Goal: Task Accomplishment & Management: Use online tool/utility

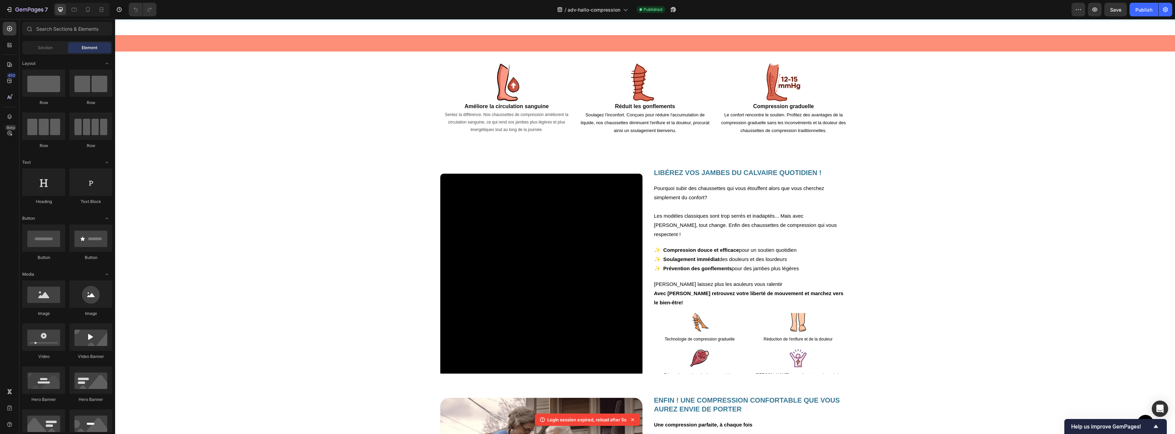
scroll to position [578, 0]
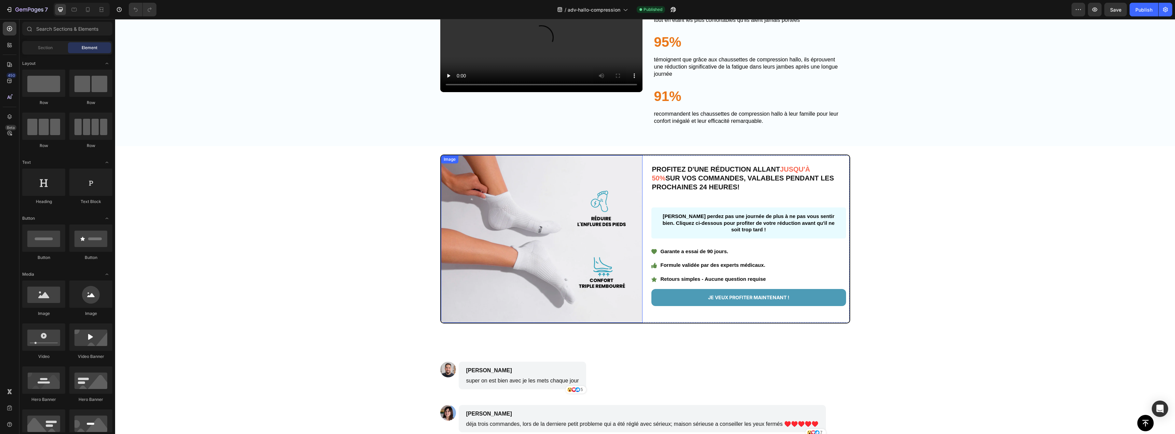
scroll to position [1317, 0]
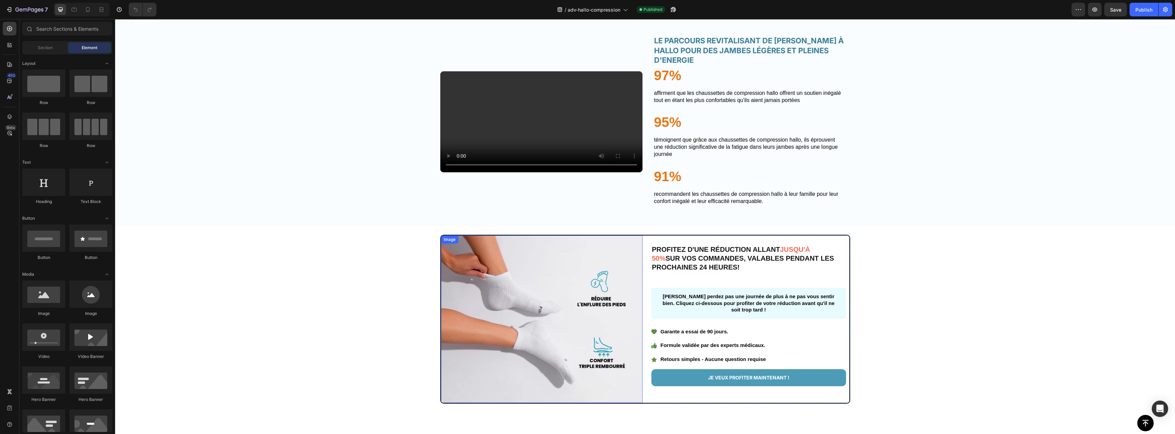
click at [565, 282] on img at bounding box center [542, 320] width 202 height 168
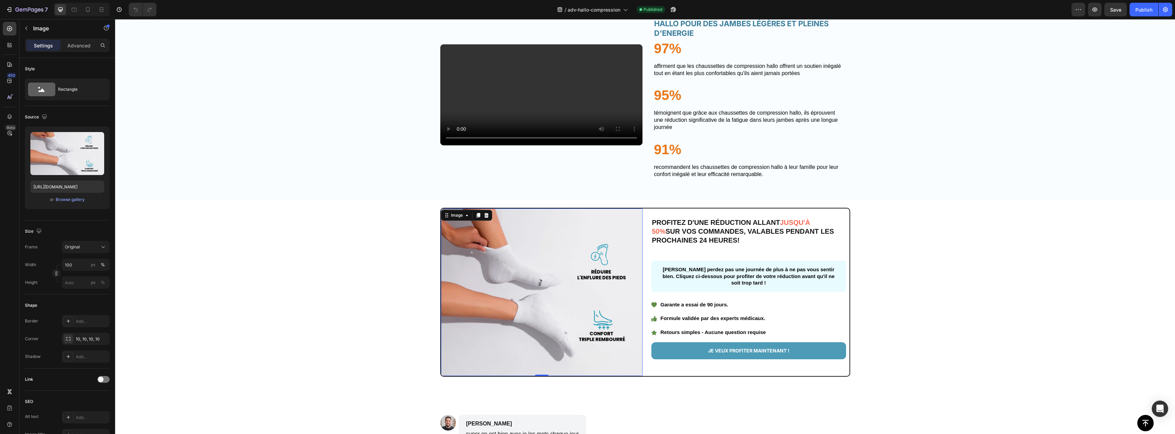
scroll to position [1373, 0]
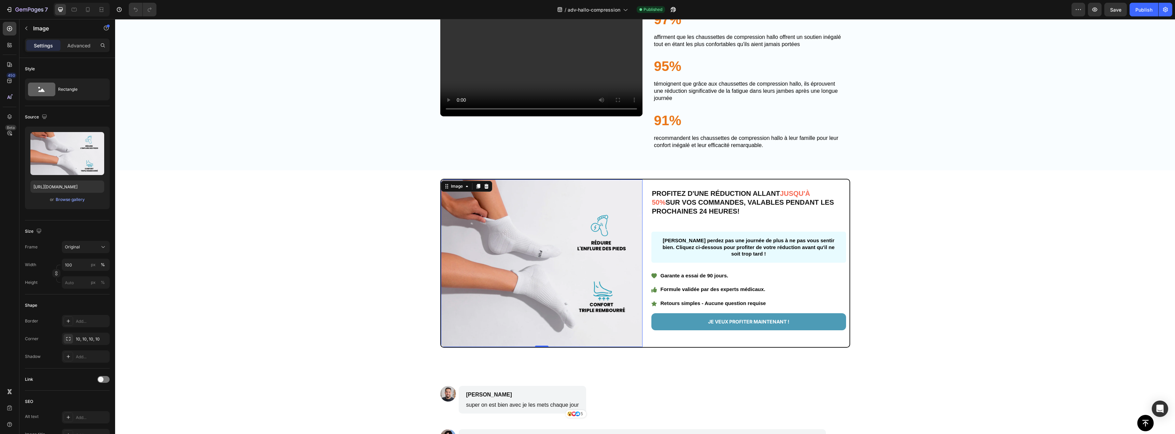
click at [583, 259] on img at bounding box center [542, 264] width 202 height 168
click at [63, 187] on input "https://cdn.shopify.com/s/files/1/0959/7668/5886/files/Groupe_13.png?v=17588865…" at bounding box center [67, 187] width 74 height 12
paste input "2.png?v=1759000900"
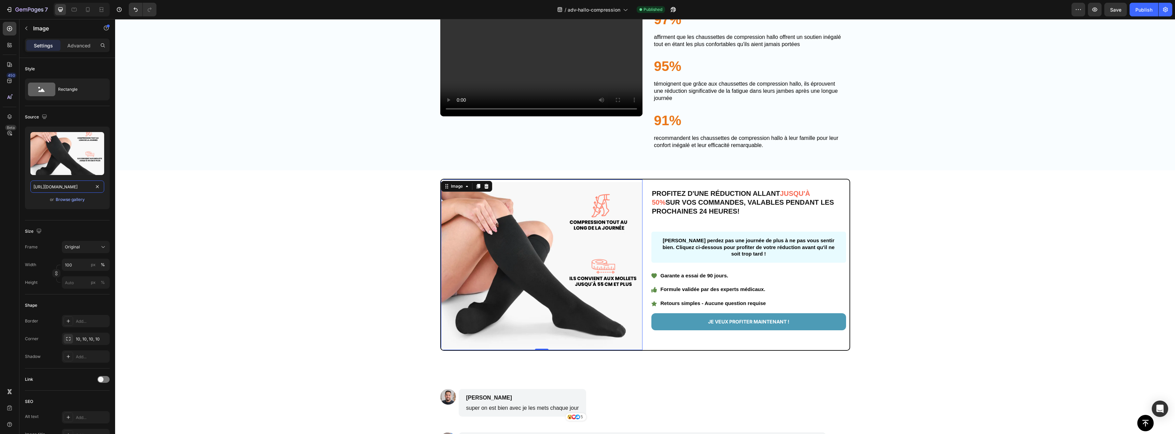
type input "https://cdn.shopify.com/s/files/1/0959/7668/5886/files/Groupe_12.png?v=17590009…"
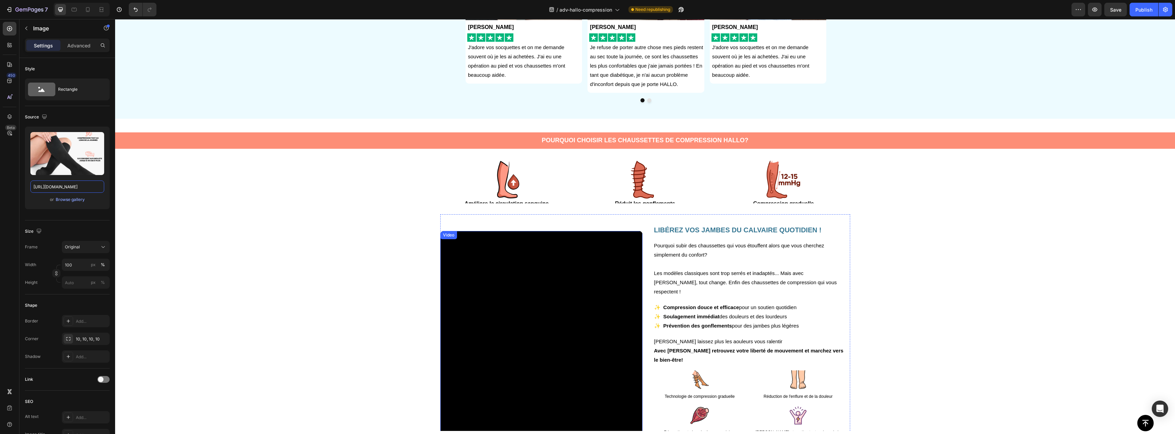
scroll to position [0, 0]
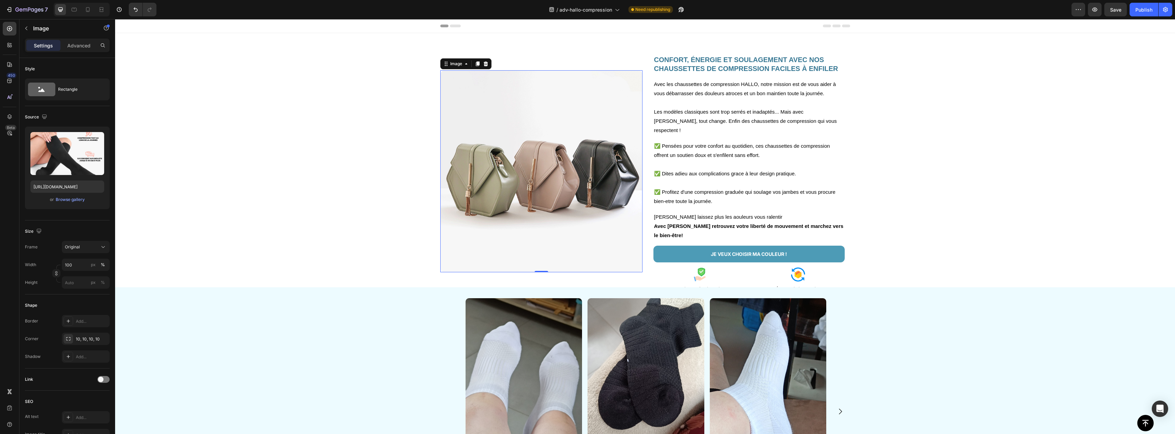
click at [590, 186] on img at bounding box center [541, 171] width 202 height 202
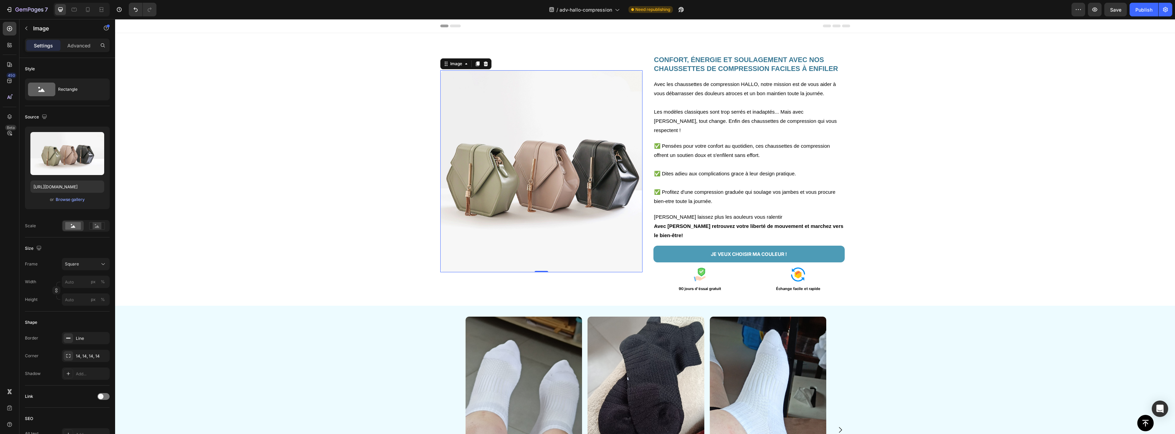
click at [486, 175] on img at bounding box center [541, 171] width 202 height 202
click at [65, 191] on input "https://cdn.shopify.com/s/files/1/2005/9307/files/image_demo.jpg" at bounding box center [67, 187] width 74 height 12
paste input "0959/7668/5886/files/Groupe_3_copie.png?v=1759001012"
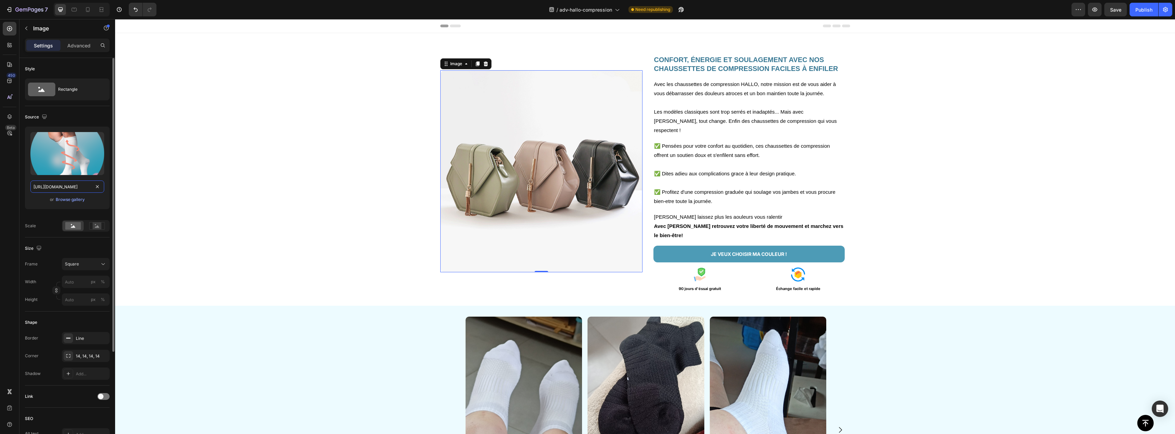
scroll to position [0, 120]
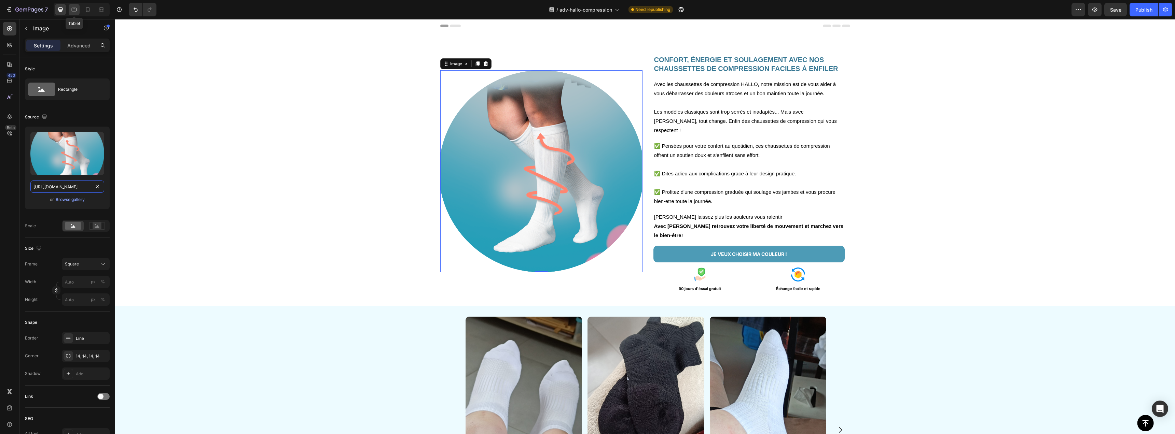
type input "https://cdn.shopify.com/s/files/1/0959/7668/5886/files/Groupe_3_copie.png?v=175…"
click at [73, 11] on icon at bounding box center [74, 9] width 7 height 7
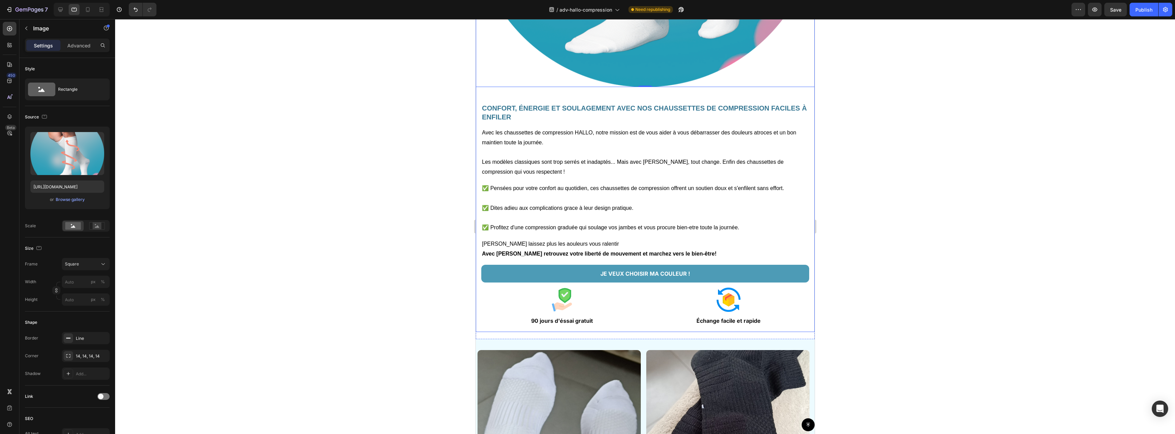
scroll to position [304, 0]
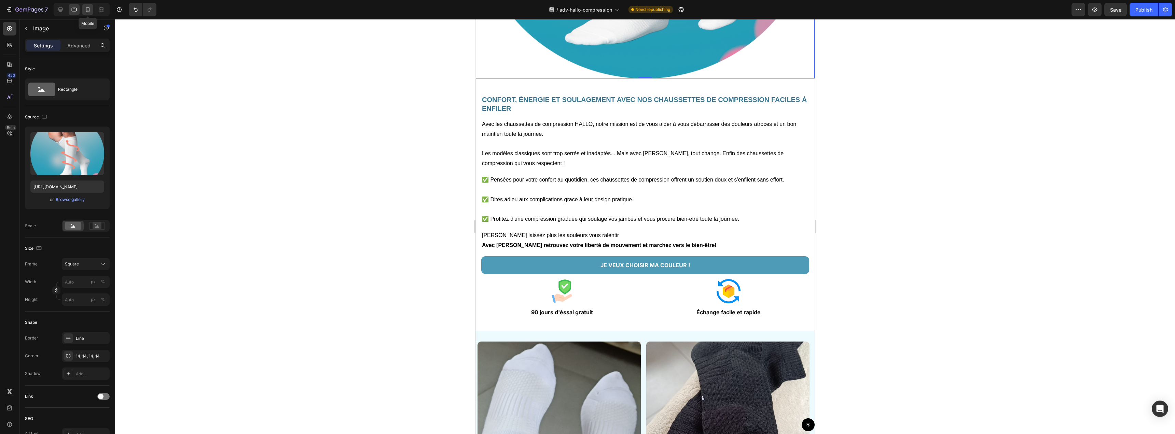
click at [93, 12] on div at bounding box center [87, 9] width 11 height 11
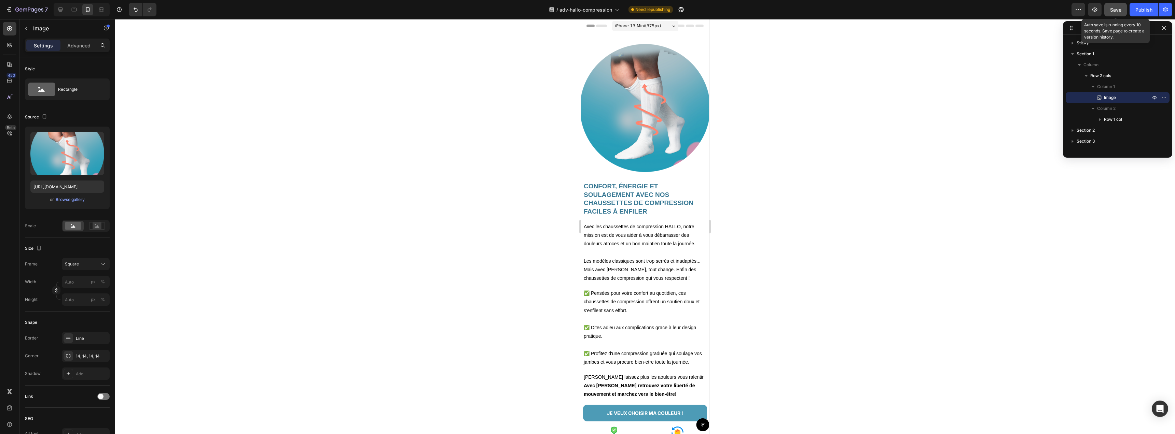
click at [1123, 11] on button "Save" at bounding box center [1115, 10] width 23 height 14
click at [1140, 9] on div "Publish" at bounding box center [1143, 9] width 17 height 7
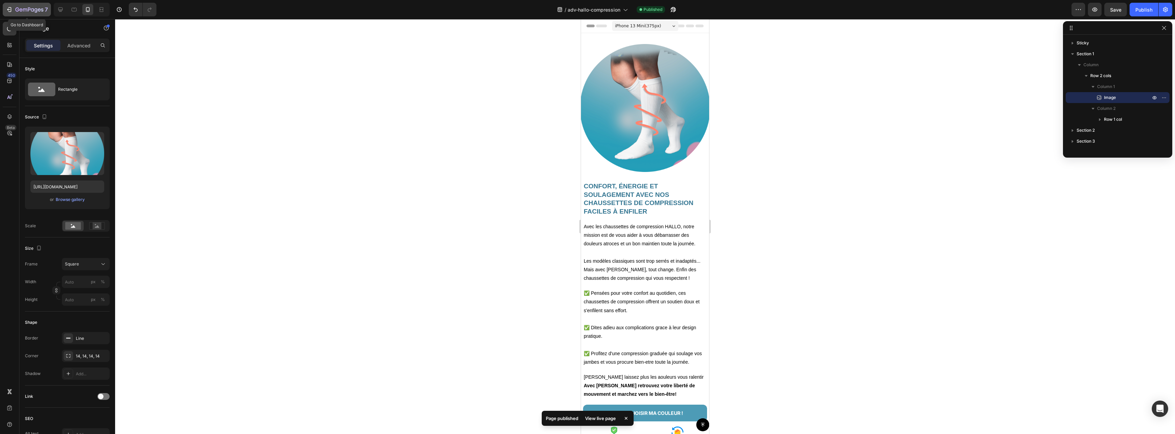
click at [33, 13] on div "7" at bounding box center [31, 9] width 32 height 8
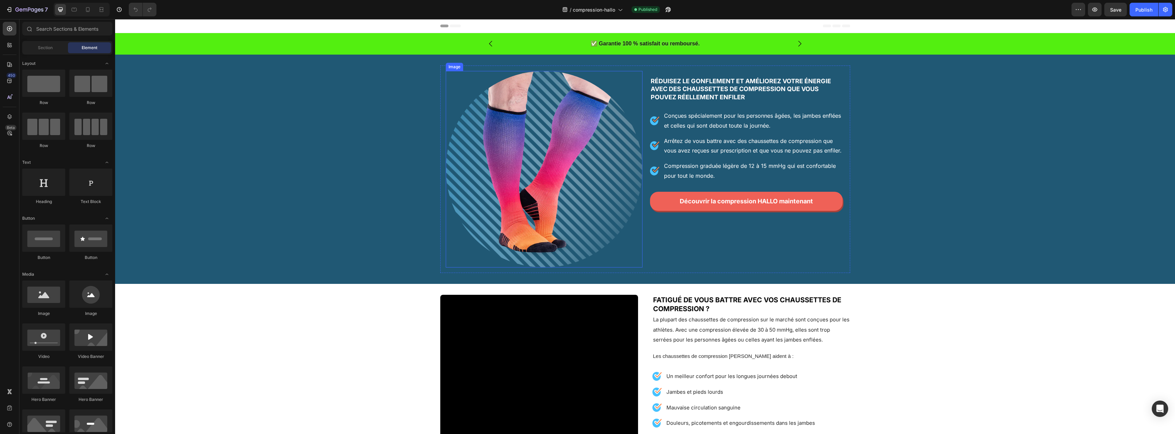
click at [570, 165] on img at bounding box center [544, 169] width 197 height 197
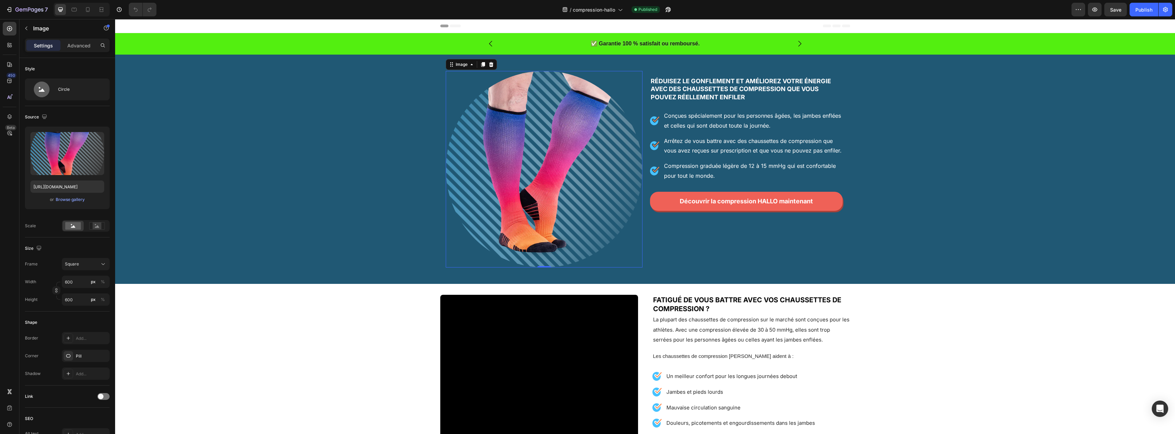
click at [482, 169] on img at bounding box center [544, 169] width 197 height 197
click at [67, 188] on input "https://cdn.shopify.com/s/files/1/0959/7668/5886/files/banner-1.webp?v=17582979…" at bounding box center [67, 187] width 74 height 12
paste input "Groupe_3_copie.png?v=1759001012"
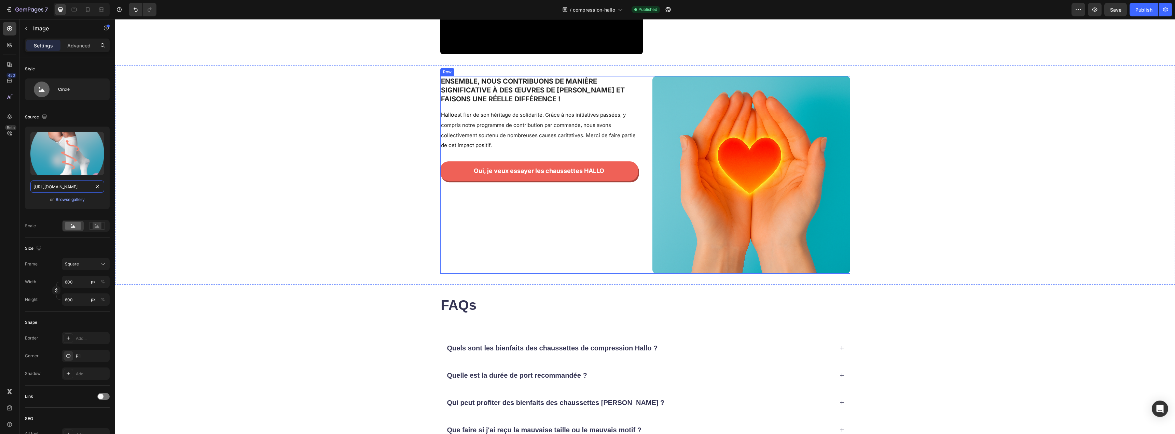
scroll to position [831, 0]
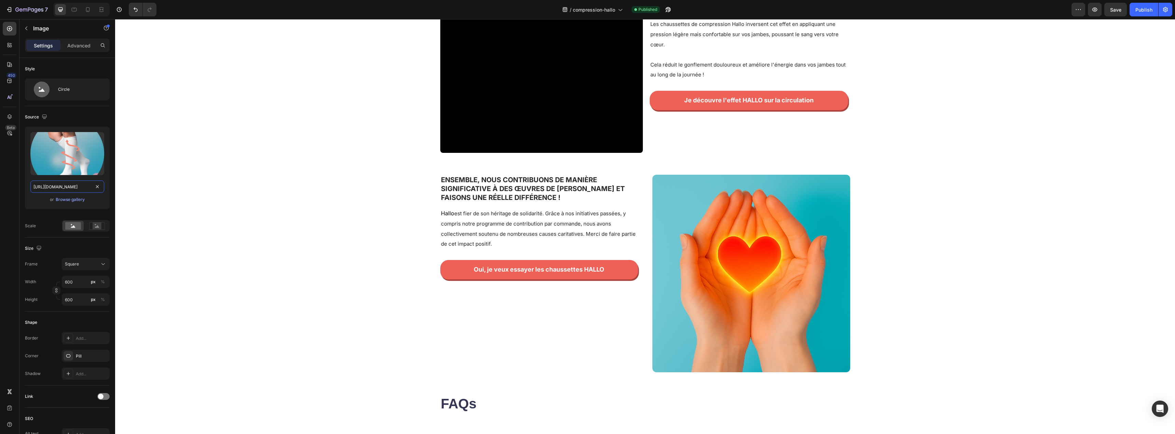
type input "https://cdn.shopify.com/s/files/1/0959/7668/5886/files/Groupe_3_copie.png?v=175…"
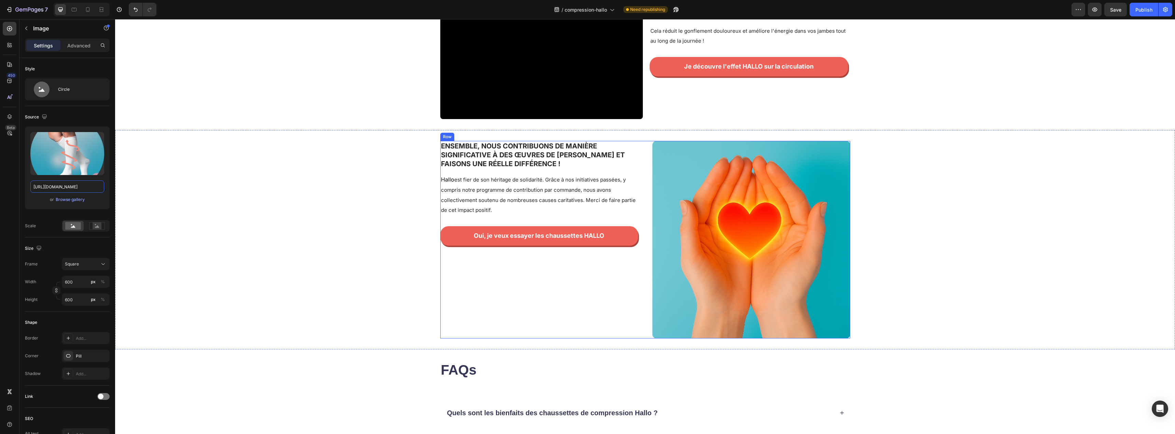
scroll to position [791, 0]
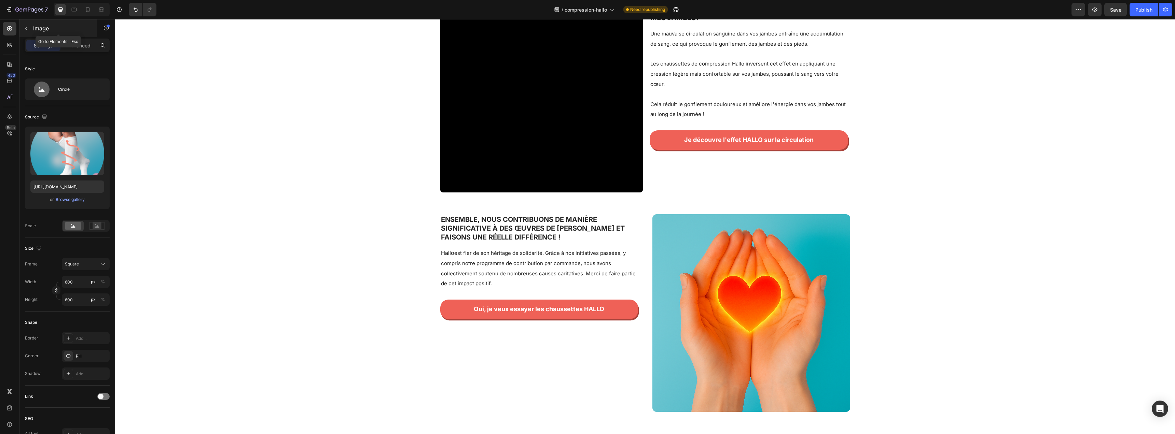
click at [37, 30] on p "Image" at bounding box center [62, 28] width 58 height 8
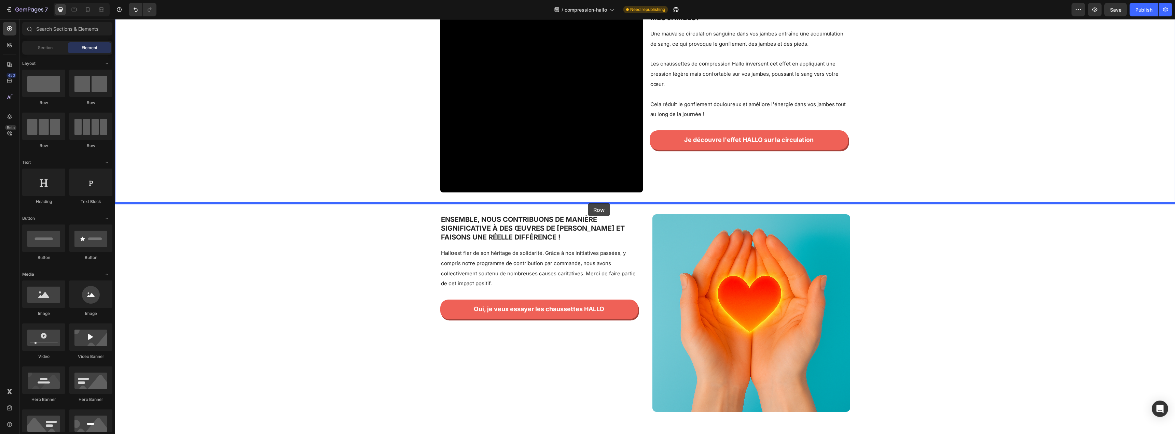
drag, startPoint x: 224, startPoint y: 108, endPoint x: 589, endPoint y: 202, distance: 376.7
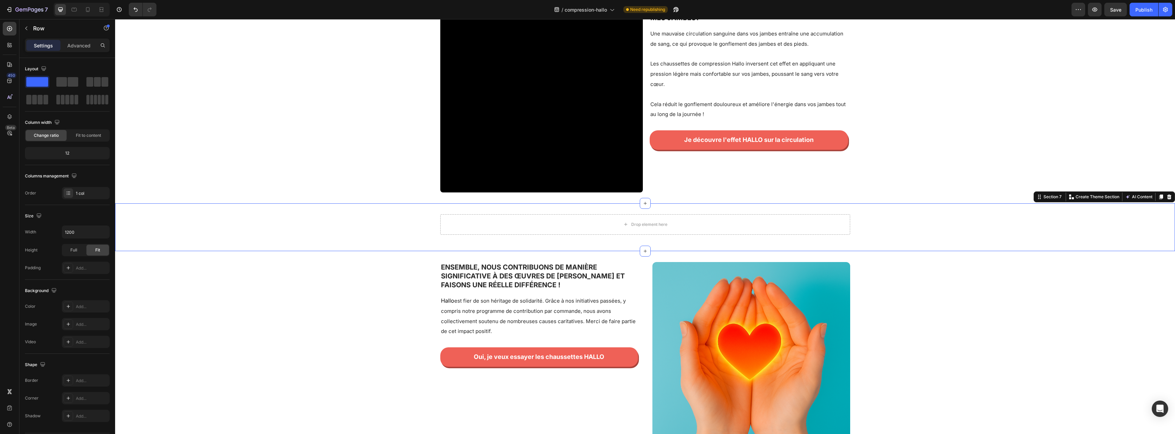
drag, startPoint x: 403, startPoint y: 230, endPoint x: 421, endPoint y: 231, distance: 17.8
click at [403, 230] on div "Drop element here Row" at bounding box center [645, 227] width 1060 height 26
click at [502, 229] on div "Drop element here" at bounding box center [645, 224] width 410 height 20
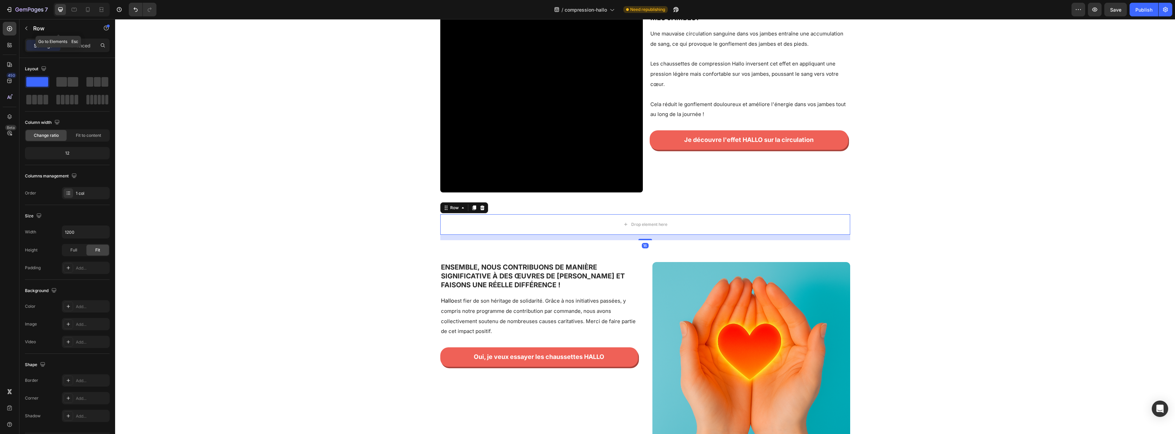
click at [35, 28] on p "Row" at bounding box center [62, 28] width 58 height 8
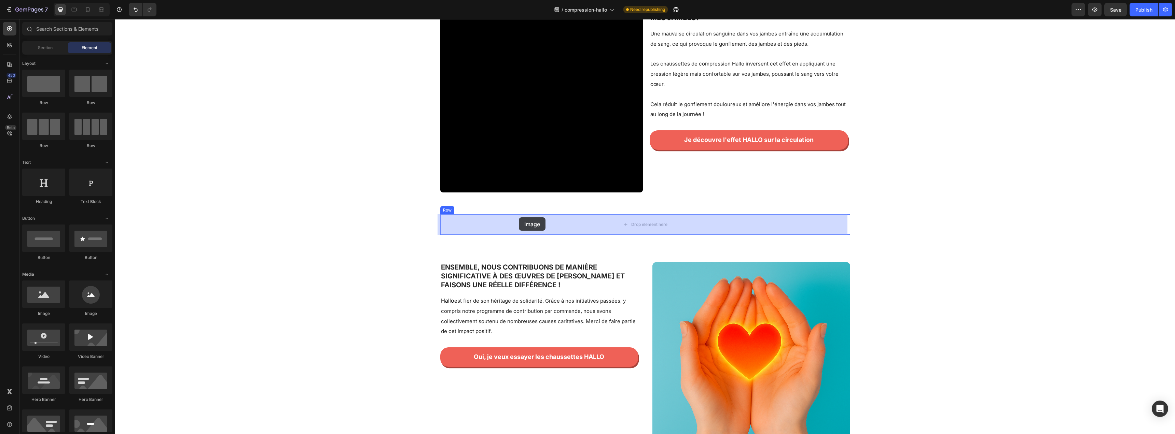
drag, startPoint x: 159, startPoint y: 314, endPoint x: 519, endPoint y: 218, distance: 372.6
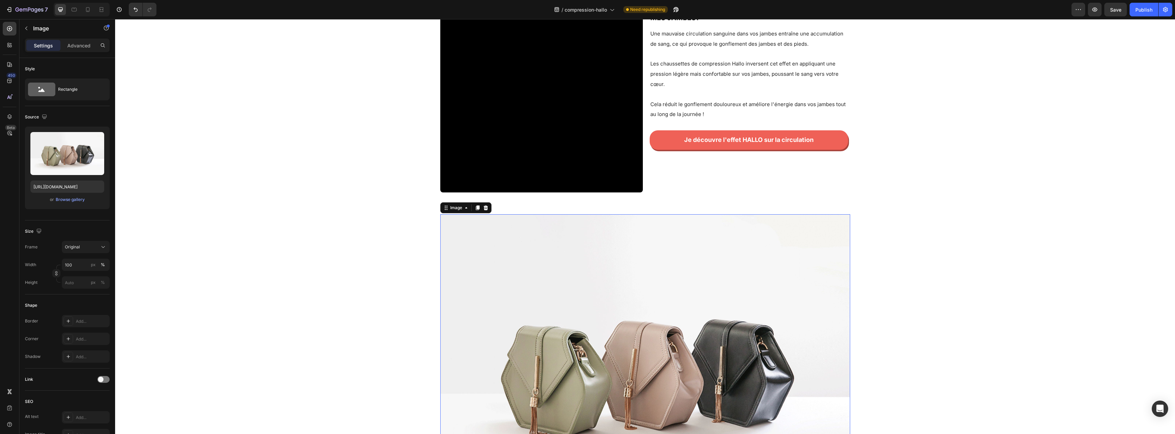
click at [586, 255] on img at bounding box center [645, 367] width 410 height 307
click at [44, 186] on input "https://cdn.shopify.com/s/files/1/2005/9307/files/image_demo.jpg" at bounding box center [67, 187] width 74 height 12
click at [63, 185] on input "https://cdn.shopify.com/s/files/1/2005/9307/files/image_demo.jpg" at bounding box center [67, 187] width 74 height 12
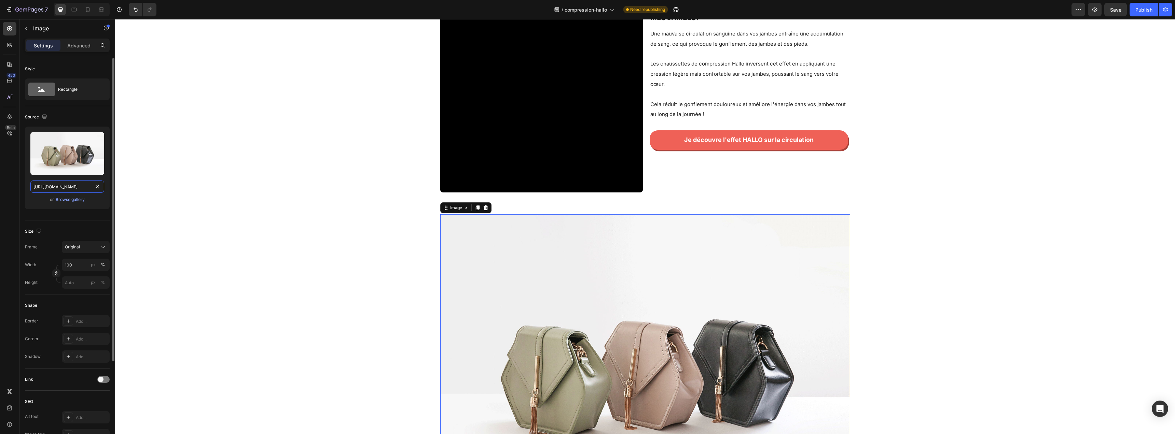
paste input "0959/7668/5886/files/compress.png?v=1759001011"
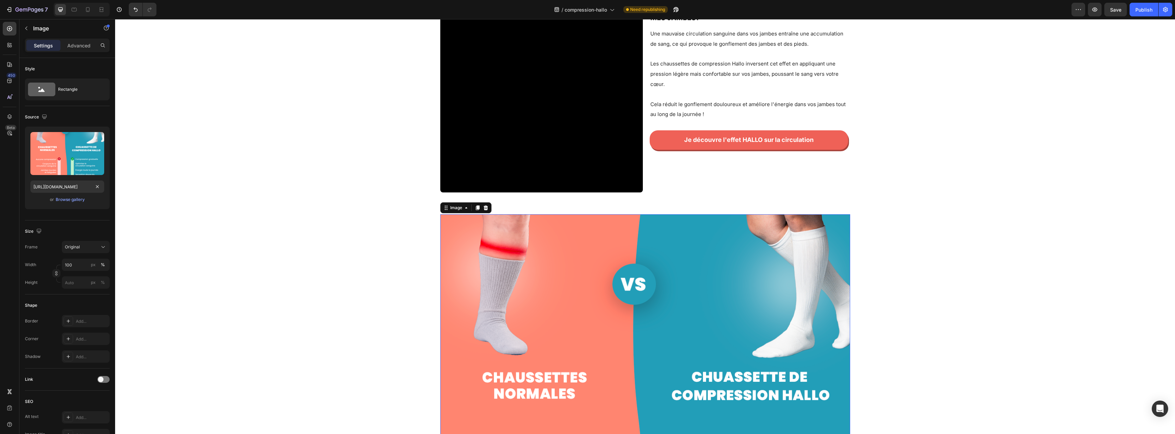
click at [18, 200] on div "450 Beta" at bounding box center [9, 226] width 19 height 415
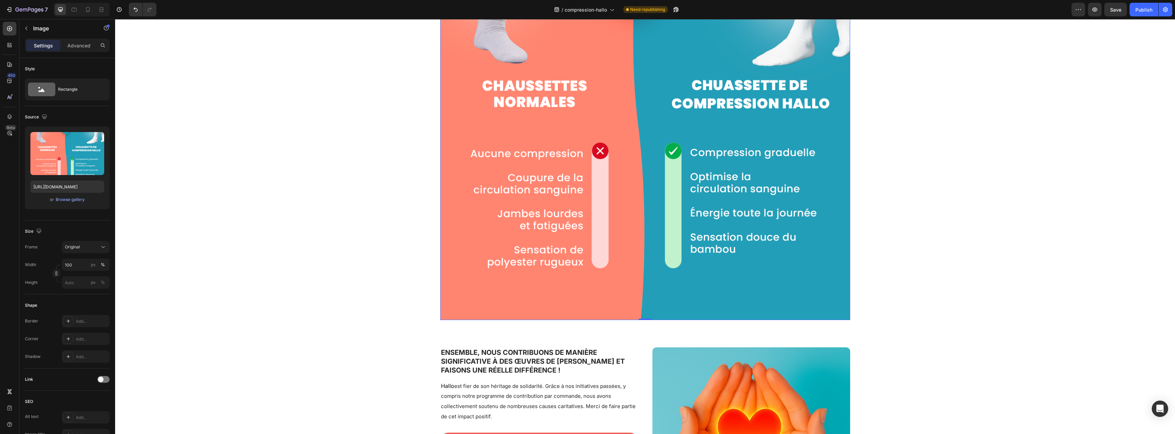
scroll to position [1006, 0]
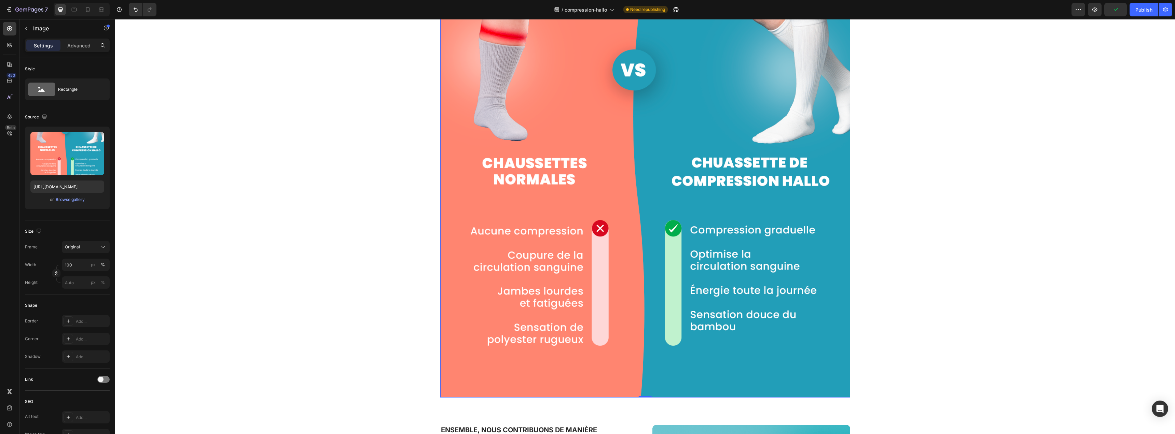
click at [563, 274] on img at bounding box center [645, 199] width 410 height 398
click at [69, 186] on input "https://cdn.shopify.com/s/files/1/0959/7668/5886/files/compress.png?v=1759001011" at bounding box center [67, 187] width 74 height 12
click at [71, 187] on input "https://cdn.shopify.com/s/files/1/0959/7668/5886/files/compress.png?v=1759001011" at bounding box center [67, 187] width 74 height 12
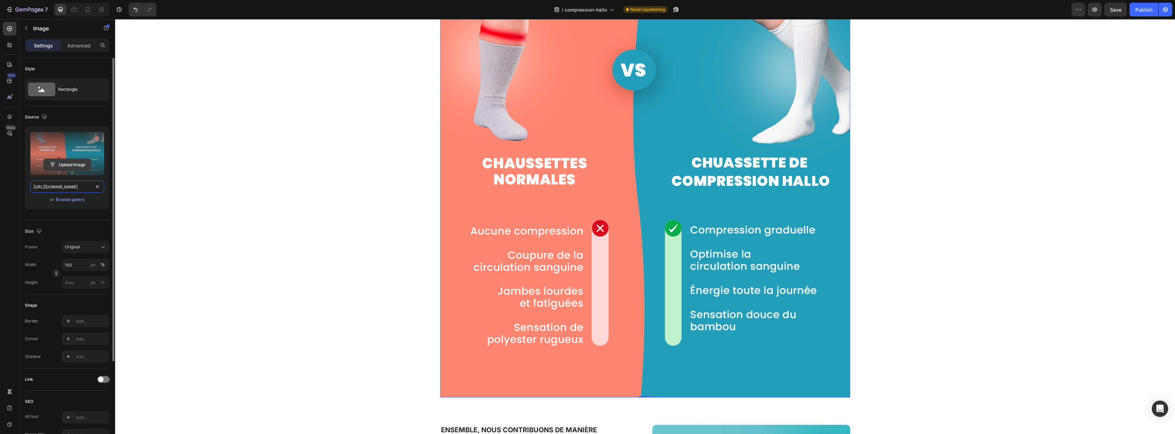
paste input "ion"
type input "https://cdn.shopify.com/s/files/1/0959/7668/5886/files/compression.png?v=175900…"
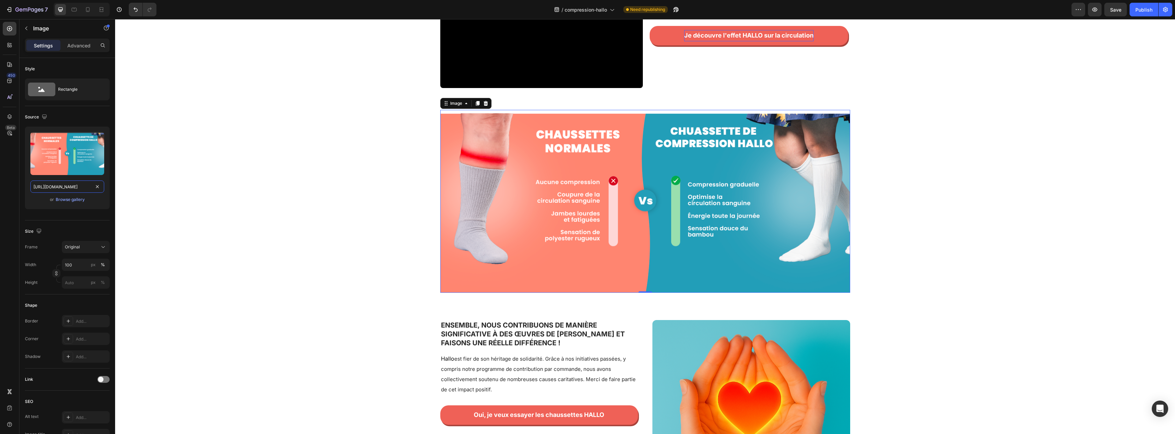
scroll to position [783, 0]
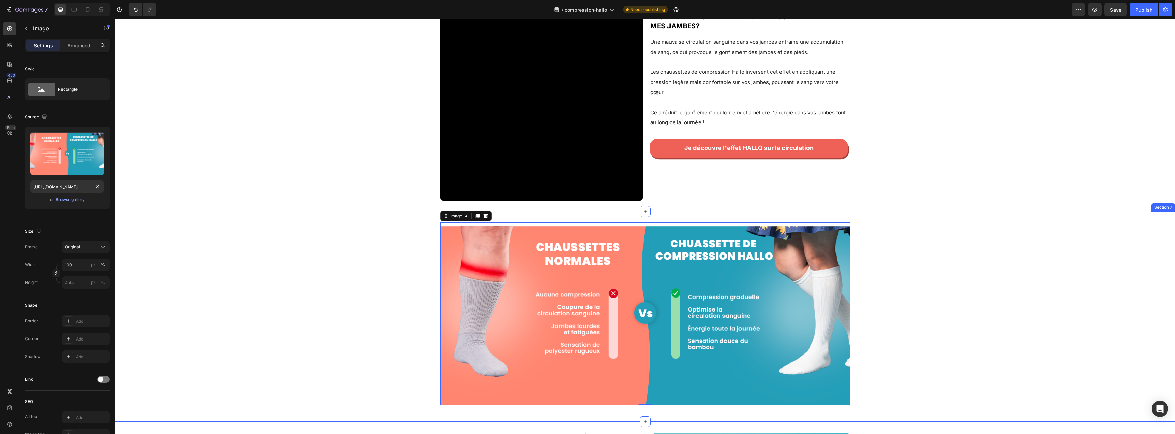
click at [915, 224] on div "Image 0 Row" at bounding box center [645, 317] width 1060 height 189
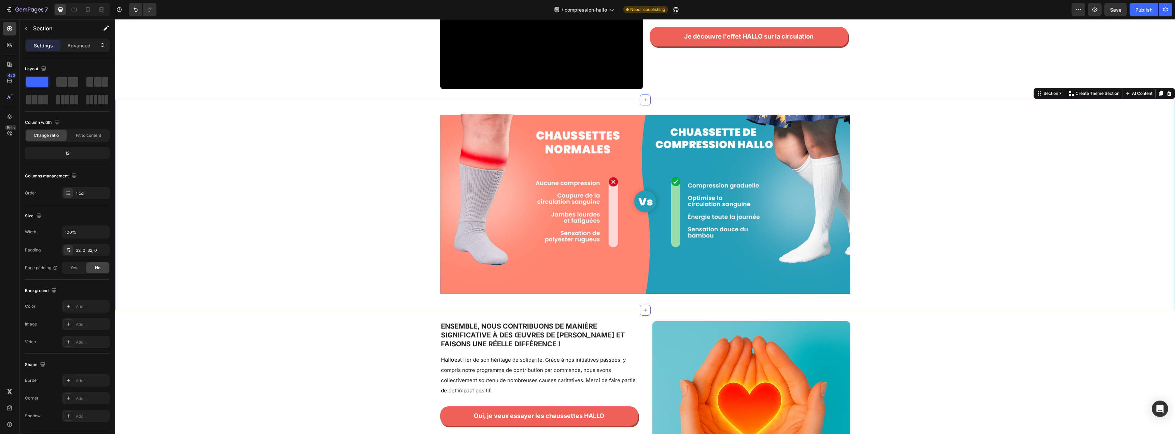
scroll to position [929, 0]
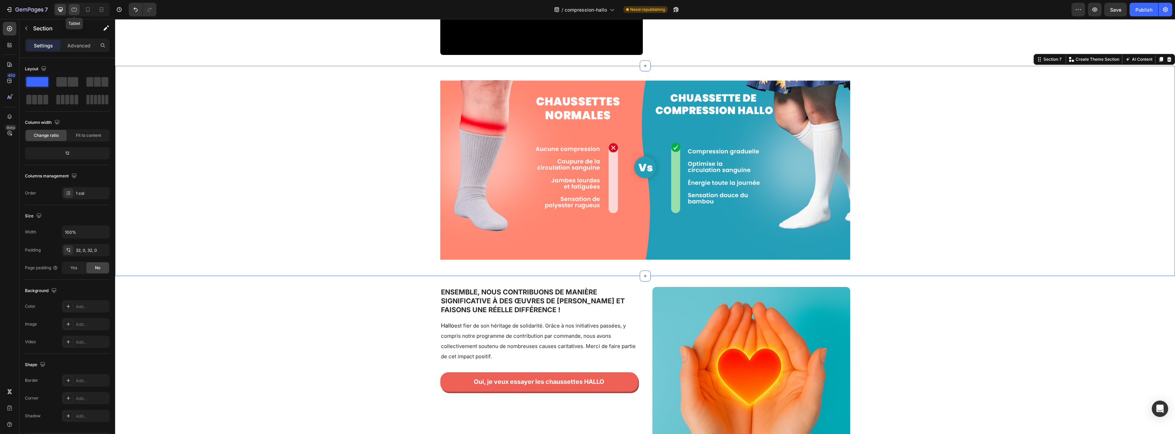
click at [72, 7] on icon at bounding box center [74, 9] width 7 height 7
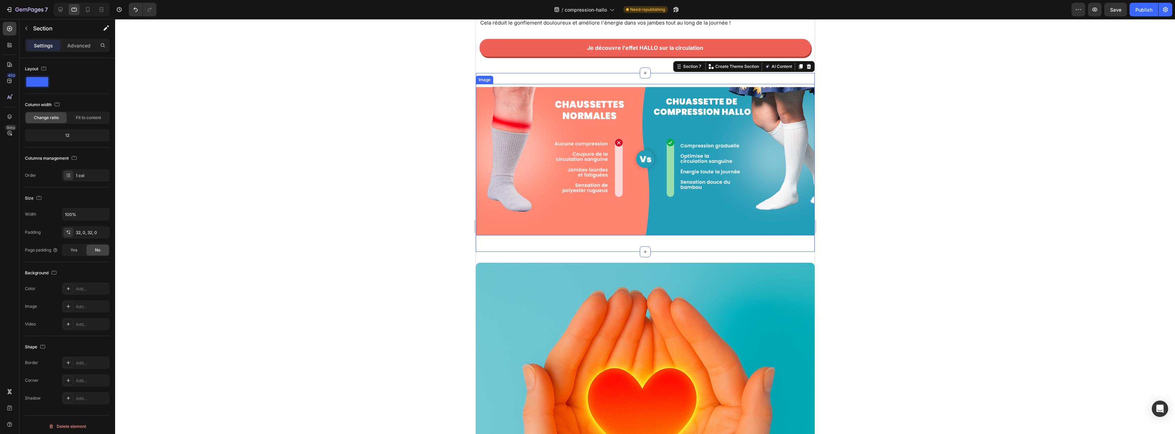
scroll to position [1219, 0]
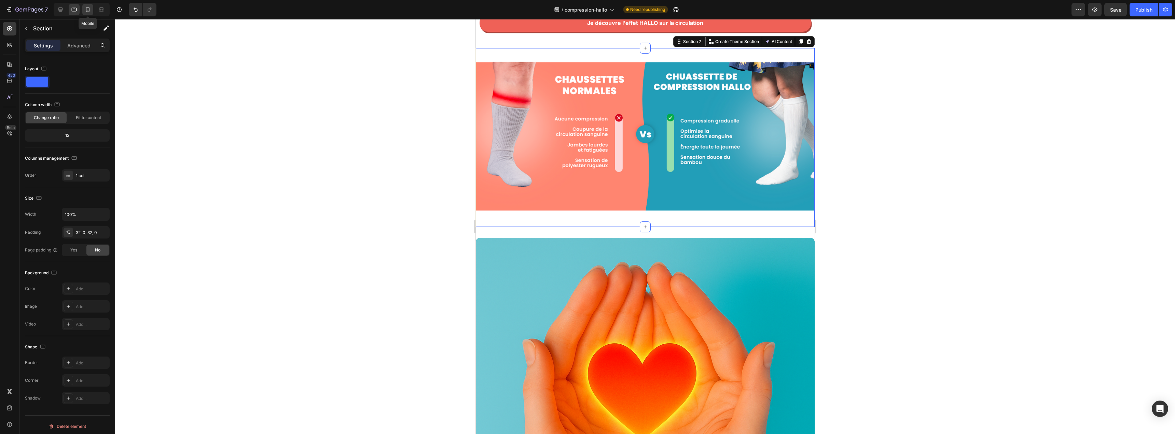
click at [88, 12] on icon at bounding box center [87, 9] width 7 height 7
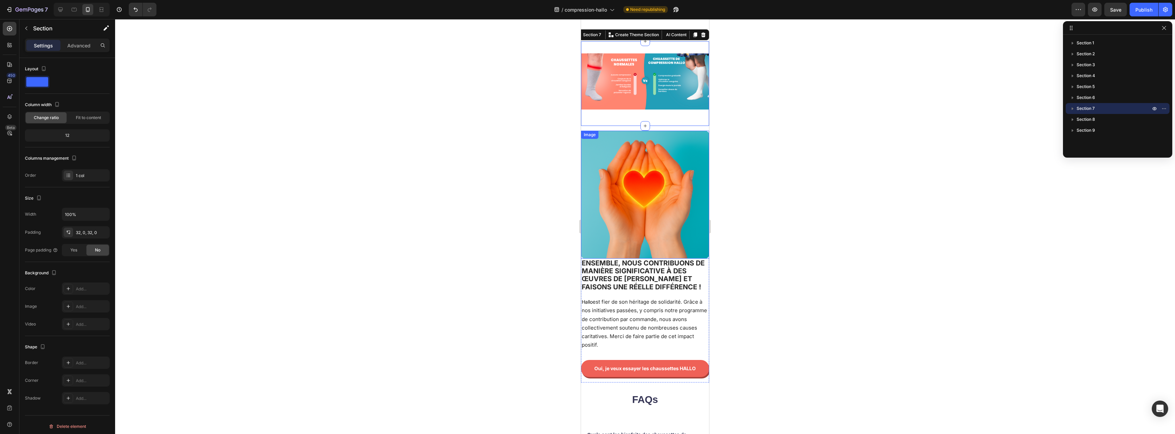
scroll to position [1116, 0]
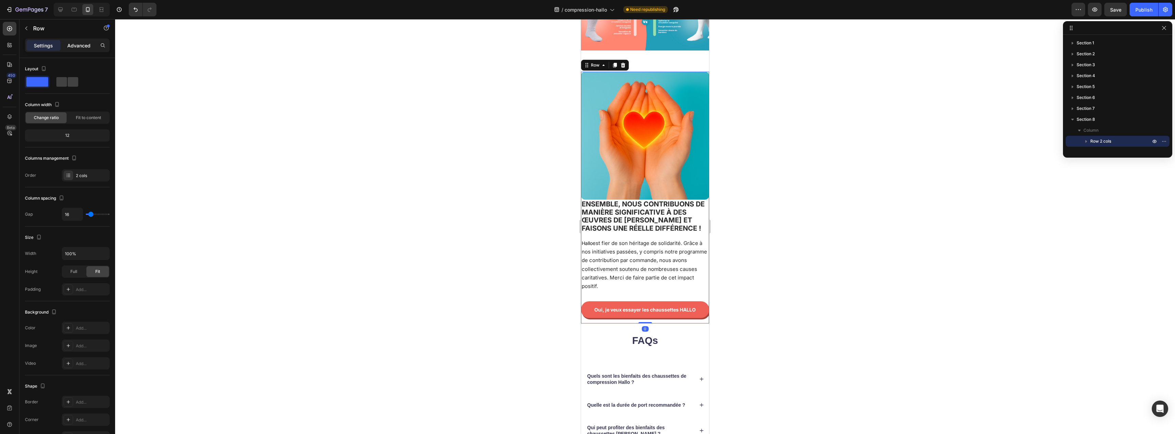
click at [76, 50] on div "Advanced" at bounding box center [79, 45] width 34 height 11
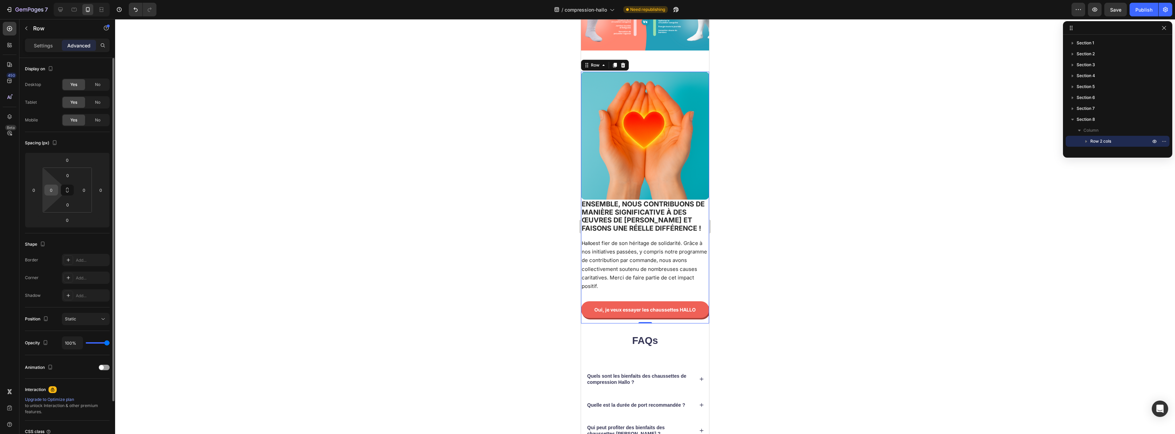
click at [53, 189] on input "0" at bounding box center [51, 190] width 10 height 10
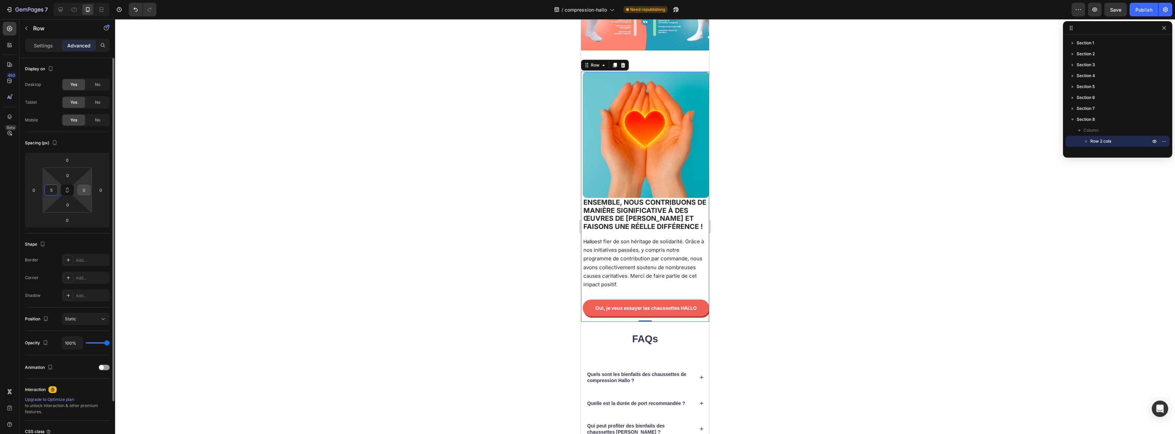
type input "5"
click at [80, 190] on input "0" at bounding box center [84, 190] width 10 height 10
type input "5"
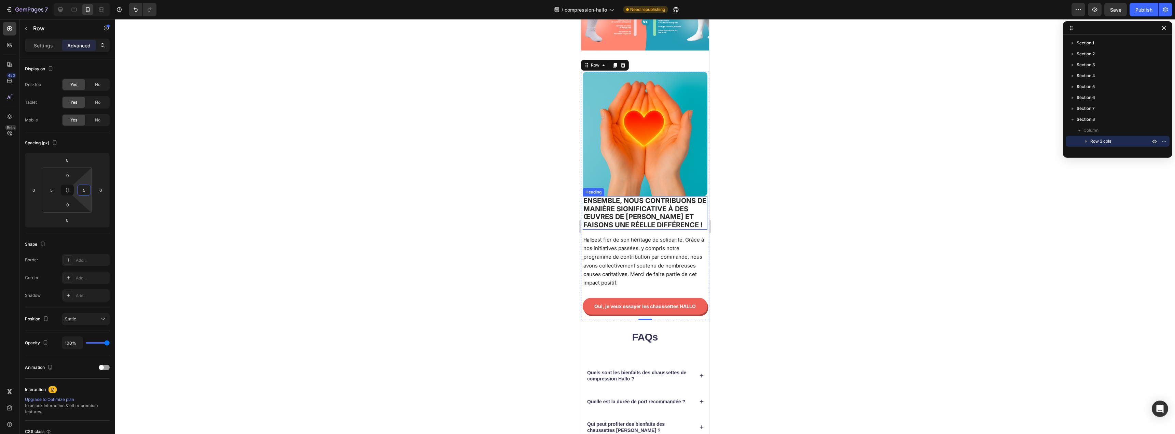
click at [656, 208] on span "Ensemble, nous contribuons de manière significative à des œuvres de [PERSON_NAM…" at bounding box center [644, 213] width 123 height 32
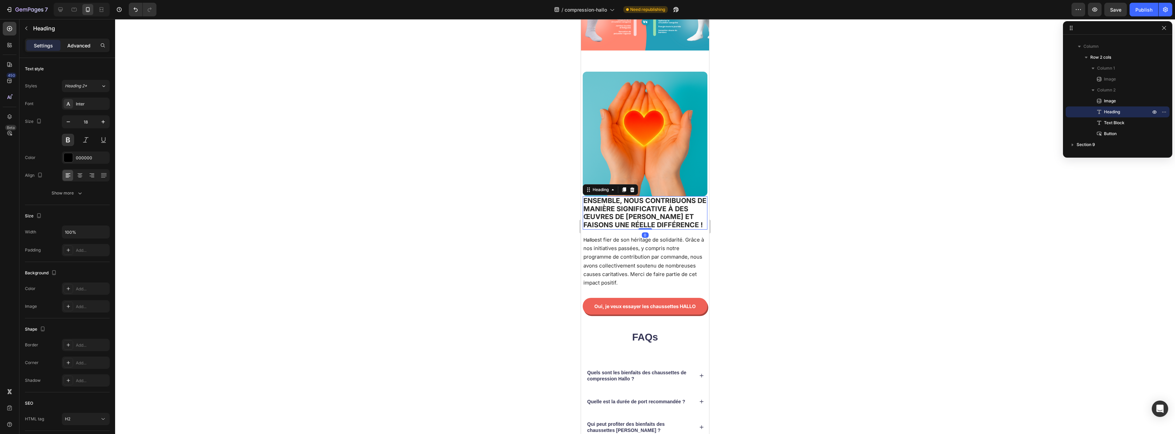
click at [70, 49] on p "Advanced" at bounding box center [78, 45] width 23 height 7
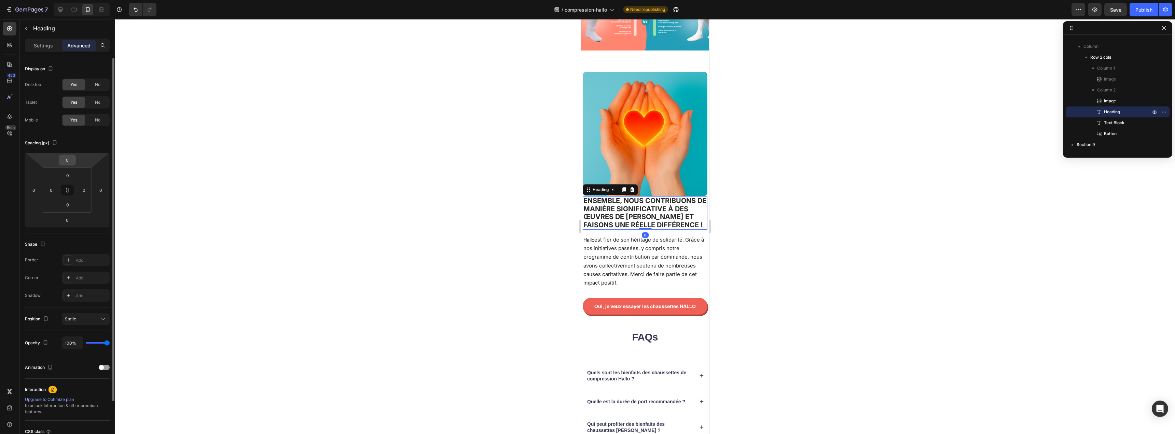
click at [70, 161] on input "0" at bounding box center [67, 160] width 14 height 10
type input "5"
type input "10"
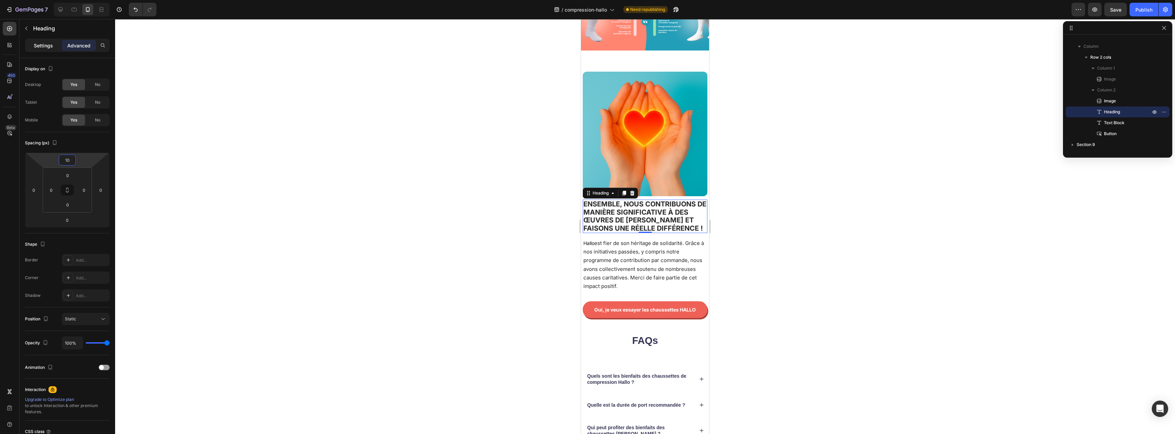
click at [43, 46] on p "Settings" at bounding box center [43, 45] width 19 height 7
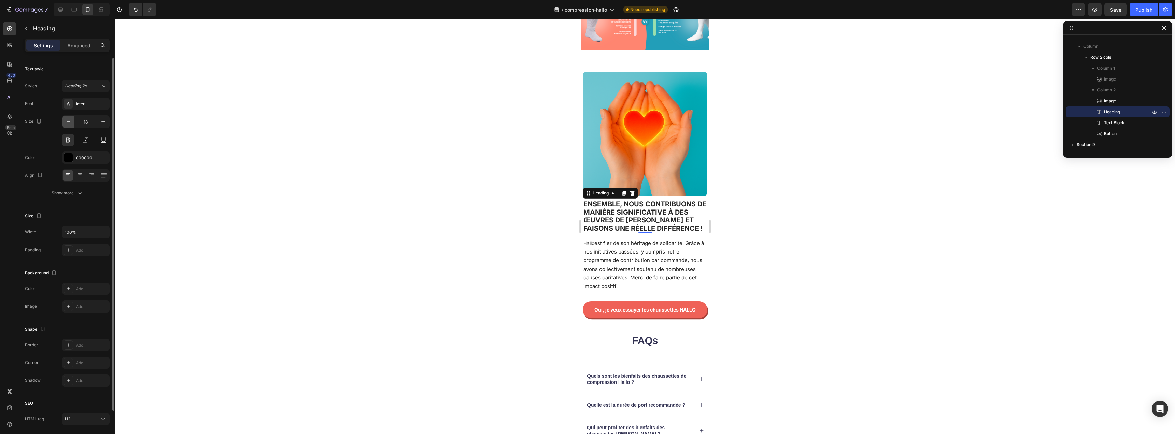
click at [71, 124] on icon "button" at bounding box center [68, 122] width 7 height 7
click at [100, 124] on icon "button" at bounding box center [103, 122] width 7 height 7
type input "18"
click at [637, 207] on span "Ensemble, nous contribuons de manière significative à des œuvres de [PERSON_NAM…" at bounding box center [644, 216] width 123 height 32
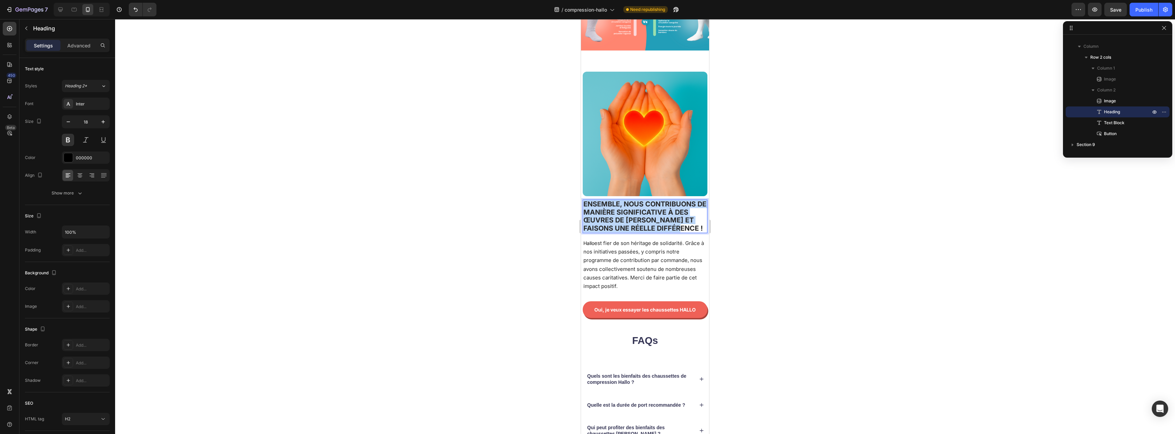
click at [637, 207] on span "Ensemble, nous contribuons de manière significative à des œuvres de [PERSON_NAM…" at bounding box center [644, 216] width 123 height 32
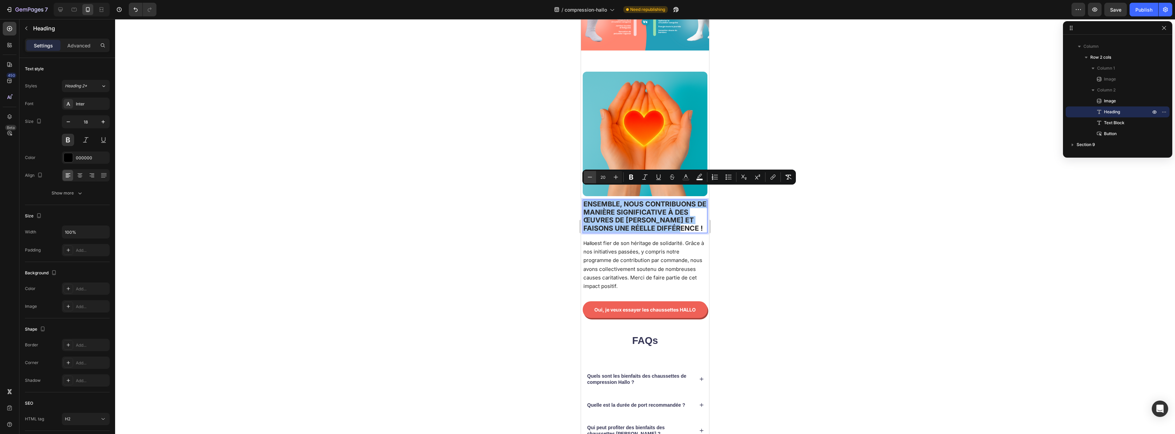
click at [589, 178] on icon "Editor contextual toolbar" at bounding box center [589, 177] width 7 height 7
type input "18"
click at [664, 219] on div "Image Ensemble, nous contribuons de manière significative à des œuvres de chari…" at bounding box center [645, 195] width 125 height 247
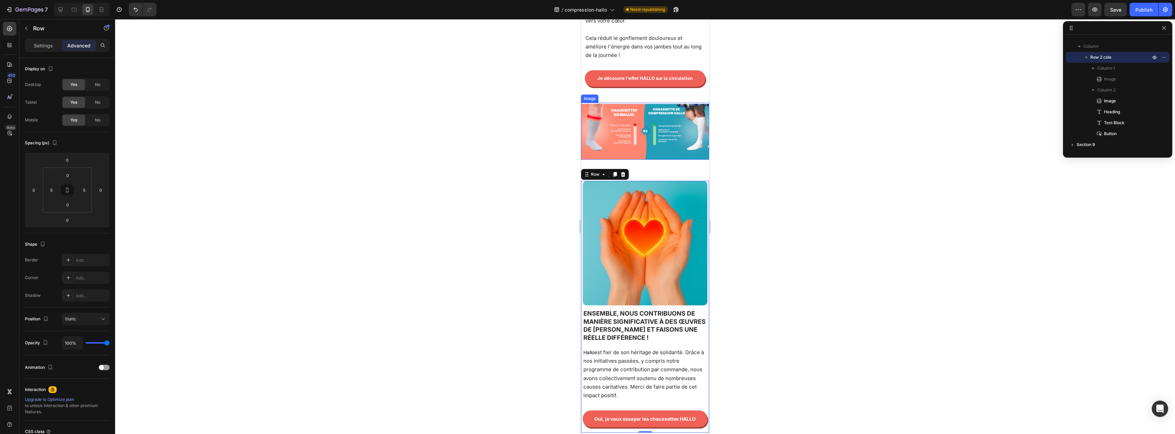
scroll to position [1001, 0]
click at [659, 146] on img at bounding box center [645, 131] width 128 height 57
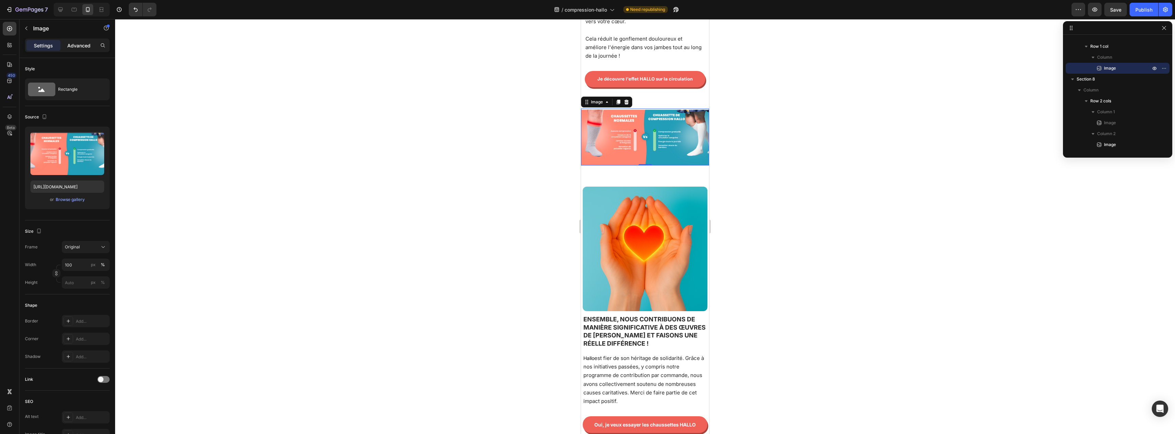
click at [78, 47] on p "Advanced" at bounding box center [78, 45] width 23 height 7
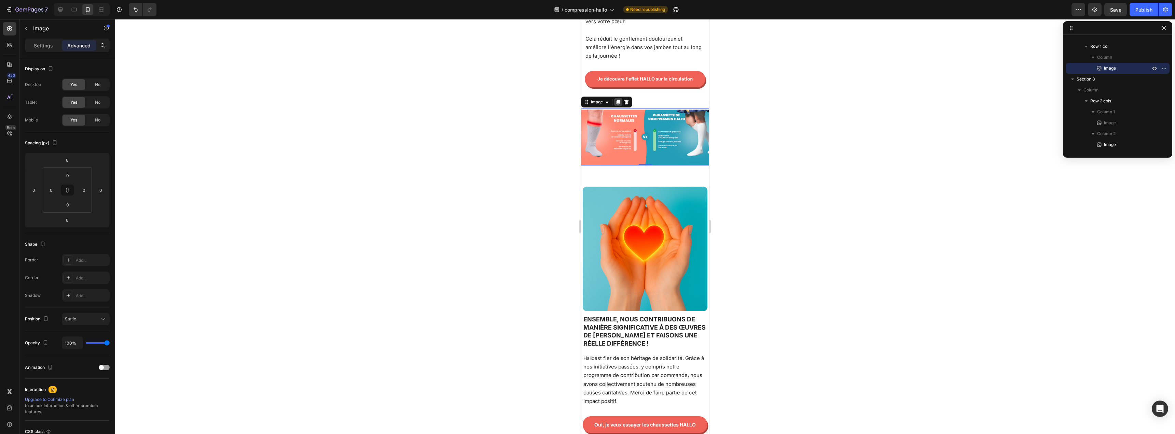
click at [618, 100] on icon at bounding box center [619, 102] width 4 height 5
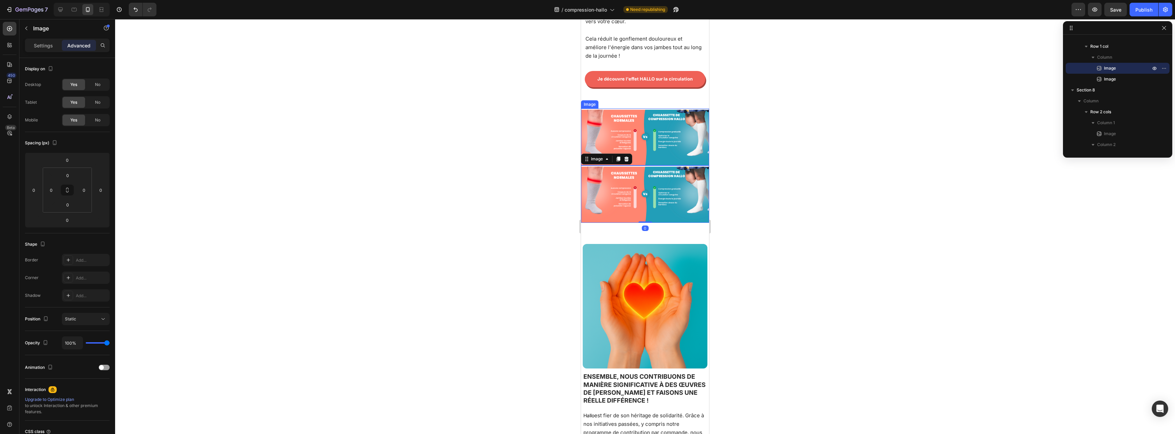
click at [648, 133] on img at bounding box center [645, 137] width 128 height 57
click at [625, 188] on img at bounding box center [645, 194] width 128 height 57
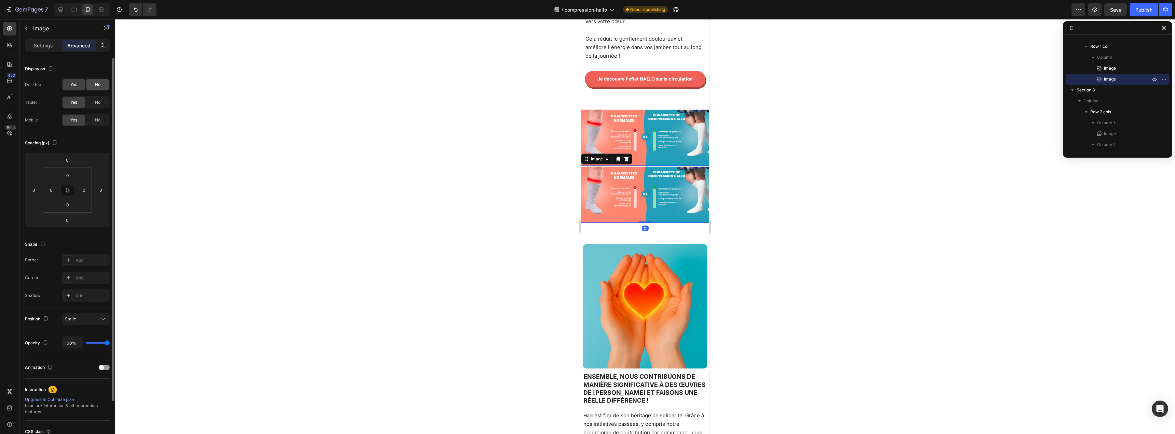
click at [90, 84] on div "No" at bounding box center [97, 84] width 23 height 11
click at [95, 102] on span "No" at bounding box center [97, 102] width 5 height 6
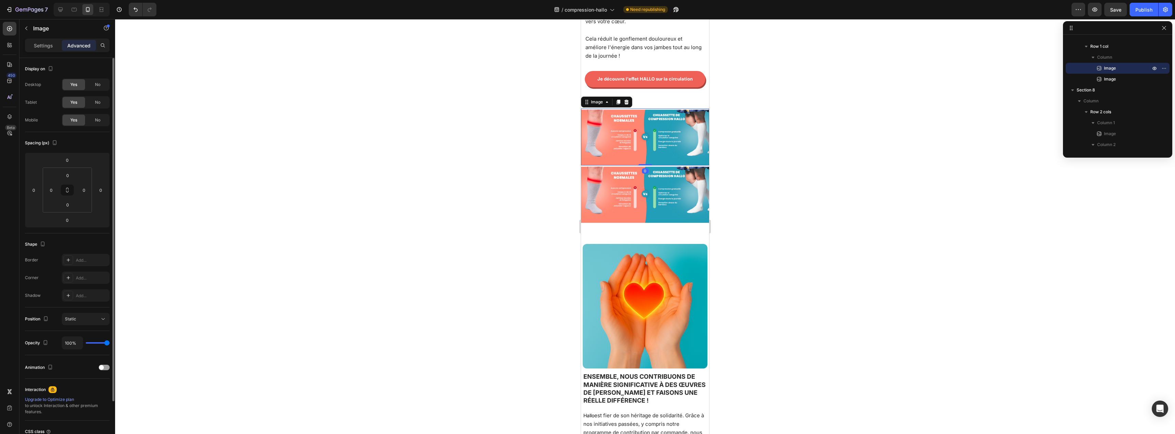
click at [661, 142] on img at bounding box center [645, 137] width 128 height 57
click at [96, 116] on div "No" at bounding box center [97, 120] width 23 height 11
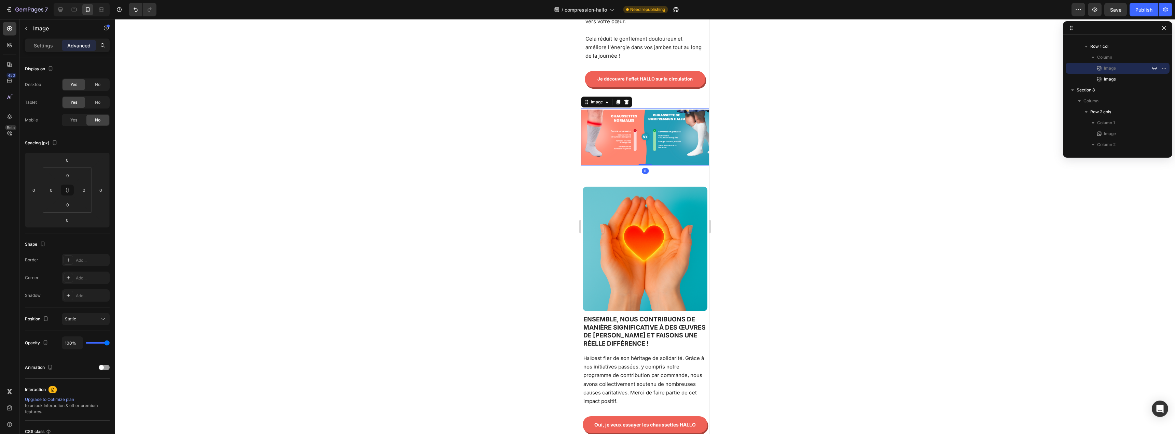
click at [678, 133] on img at bounding box center [645, 137] width 128 height 57
click at [45, 46] on p "Settings" at bounding box center [43, 45] width 19 height 7
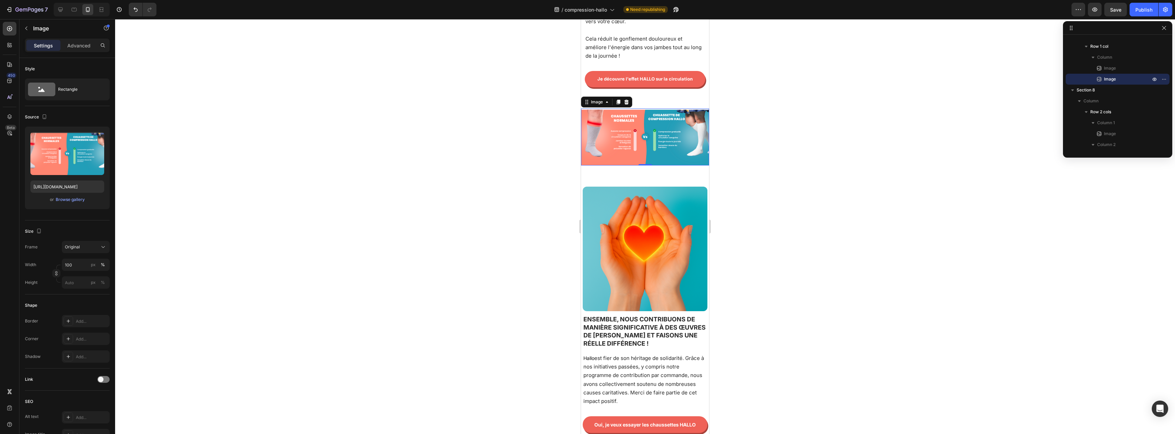
click at [635, 138] on img at bounding box center [645, 137] width 128 height 57
click at [55, 185] on input "https://cdn.shopify.com/s/files/1/0959/7668/5886/files/compression.png?v=175900…" at bounding box center [67, 187] width 74 height 12
paste input "text"
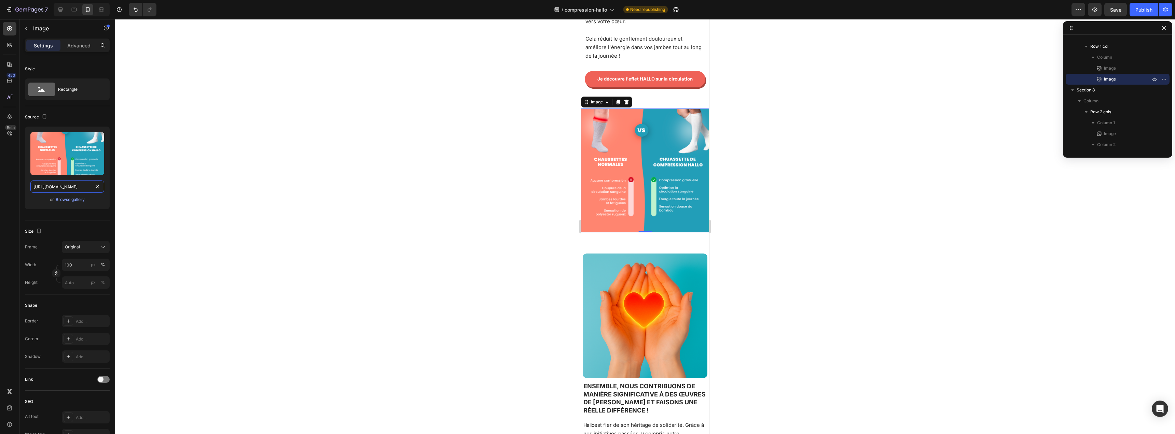
type input "https://cdn.shopify.com/s/files/1/0959/7668/5886/files/compress.png?v=1759001011"
click at [506, 242] on div at bounding box center [645, 226] width 1060 height 415
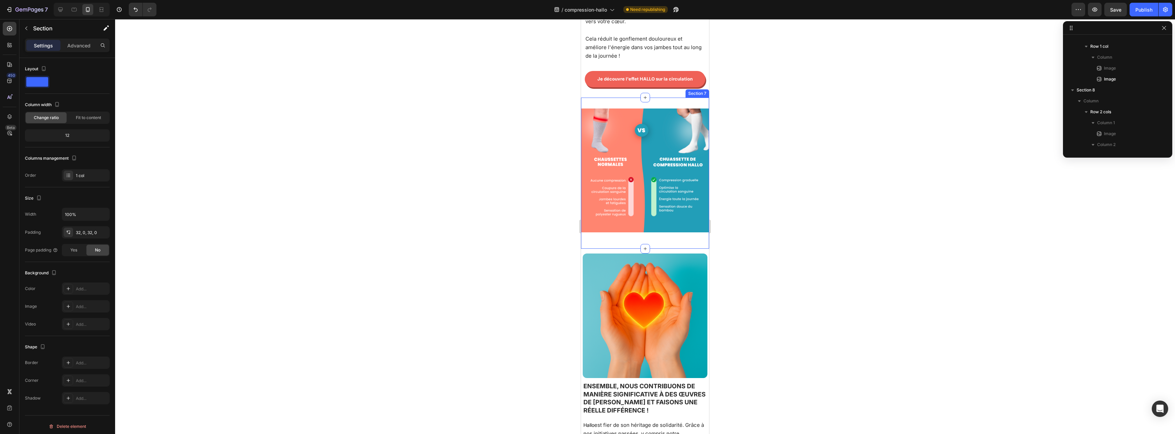
click at [657, 98] on div "Image Image Row Section 7" at bounding box center [645, 174] width 128 height 152
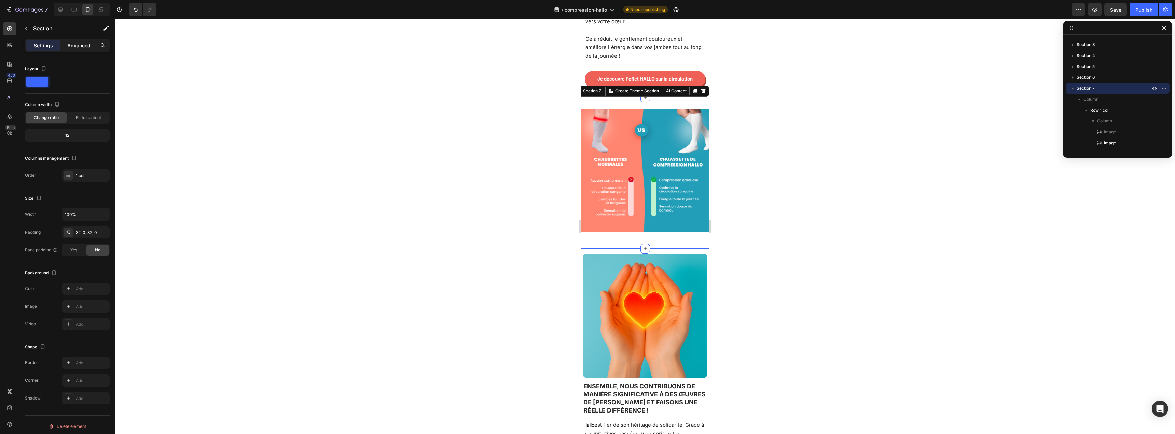
click at [79, 48] on p "Advanced" at bounding box center [78, 45] width 23 height 7
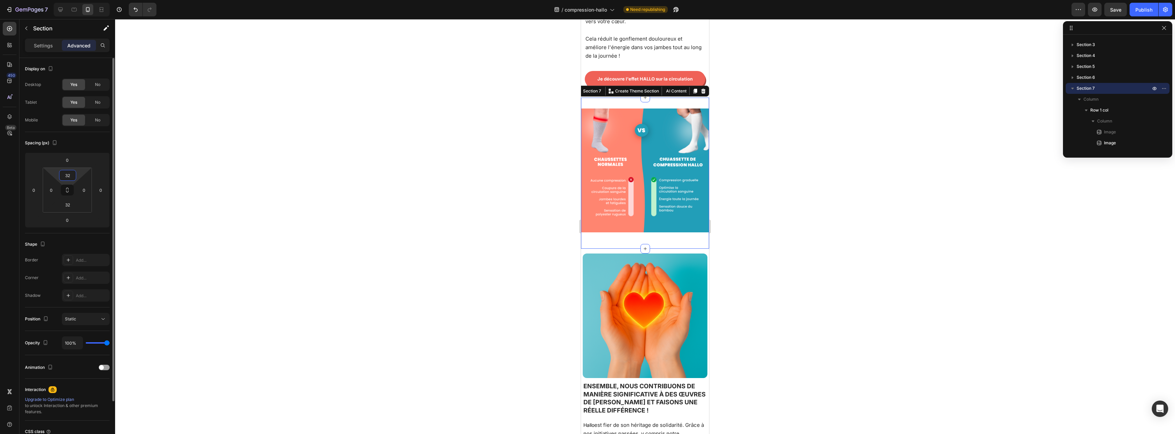
click at [71, 176] on input "32" at bounding box center [68, 175] width 14 height 10
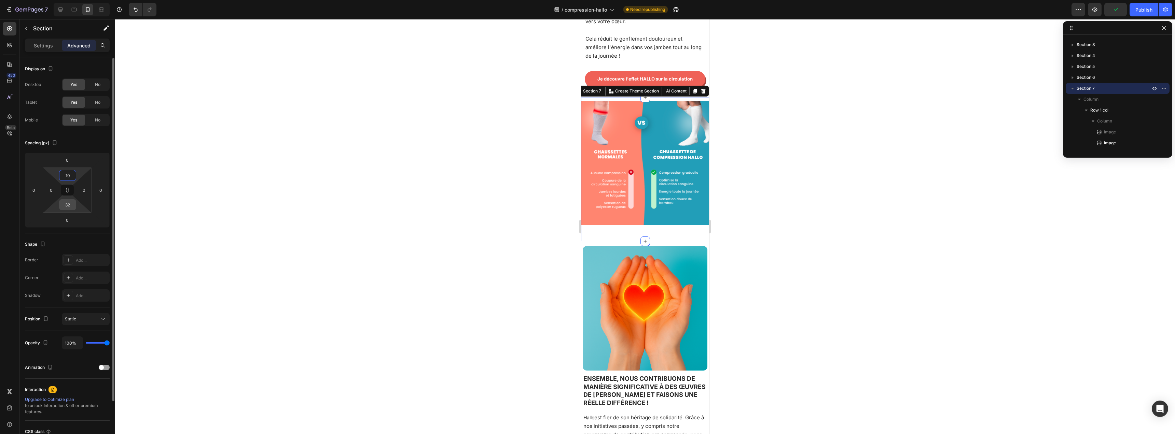
type input "10"
click at [71, 206] on input "32" at bounding box center [68, 205] width 14 height 10
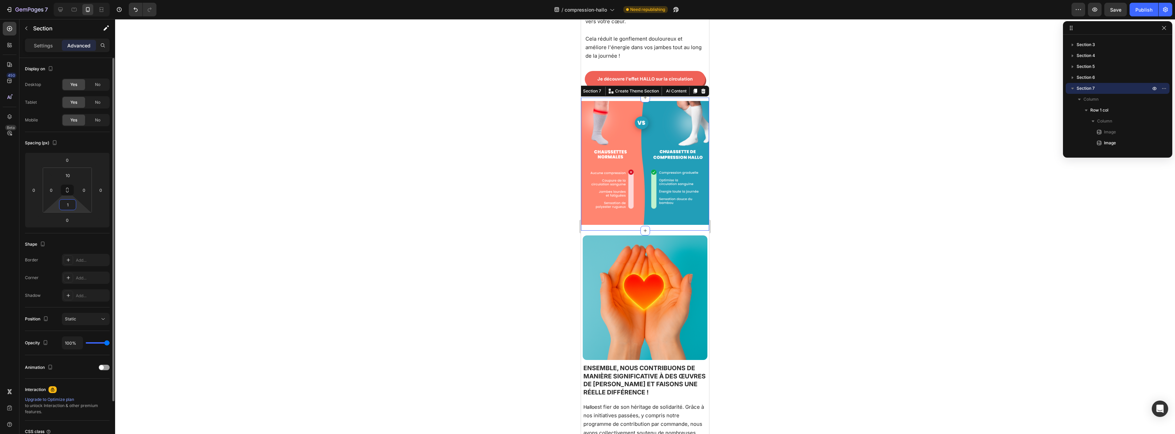
type input "10"
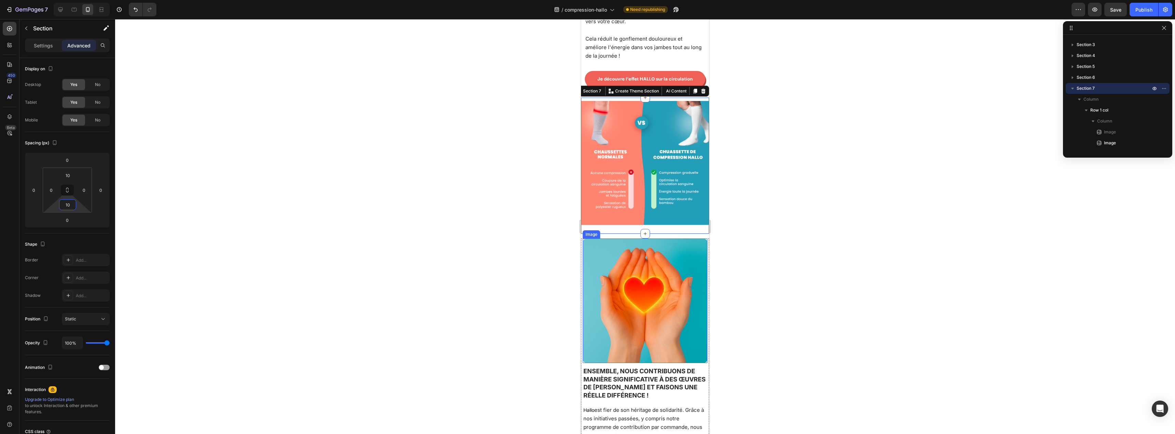
click at [499, 223] on div at bounding box center [645, 226] width 1060 height 415
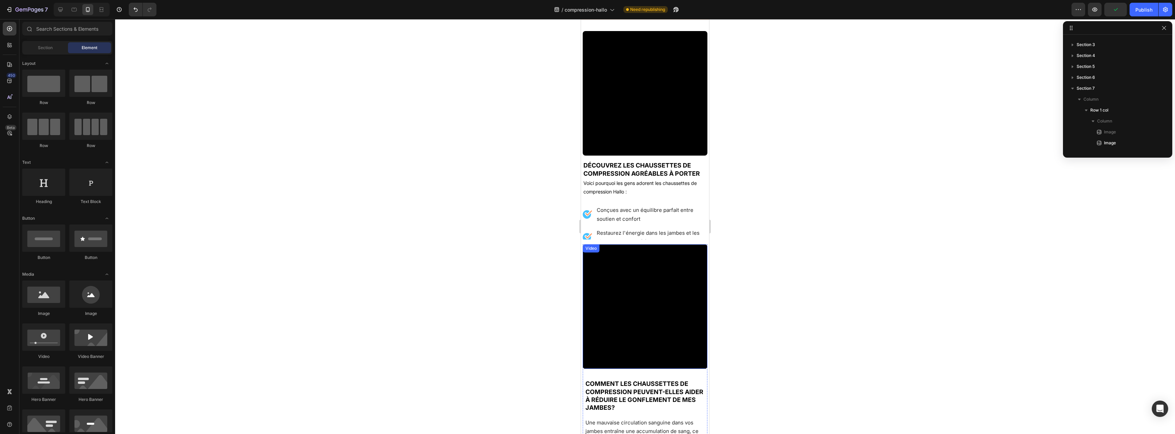
scroll to position [557, 0]
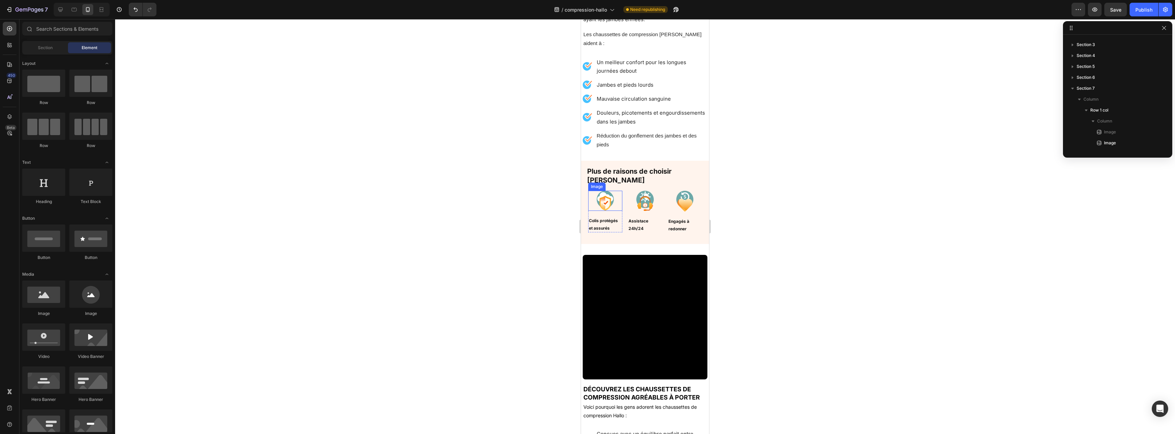
click at [603, 191] on img at bounding box center [605, 201] width 17 height 20
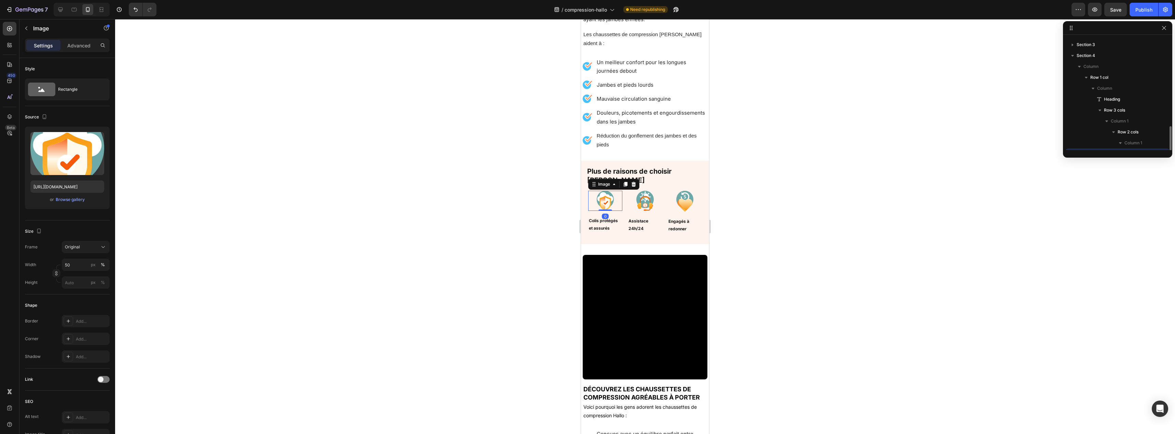
scroll to position [86, 0]
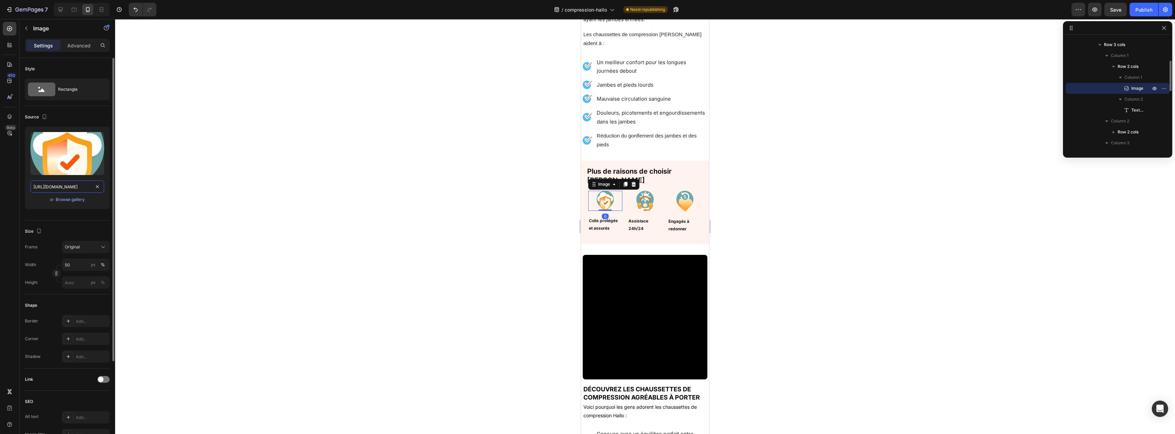
click at [59, 192] on input "https://cdn.shopify.com/s/files/1/0959/7668/5886/files/gempages_584109555860898…" at bounding box center [67, 187] width 74 height 12
paste input "iconne2.png?v=1759001485"
type input "https://cdn.shopify.com/s/files/1/0959/7668/5886/files/iconne2.png?v=1759001485"
click at [81, 217] on div "Source Upload Image https://cdn.shopify.com/s/files/1/0959/7668/5886/files/icon…" at bounding box center [67, 163] width 85 height 114
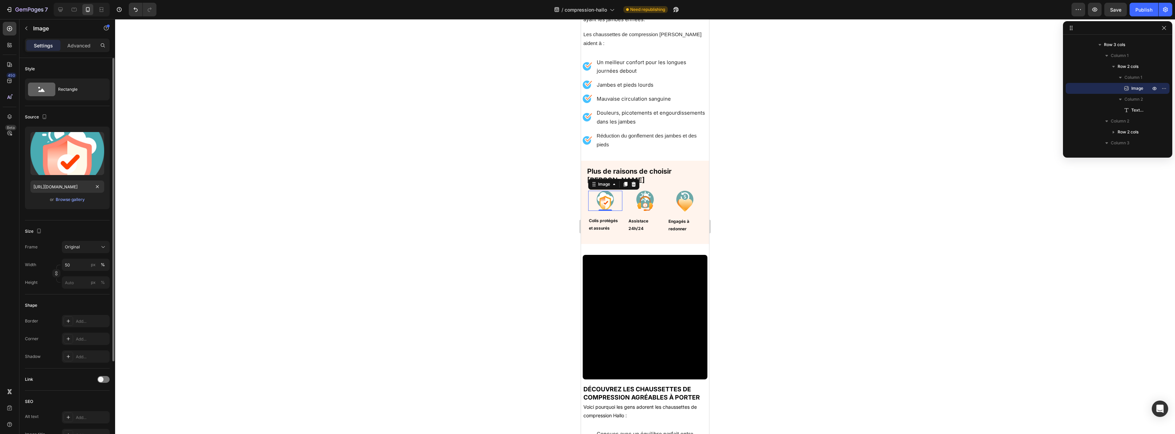
scroll to position [0, 0]
click at [643, 191] on img at bounding box center [644, 201] width 17 height 20
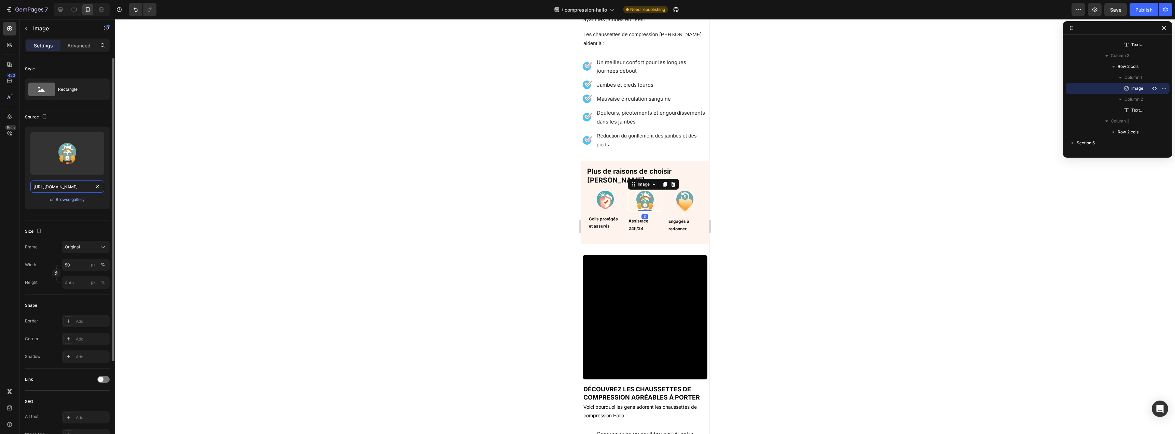
click at [77, 186] on input "https://cdn.shopify.com/s/files/1/0959/7668/5886/files/gempages_584109555860898…" at bounding box center [67, 187] width 74 height 12
paste input "iconned.png?v=1759001485"
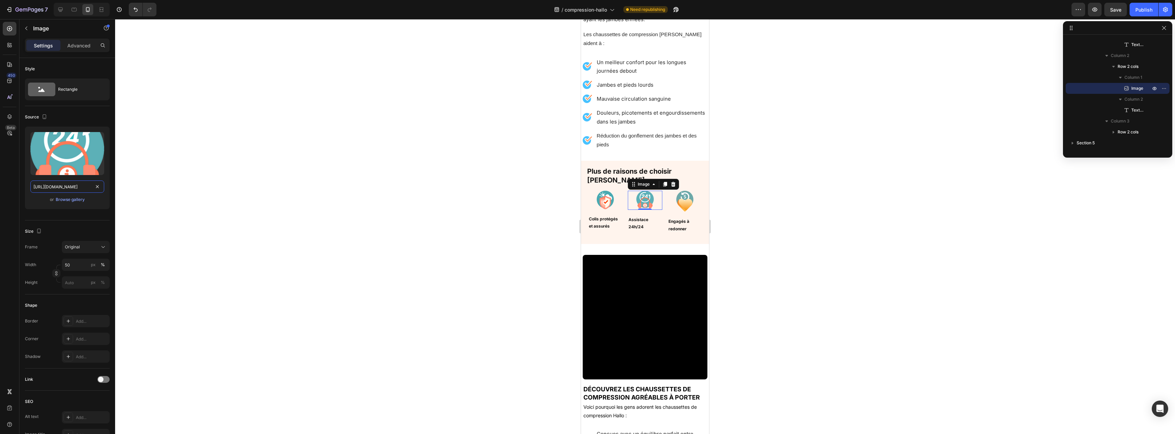
type input "https://cdn.shopify.com/s/files/1/0959/7668/5886/files/iconned.png?v=1759001485"
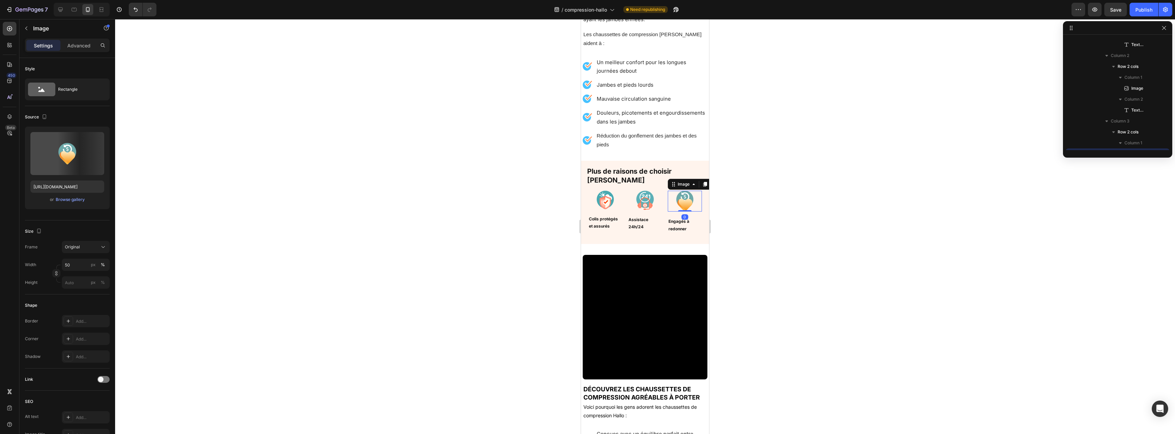
click at [681, 191] on img at bounding box center [684, 201] width 17 height 21
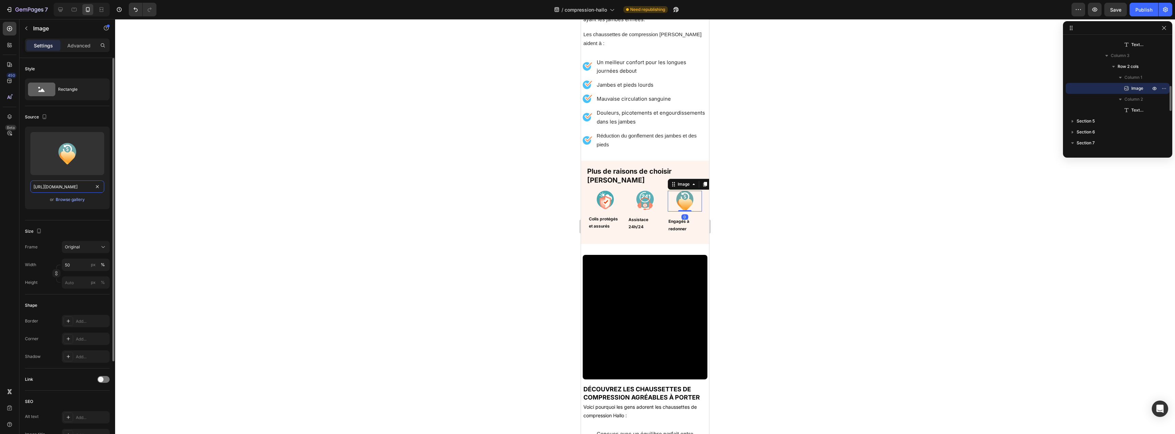
click at [50, 189] on input "https://cdn.shopify.com/s/files/1/0959/7668/5886/files/gempages_584109555860898…" at bounding box center [67, 187] width 74 height 12
click at [52, 185] on input "https://cdn.shopify.com/s/files/1/0959/7668/5886/files/gempages_584109555860898…" at bounding box center [67, 187] width 74 height 12
paste input "iconne.png?v=1759001486"
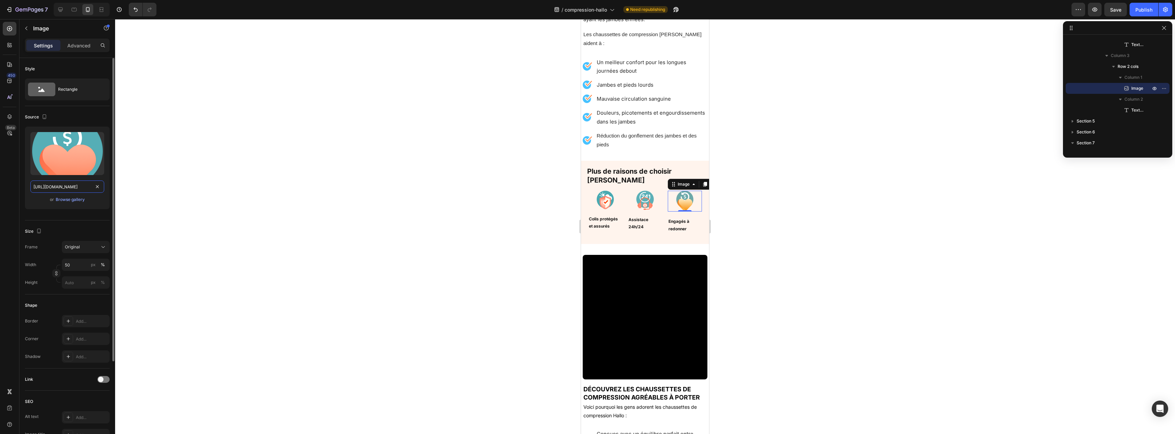
scroll to position [0, 103]
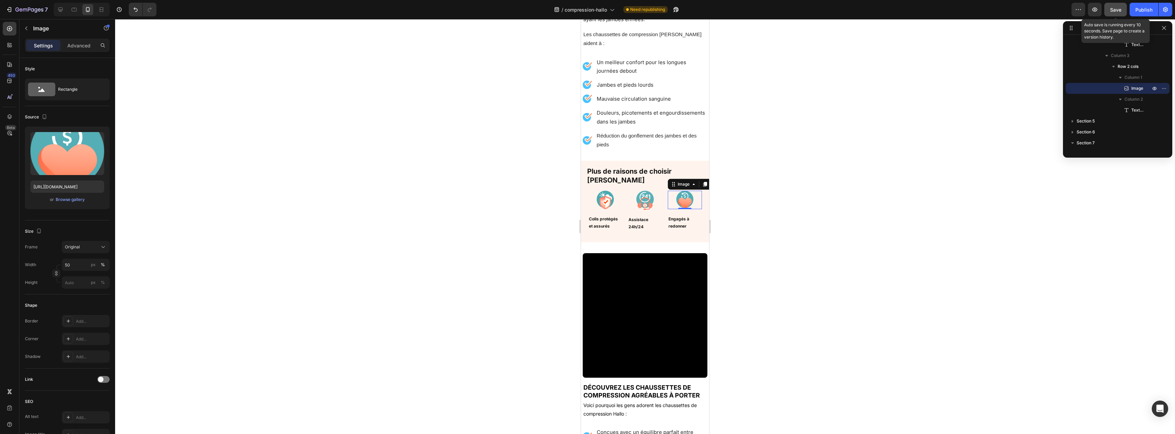
click at [1121, 12] on button "Save" at bounding box center [1115, 10] width 23 height 14
click at [75, 12] on icon at bounding box center [74, 9] width 7 height 7
type input "https://cdn.shopify.com/s/files/1/0959/7668/5886/files/gempages_584109555860898…"
type input "100"
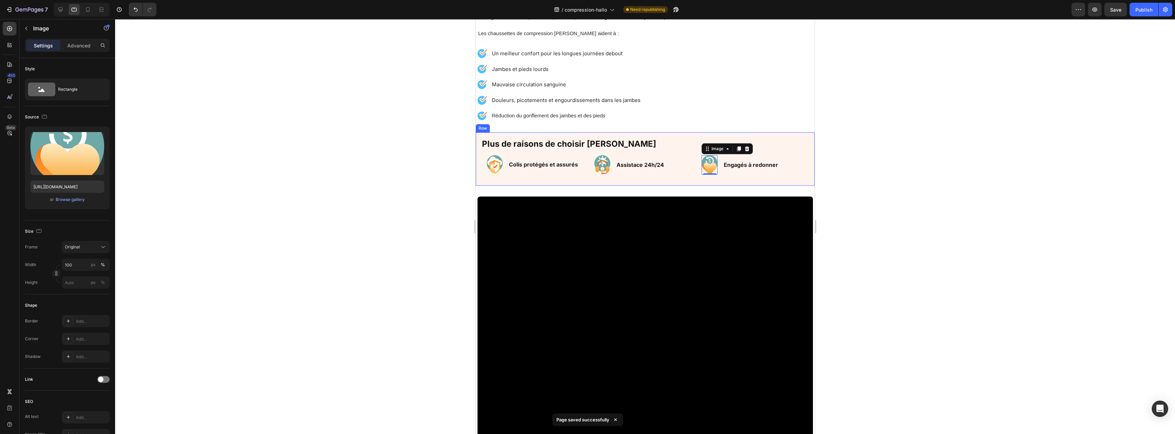
scroll to position [734, 0]
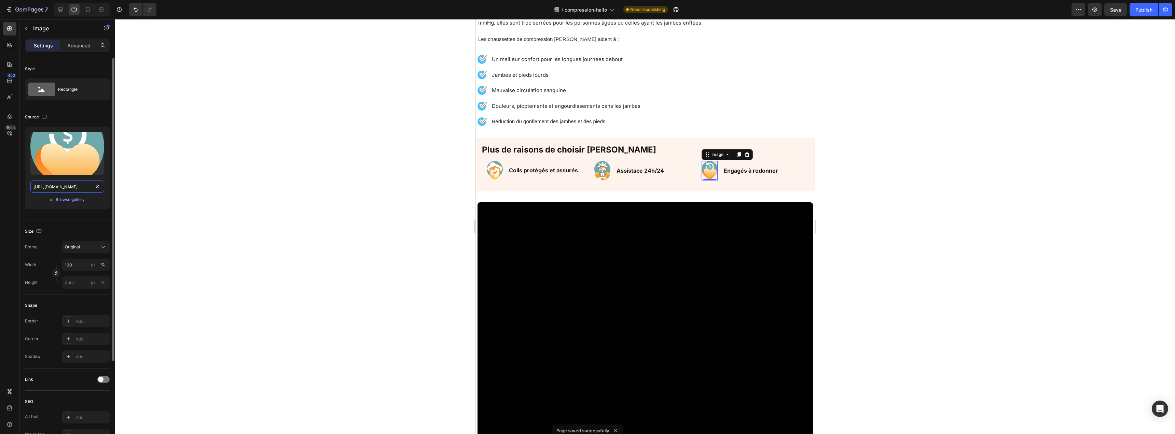
click at [54, 186] on input "https://cdn.shopify.com/s/files/1/0959/7668/5886/files/gempages_584109555860898…" at bounding box center [67, 187] width 74 height 12
click at [53, 189] on input "https://cdn.shopify.com/s/files/1/0959/7668/5886/files/gempages_584109555860898…" at bounding box center [67, 187] width 74 height 12
paste input "iconne.png?v=1759001486"
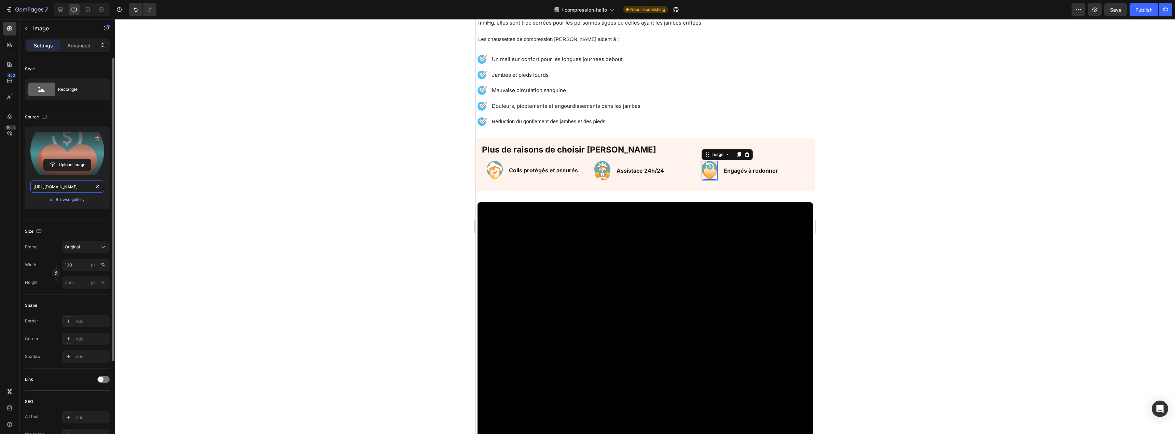
scroll to position [0, 103]
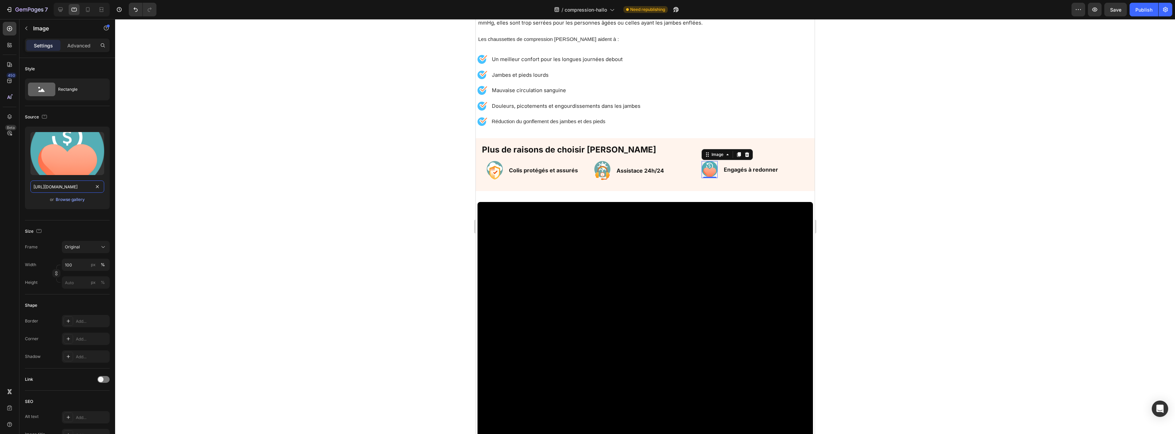
type input "https://cdn.shopify.com/s/files/1/0959/7668/5886/files/iconne.png?v=1759001486"
click at [602, 168] on img at bounding box center [602, 170] width 16 height 19
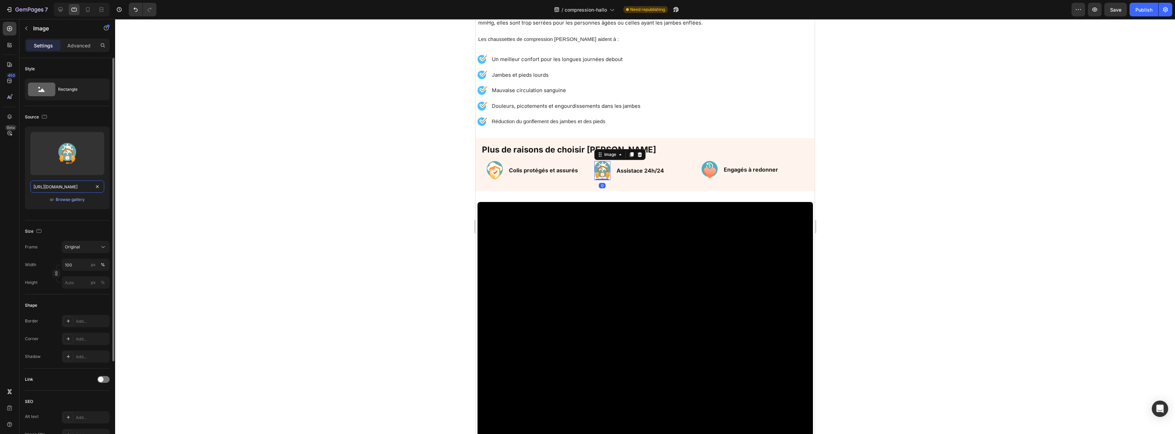
click at [53, 186] on input "https://cdn.shopify.com/s/files/1/0959/7668/5886/files/gempages_584109555860898…" at bounding box center [67, 187] width 74 height 12
paste input "iconned.png?v=1759001485"
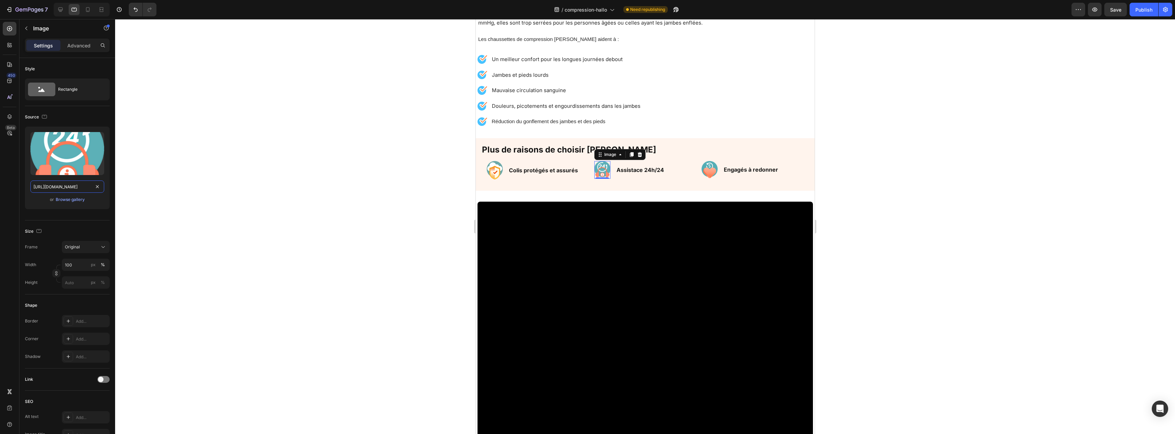
type input "https://cdn.shopify.com/s/files/1/0959/7668/5886/files/iconned.png?v=1759001485"
click at [495, 166] on img at bounding box center [494, 170] width 16 height 19
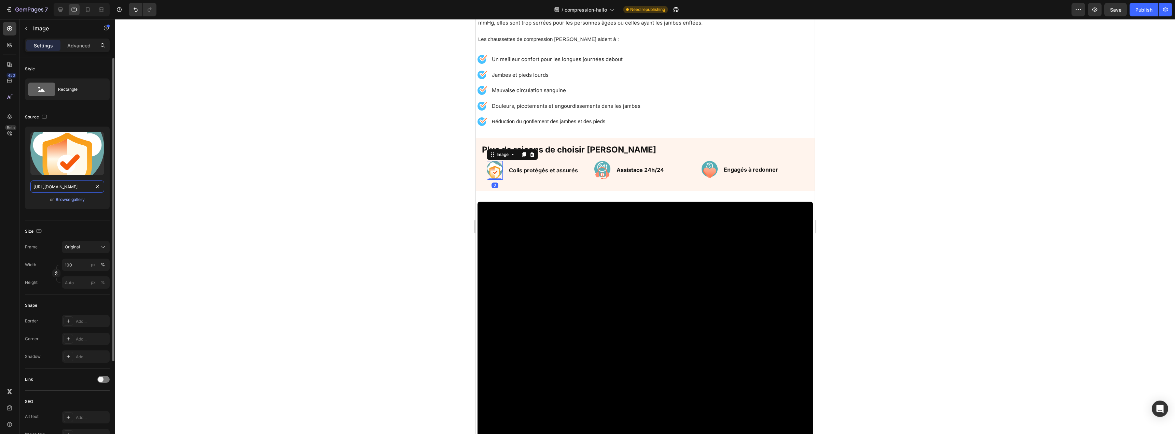
click at [70, 188] on input "https://cdn.shopify.com/s/files/1/0959/7668/5886/files/gempages_584109555860898…" at bounding box center [67, 187] width 74 height 12
paste input "iconne2.png?v=1759001485"
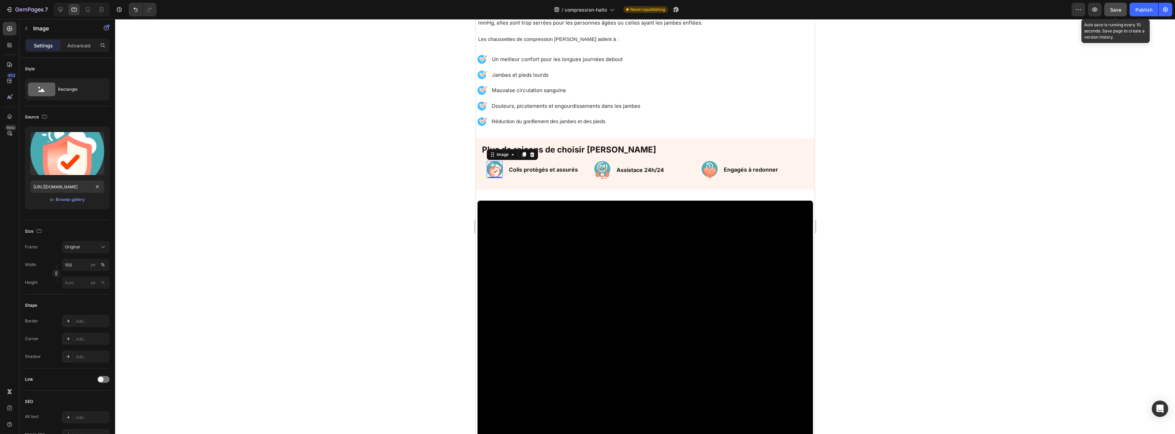
click at [1124, 10] on button "Save" at bounding box center [1115, 10] width 23 height 14
click at [62, 9] on icon at bounding box center [60, 9] width 7 height 7
type input "https://cdn.shopify.com/s/files/1/0959/7668/5886/files/gempages_584109555860898…"
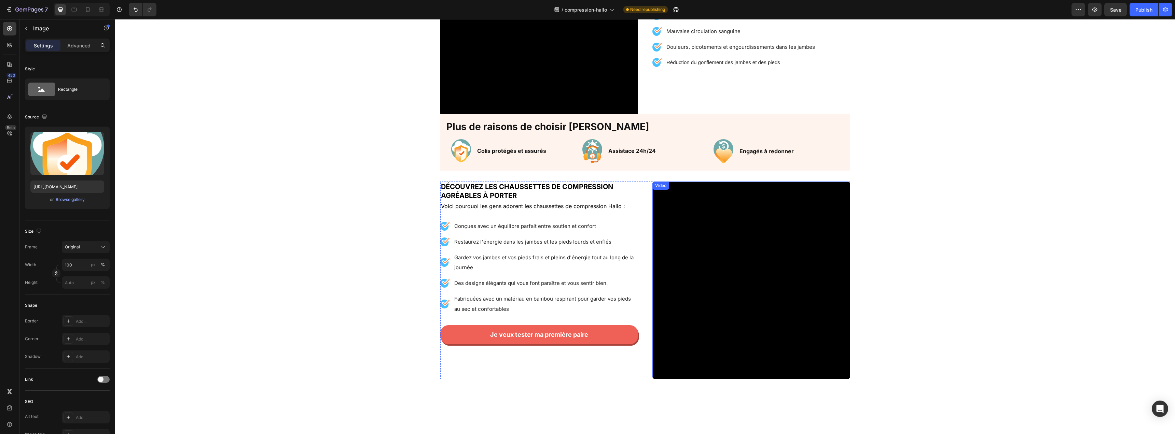
scroll to position [297, 0]
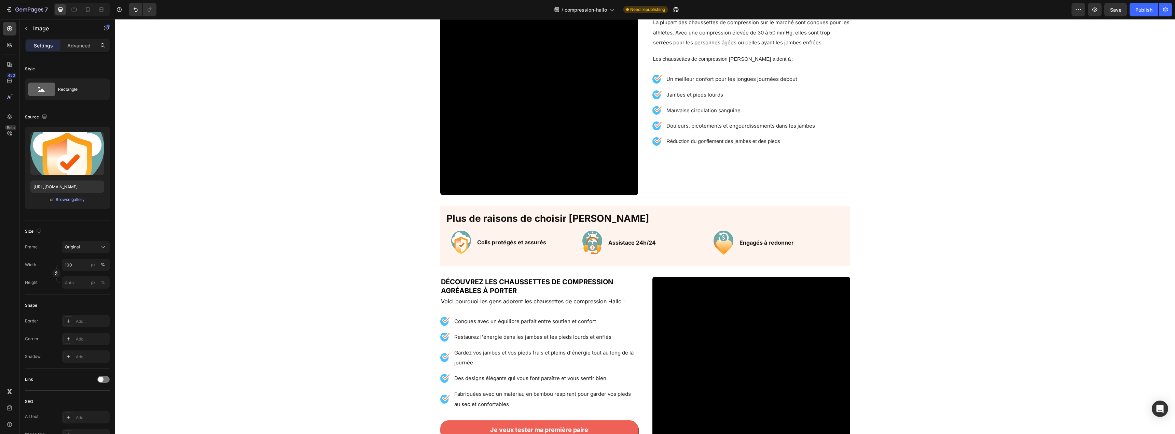
click at [459, 245] on img at bounding box center [461, 243] width 20 height 24
click at [463, 243] on img at bounding box center [461, 243] width 20 height 24
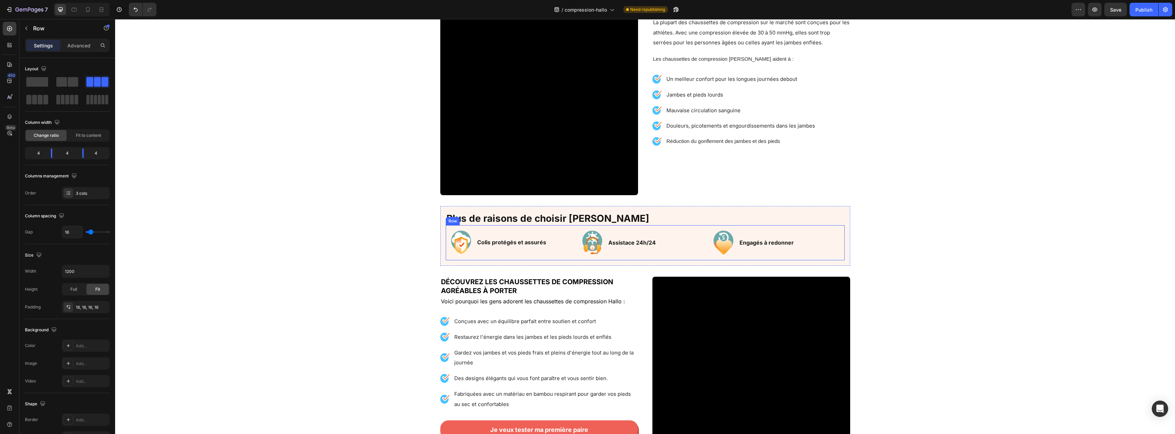
click at [520, 258] on div "Image Colis protégés et assurés Text Block Row Image Assistace 24h/24 Text Bloc…" at bounding box center [645, 242] width 399 height 35
click at [463, 245] on img at bounding box center [461, 243] width 20 height 24
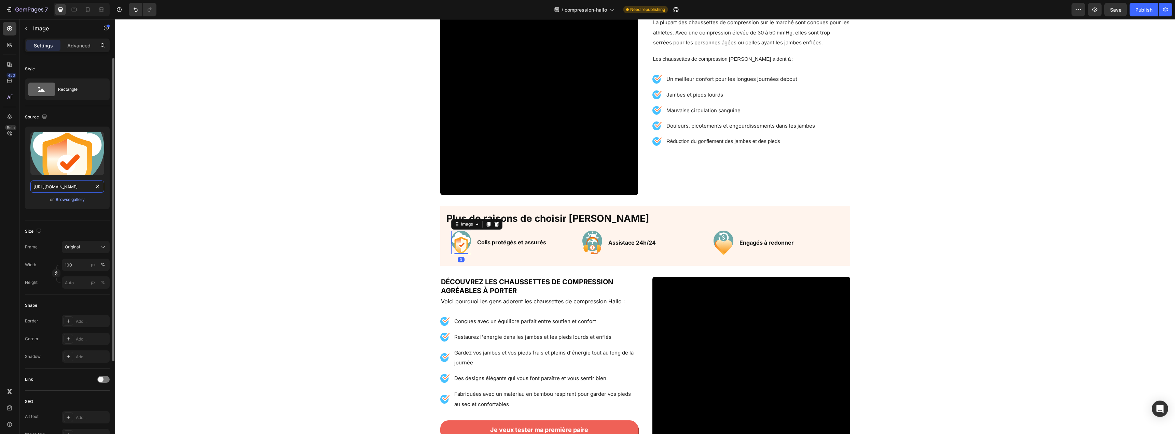
click at [77, 190] on input "https://cdn.shopify.com/s/files/1/0959/7668/5886/files/gempages_584109555860898…" at bounding box center [67, 187] width 74 height 12
paste input "iconne2.png?v=1759001485"
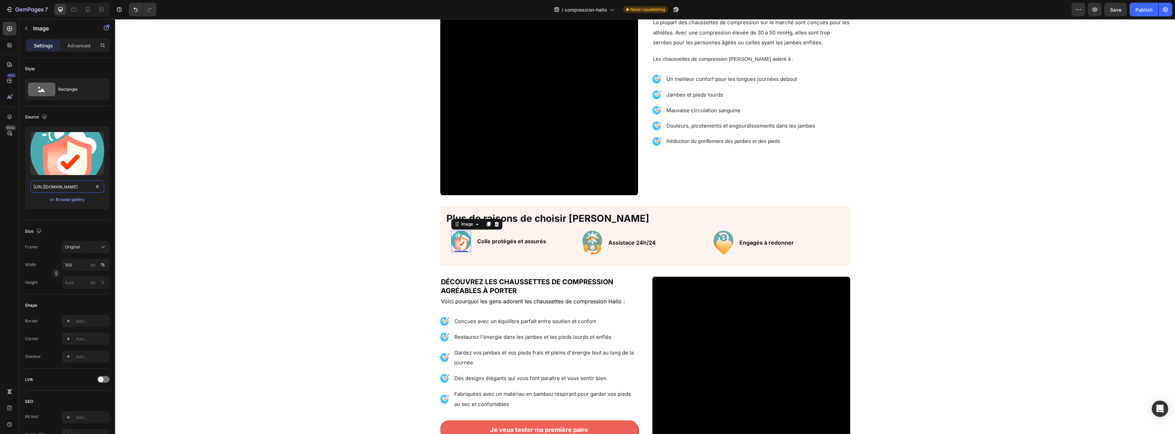
type input "https://cdn.shopify.com/s/files/1/0959/7668/5886/files/iconne2.png?v=1759001485"
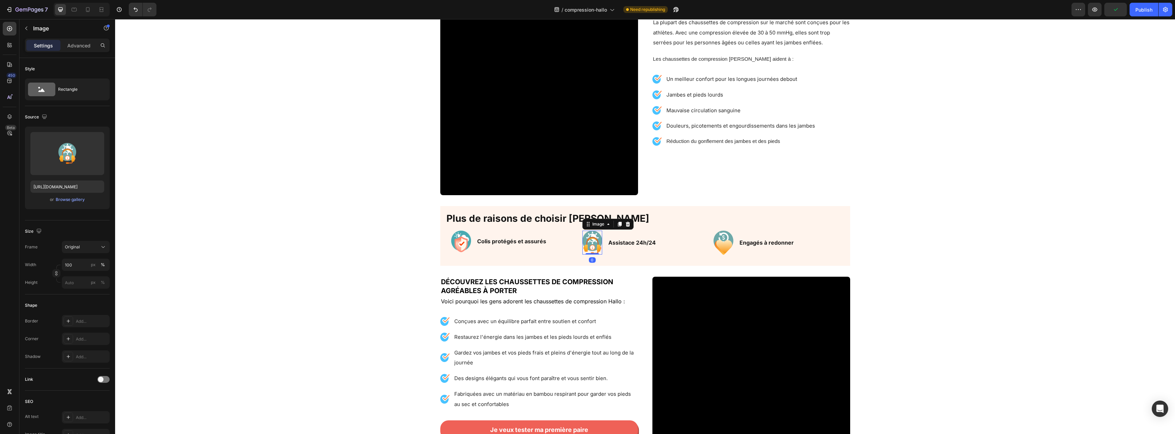
click at [586, 245] on img at bounding box center [592, 243] width 20 height 24
click at [60, 190] on input "https://cdn.shopify.com/s/files/1/0959/7668/5886/files/gempages_584109555860898…" at bounding box center [67, 187] width 74 height 12
paste input "iconned.png?v=1759001485"
type input "https://cdn.shopify.com/s/files/1/0959/7668/5886/files/iconned.png?v=1759001485"
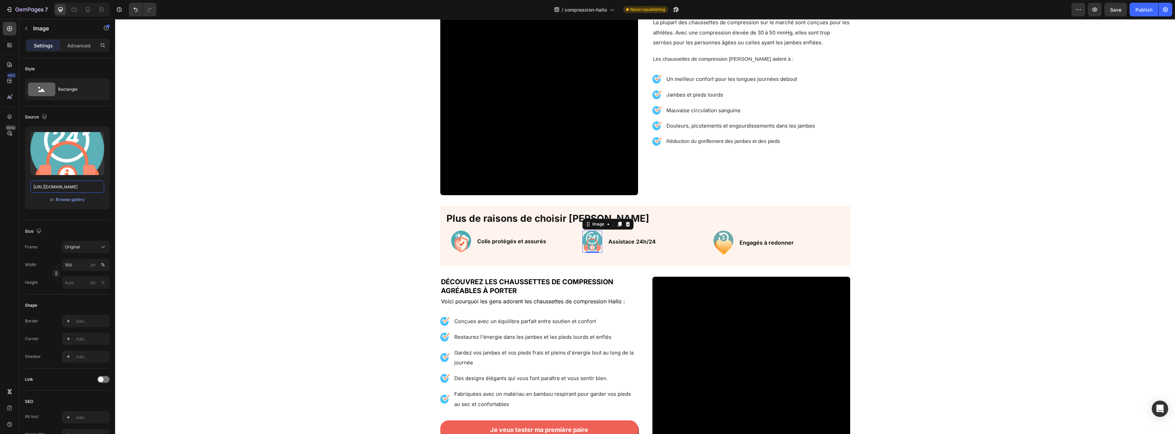
scroll to position [0, 0]
click at [720, 245] on img at bounding box center [724, 243] width 20 height 24
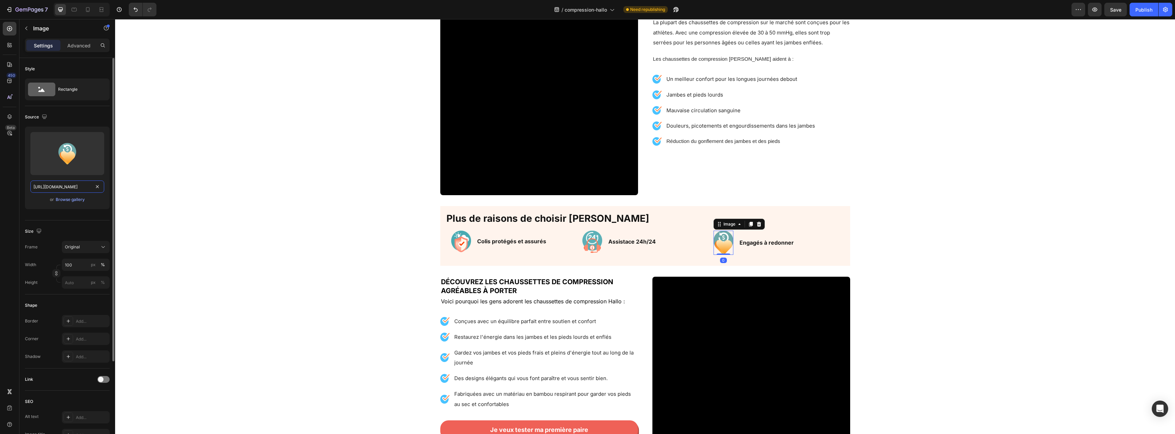
click at [75, 189] on input "https://cdn.shopify.com/s/files/1/0959/7668/5886/files/gempages_584109555860898…" at bounding box center [67, 187] width 74 height 12
paste input "iconne.png?v=1759001486"
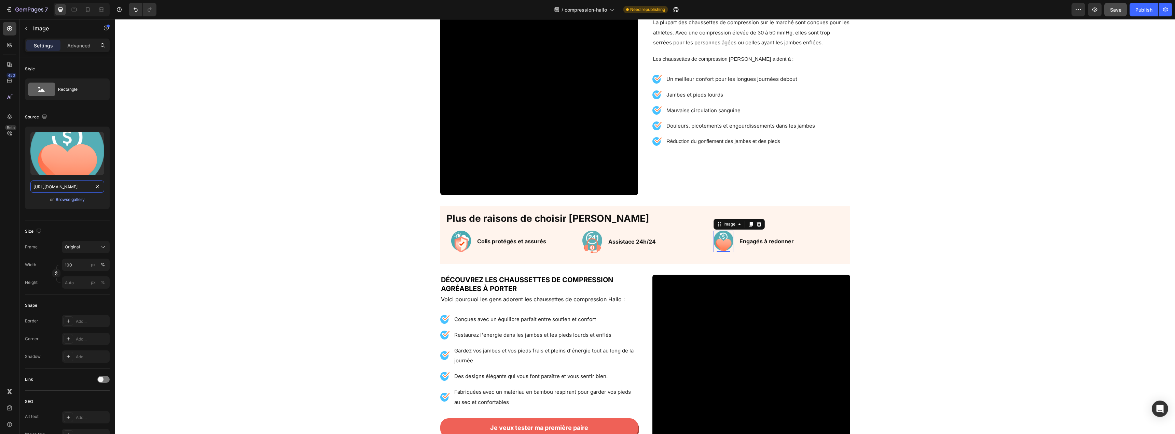
type input "https://cdn.shopify.com/s/files/1/0959/7668/5886/files/iconne.png?v=1759001486"
click at [1111, 12] on span "Save" at bounding box center [1115, 10] width 11 height 6
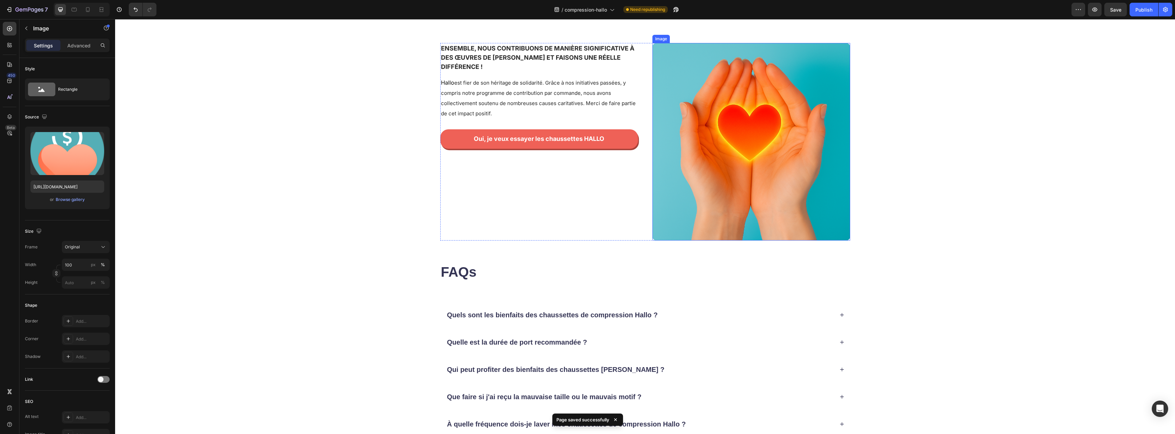
scroll to position [1079, 0]
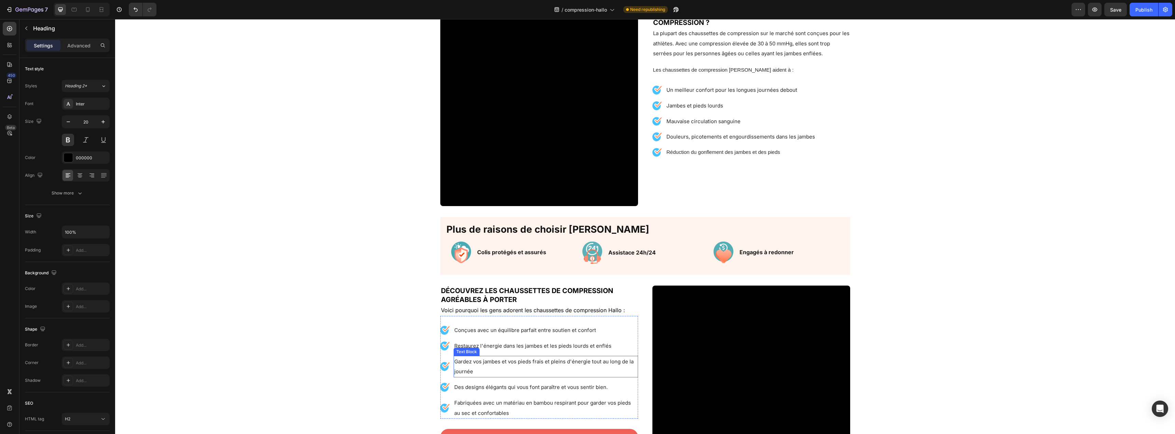
scroll to position [0, 0]
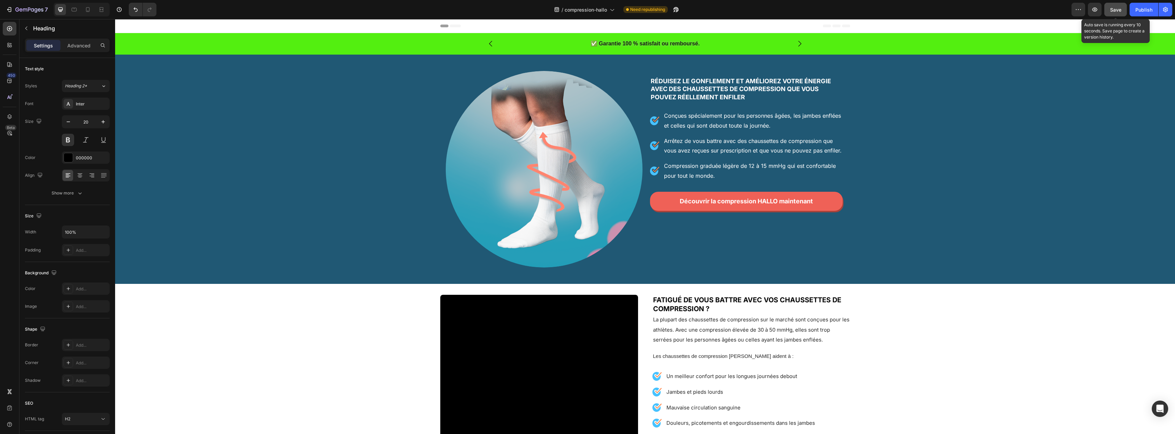
click at [1116, 13] on button "Save" at bounding box center [1115, 10] width 23 height 14
click at [1139, 12] on div "Publish" at bounding box center [1143, 9] width 17 height 7
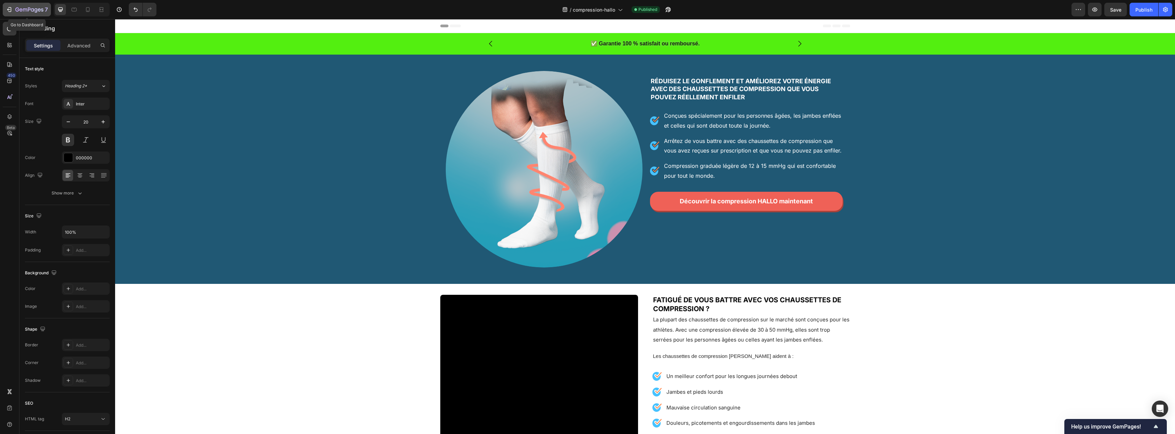
click at [27, 11] on icon "button" at bounding box center [29, 10] width 28 height 6
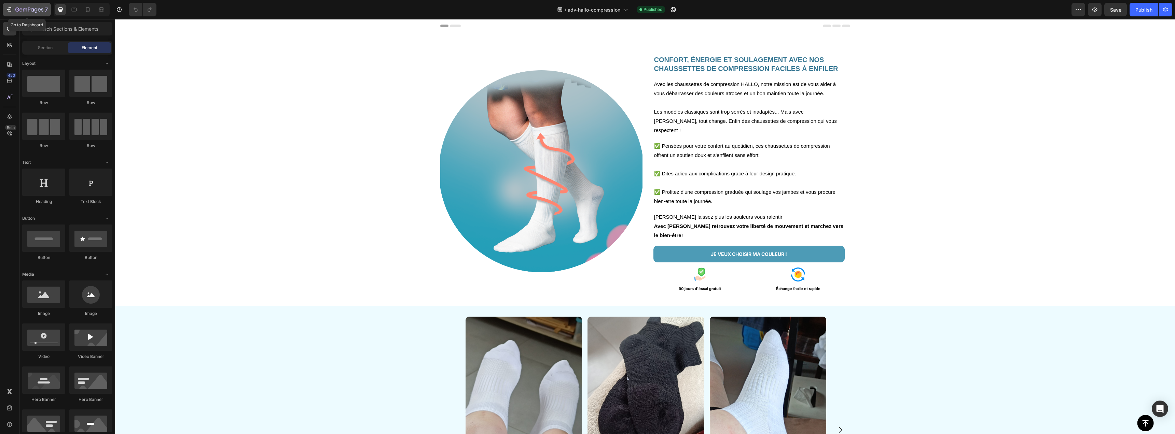
click at [40, 10] on icon "button" at bounding box center [39, 9] width 3 height 3
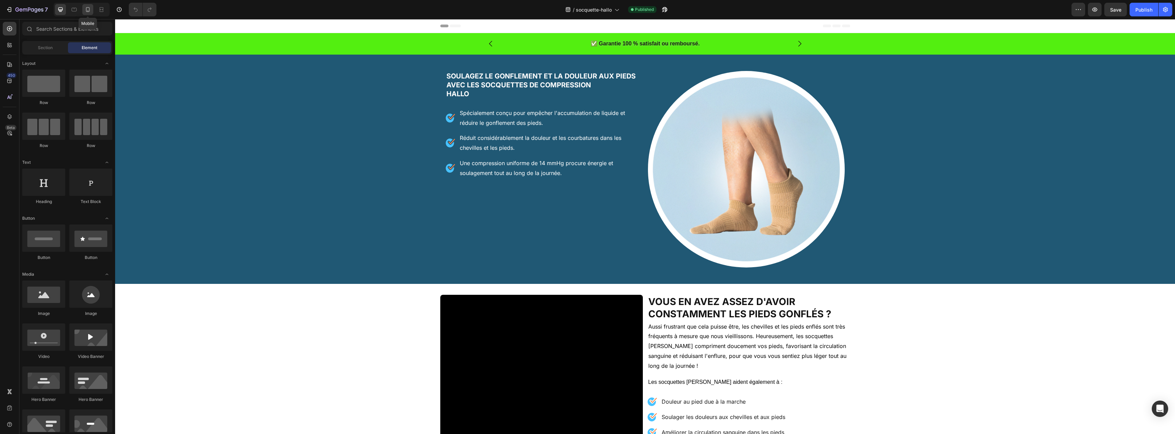
click at [86, 9] on icon at bounding box center [88, 9] width 4 height 5
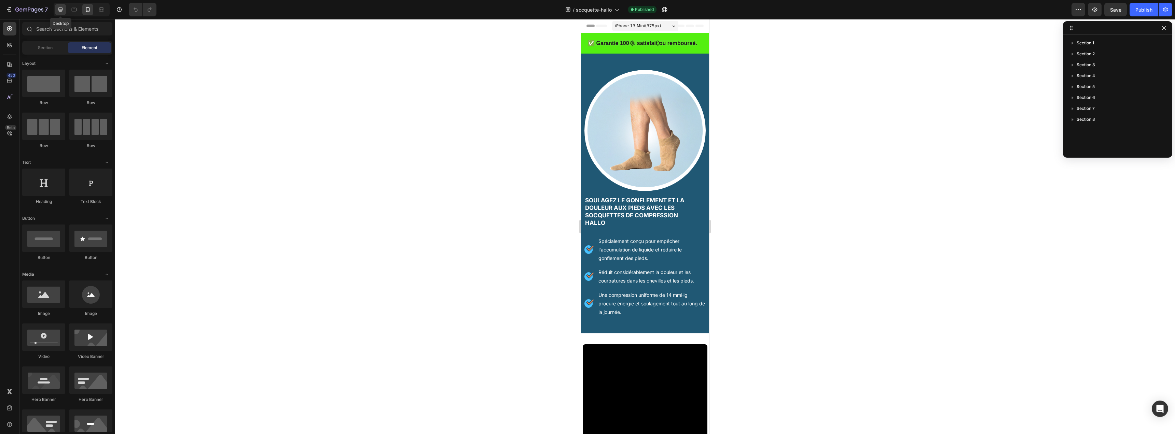
click at [61, 10] on icon at bounding box center [60, 10] width 4 height 4
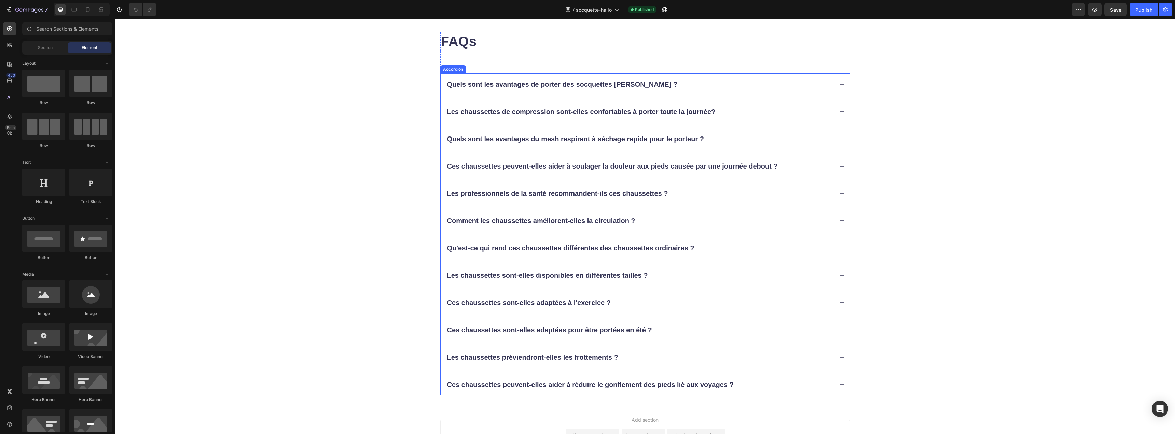
scroll to position [867, 0]
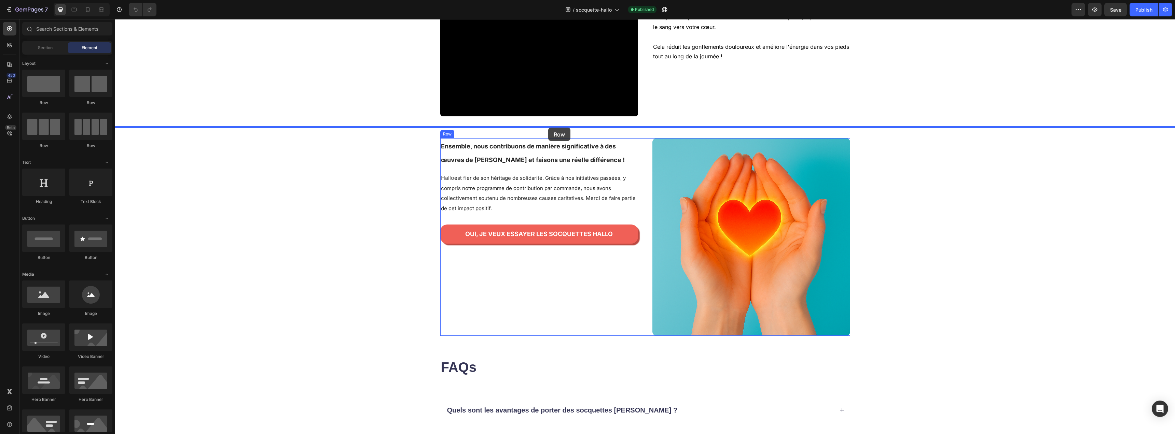
drag, startPoint x: 157, startPoint y: 103, endPoint x: 548, endPoint y: 128, distance: 392.2
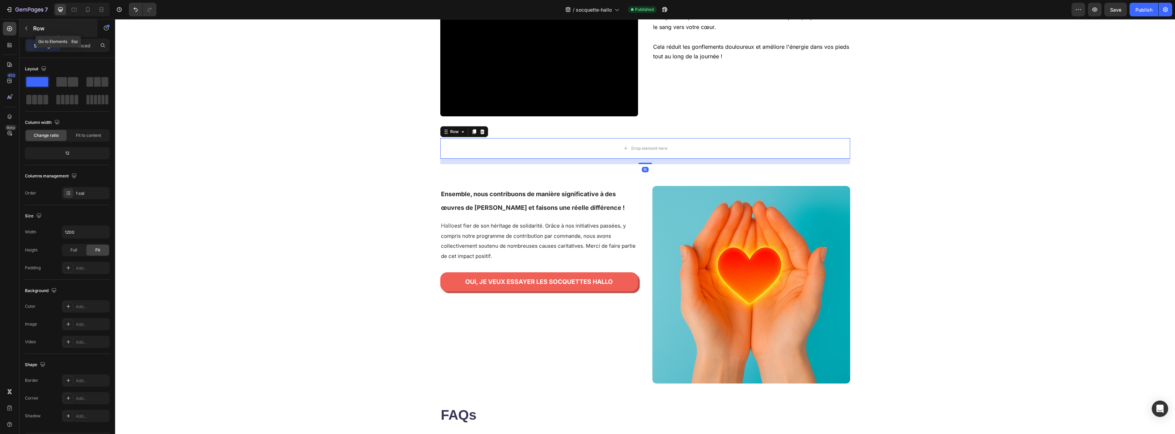
click at [24, 29] on icon "button" at bounding box center [26, 28] width 5 height 5
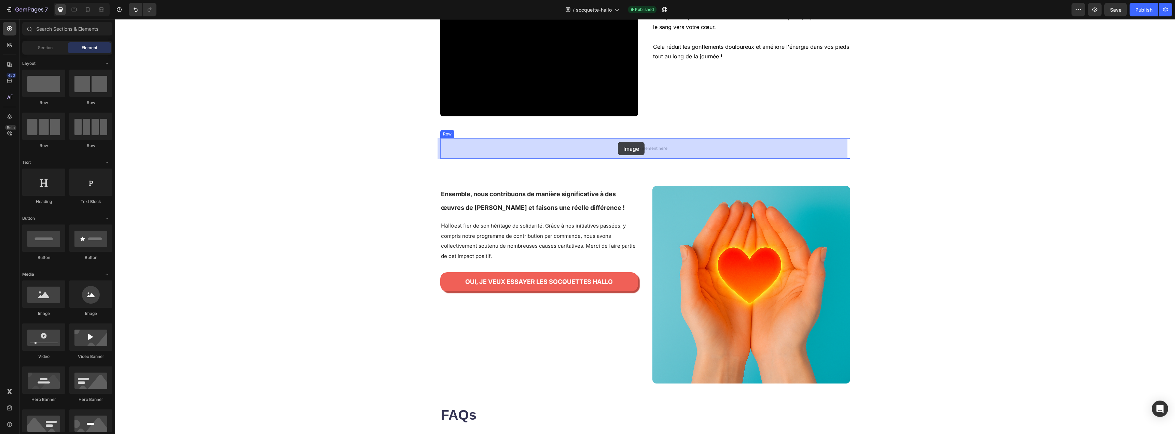
drag, startPoint x: 162, startPoint y: 321, endPoint x: 618, endPoint y: 142, distance: 489.4
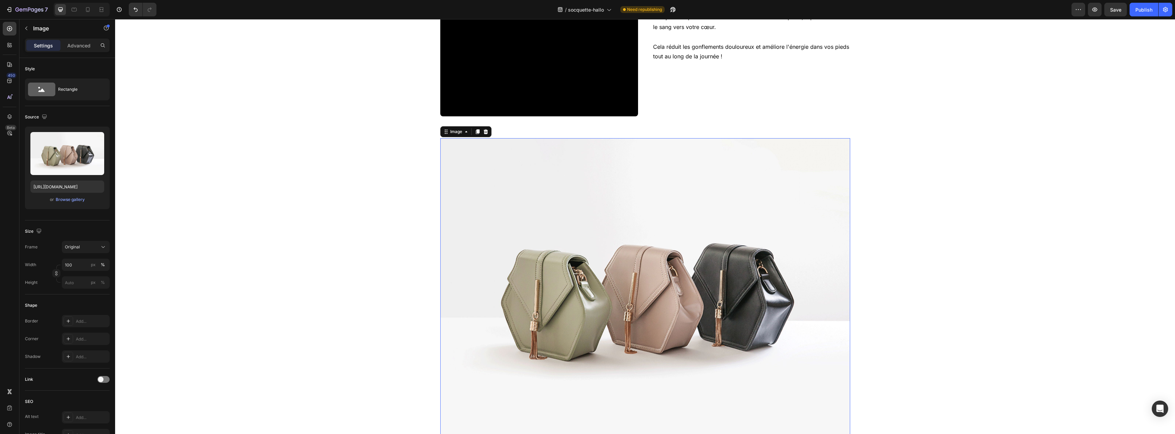
click at [508, 237] on img at bounding box center [645, 291] width 410 height 307
click at [64, 186] on input "https://cdn.shopify.com/s/files/1/2005/9307/files/image_demo.jpg" at bounding box center [67, 187] width 74 height 12
paste input "0959/7668/5886/files/soquettes_1.png?v=1759001011"
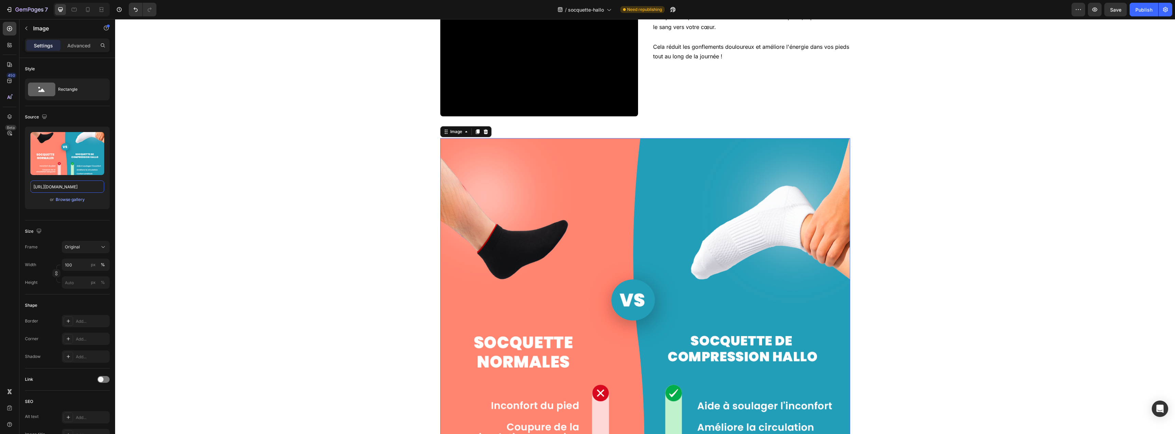
scroll to position [0, 0]
drag, startPoint x: 498, startPoint y: 314, endPoint x: 491, endPoint y: 316, distance: 7.5
click at [498, 313] on img at bounding box center [645, 337] width 410 height 398
click at [71, 188] on input "https://cdn.shopify.com/s/files/1/0959/7668/5886/files/soquettes_1.png?v=175900…" at bounding box center [67, 187] width 74 height 12
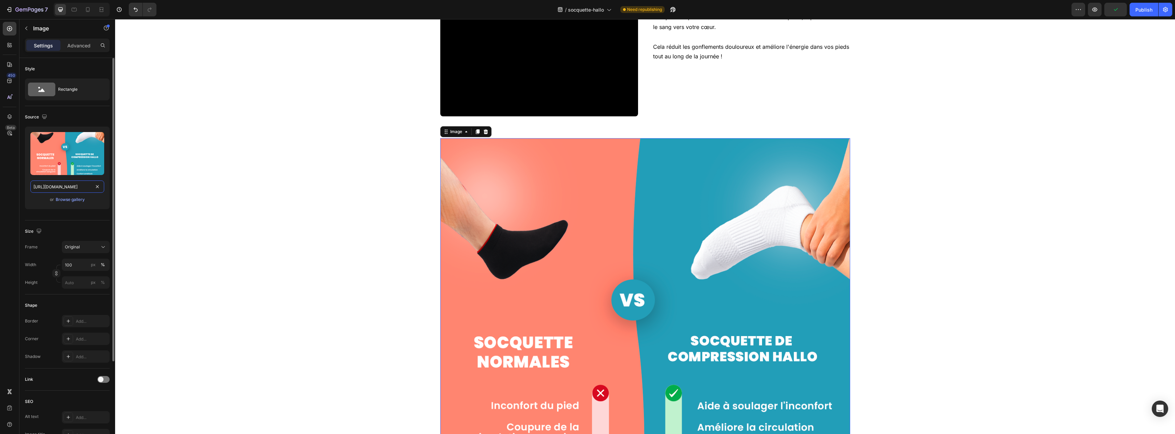
click at [71, 188] on input "https://cdn.shopify.com/s/files/1/0959/7668/5886/files/soquettes_1.png?v=175900…" at bounding box center [67, 187] width 74 height 12
click at [68, 190] on input "https://cdn.shopify.com/s/files/1/0959/7668/5886/files/soquettes_1.png?v=175900…" at bounding box center [67, 187] width 74 height 12
paste input "2.png?v=1759001010"
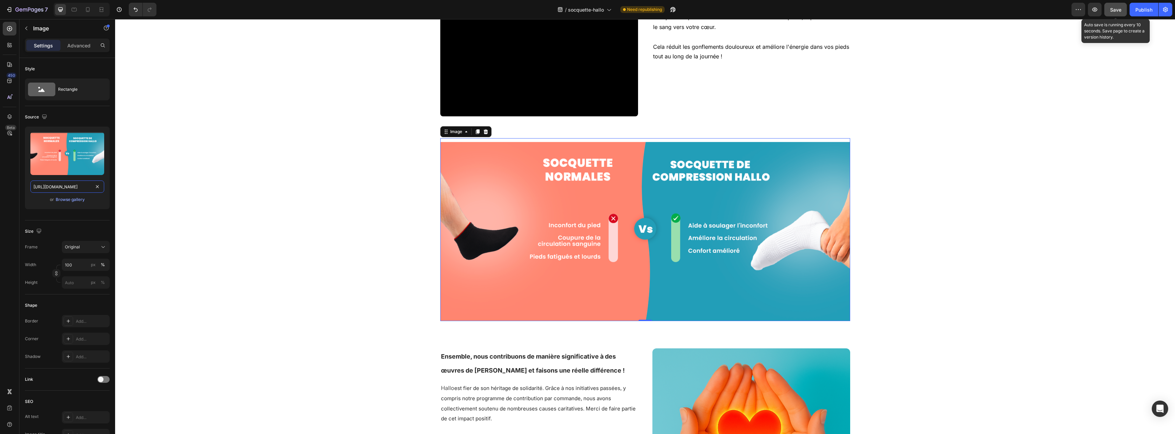
type input "https://cdn.shopify.com/s/files/1/0959/7668/5886/files/soquettes_2.png?v=175900…"
click at [1117, 12] on span "Save" at bounding box center [1115, 10] width 11 height 6
click at [70, 6] on div at bounding box center [74, 9] width 11 height 11
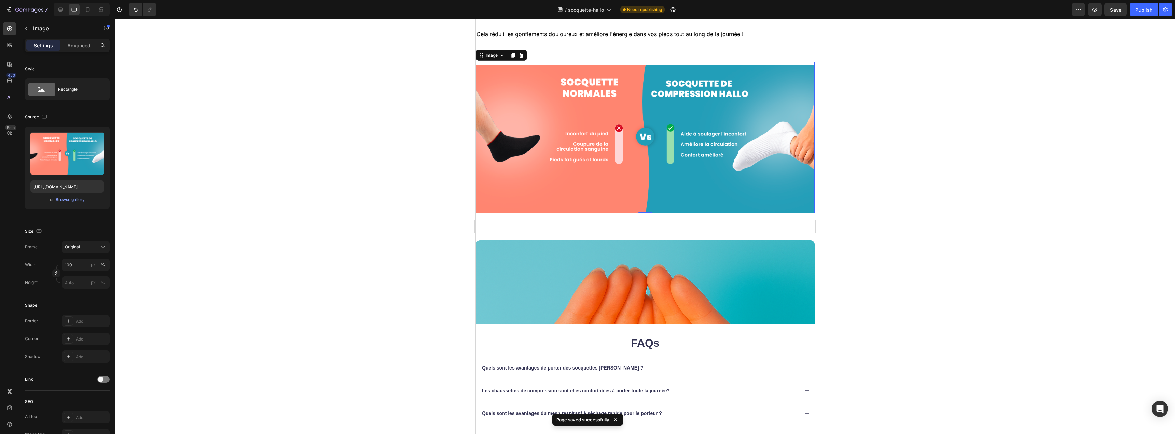
scroll to position [1191, 0]
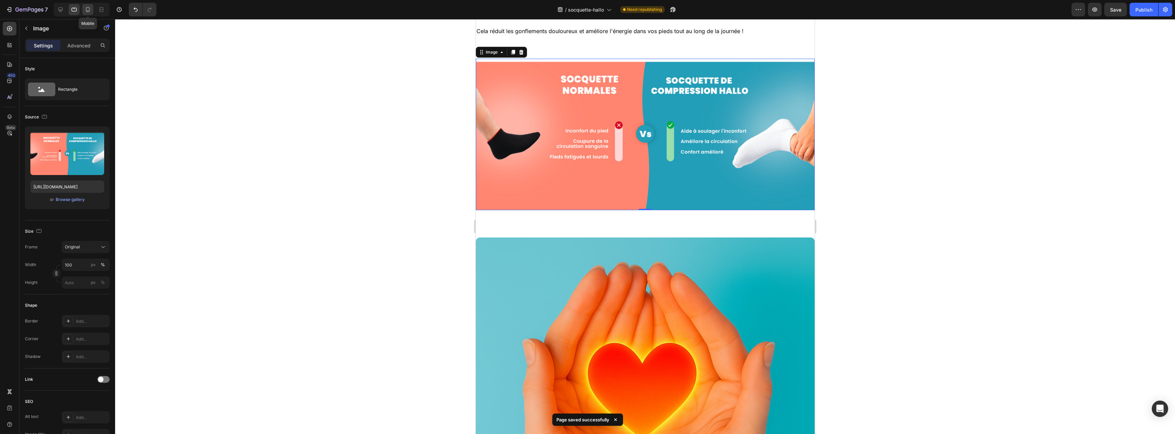
click at [88, 12] on icon at bounding box center [87, 9] width 7 height 7
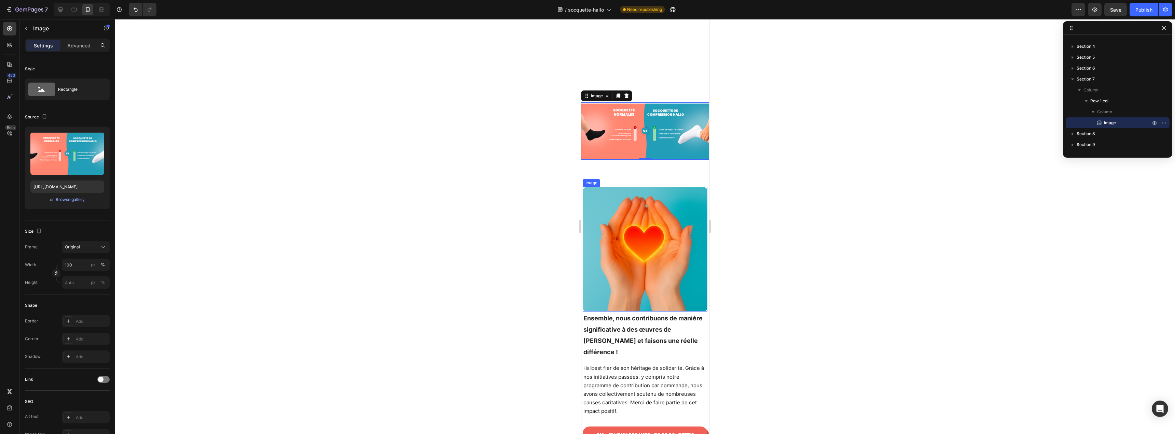
scroll to position [954, 0]
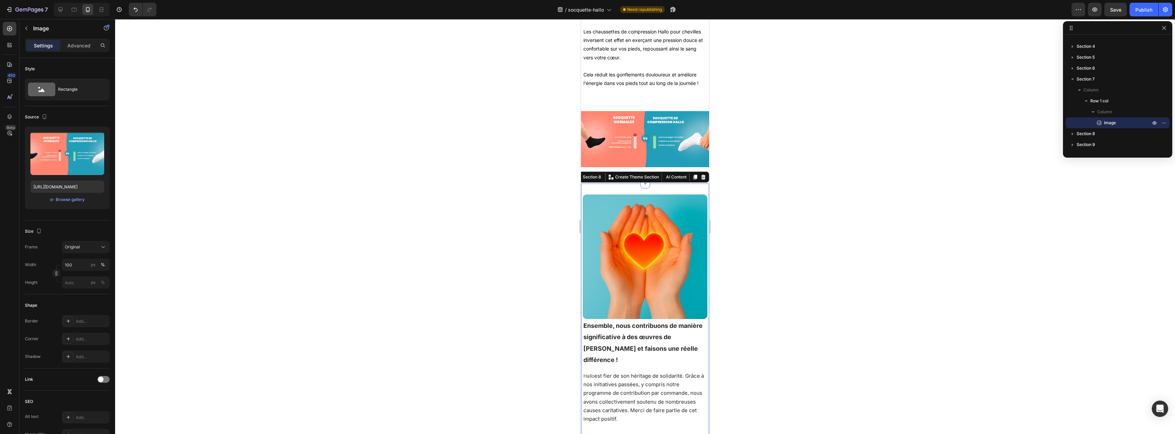
click at [655, 184] on div "Image Image Ensemble, nous contribuons de manière significative à des œuvres de…" at bounding box center [645, 330] width 128 height 292
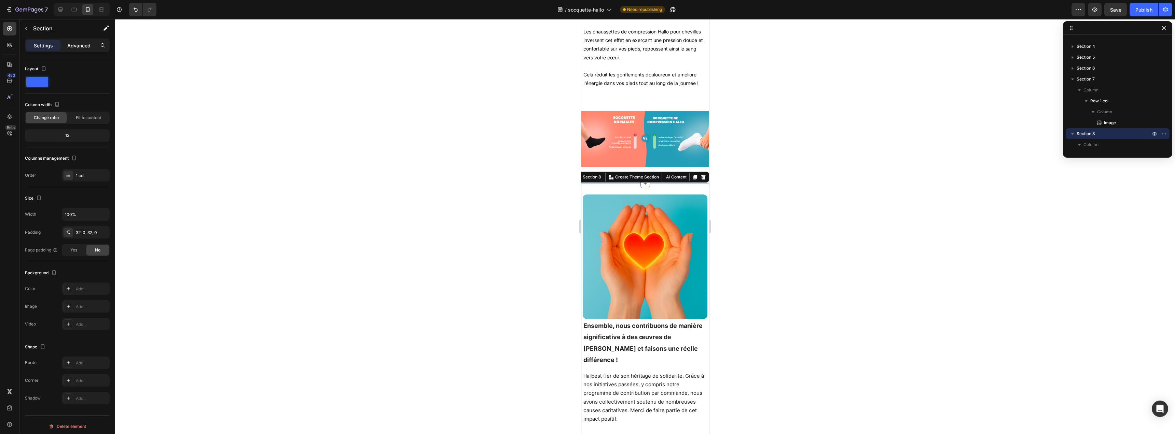
click at [81, 51] on div "Advanced" at bounding box center [79, 45] width 34 height 11
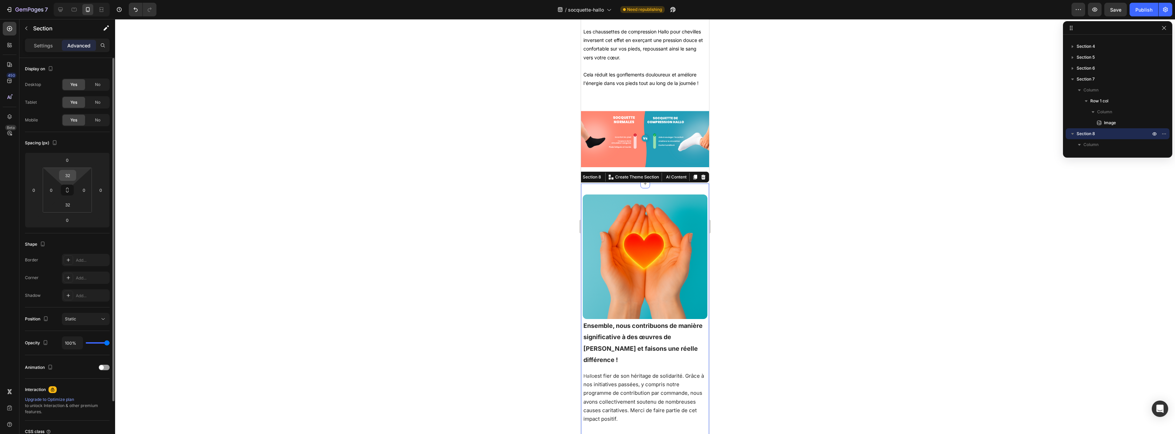
click at [72, 175] on input "32" at bounding box center [68, 175] width 14 height 10
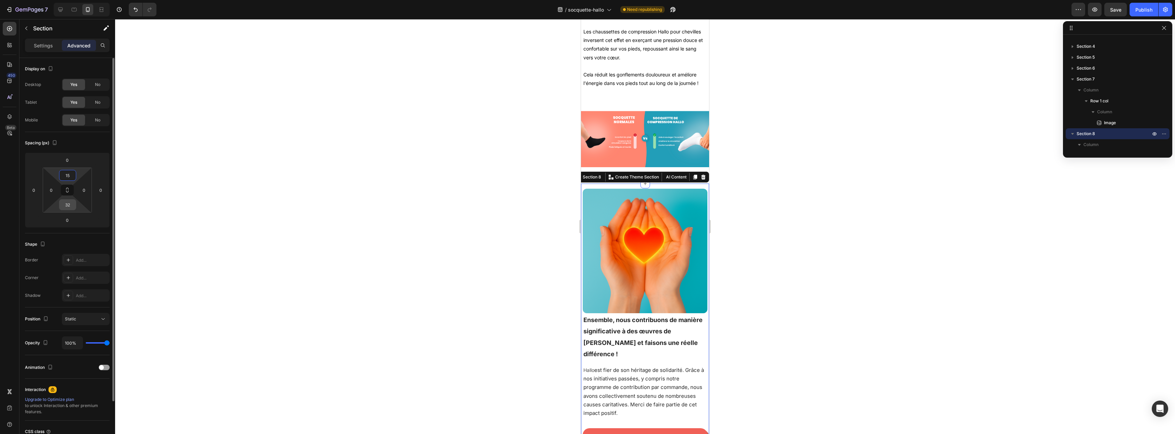
type input "15"
click at [73, 205] on input "32" at bounding box center [68, 205] width 14 height 10
type input "15"
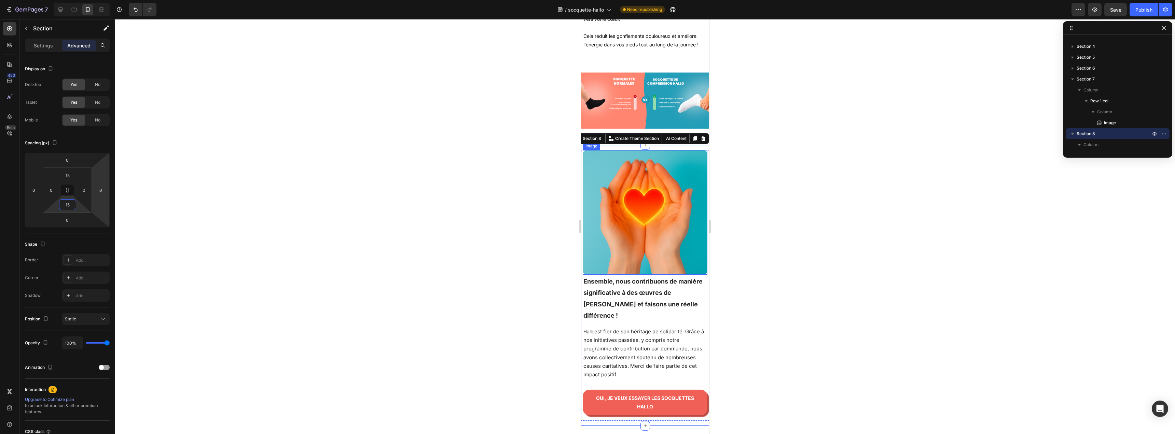
scroll to position [1017, 0]
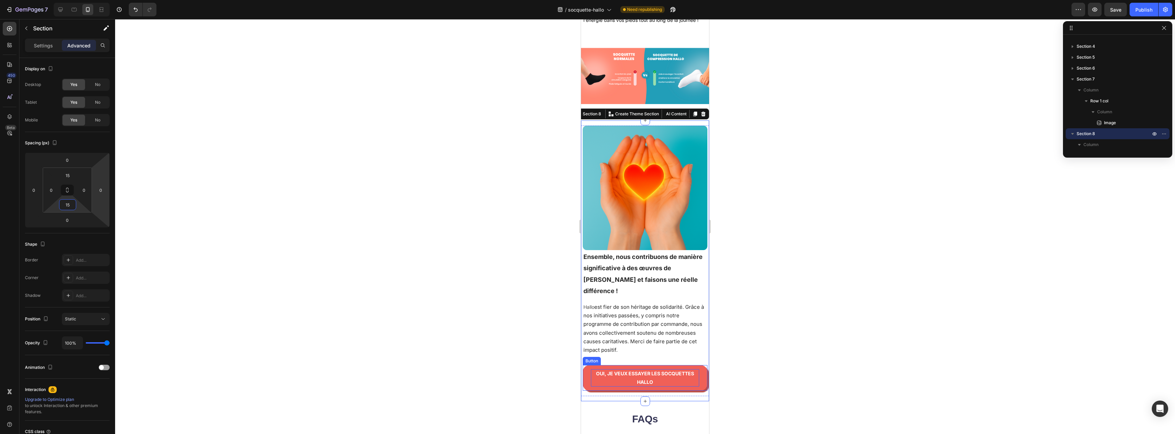
click at [648, 370] on p "oui, je veux essayer les socquettes HALLO" at bounding box center [645, 378] width 108 height 17
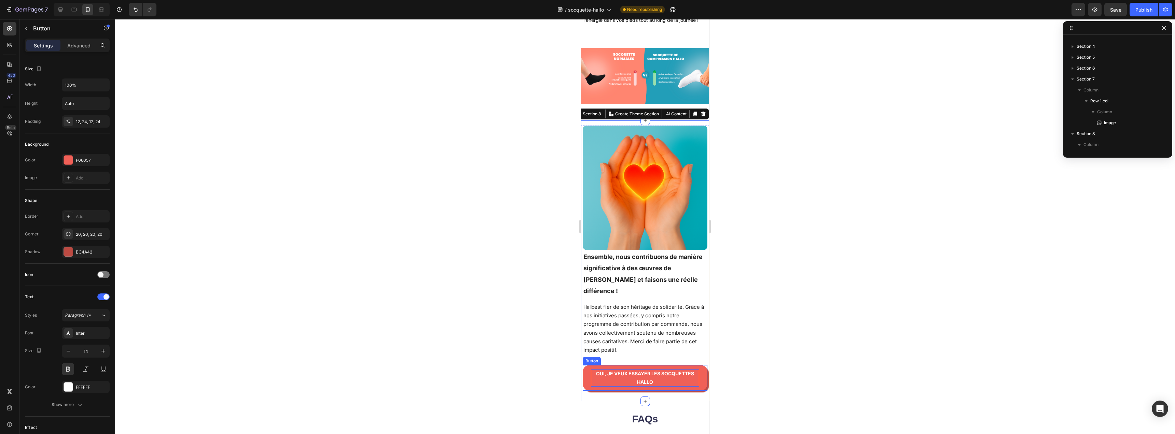
scroll to position [128, 0]
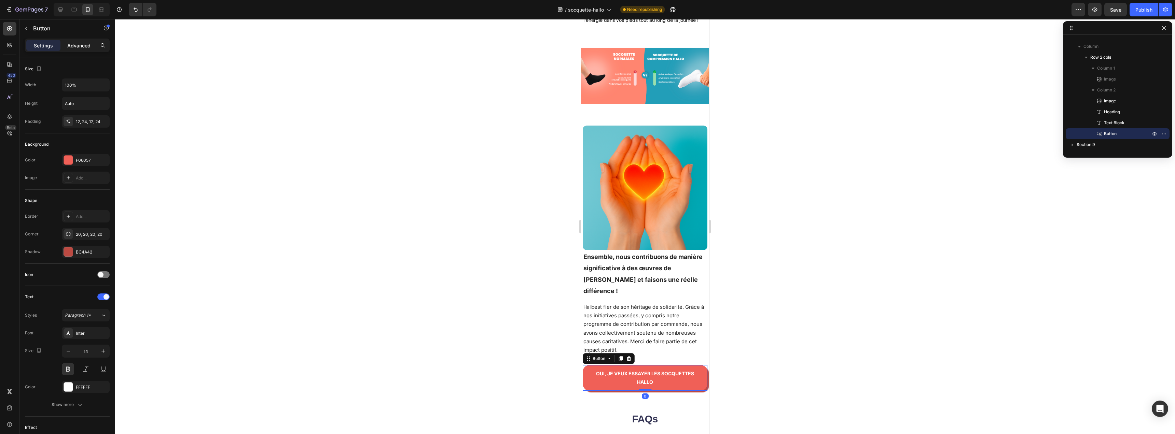
click at [75, 44] on p "Advanced" at bounding box center [78, 45] width 23 height 7
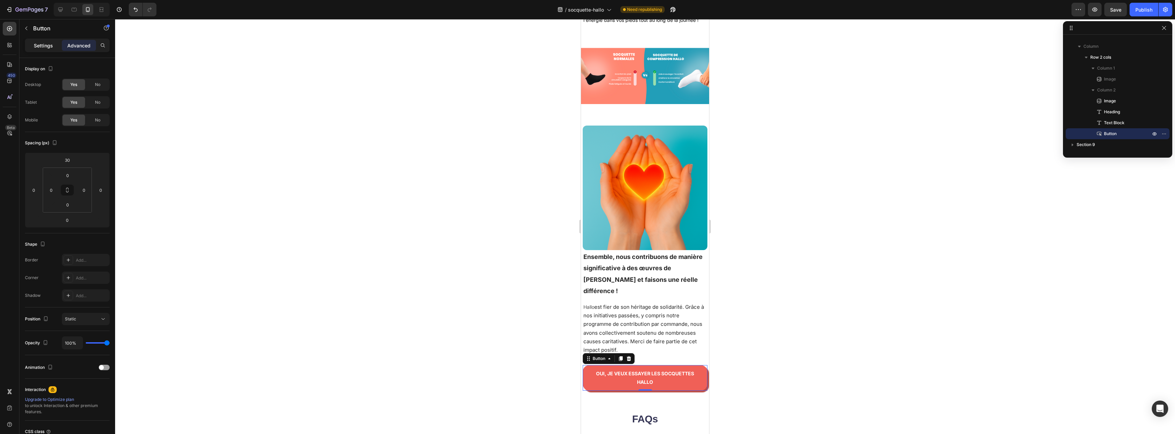
click at [41, 46] on p "Settings" at bounding box center [43, 45] width 19 height 7
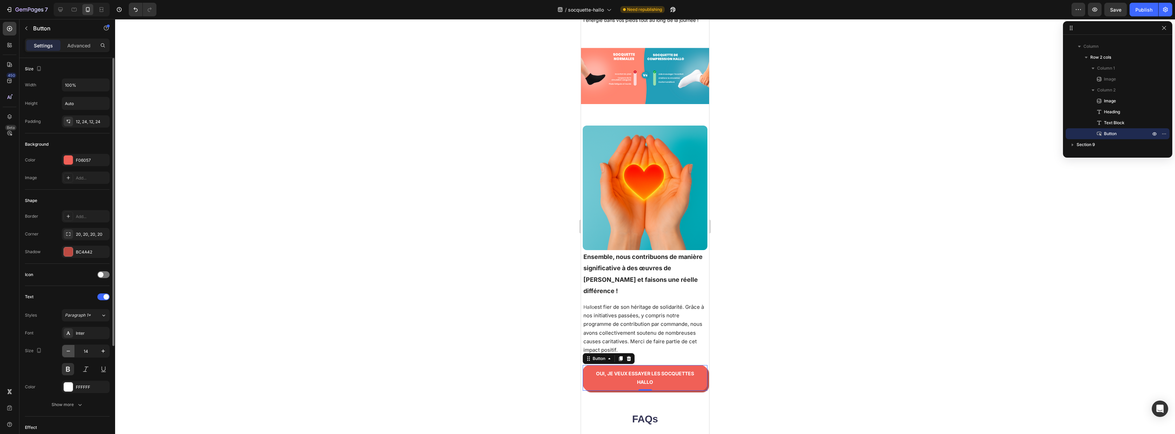
click at [70, 350] on icon "button" at bounding box center [68, 351] width 7 height 7
click at [70, 351] on icon "button" at bounding box center [68, 351] width 7 height 7
type input "12"
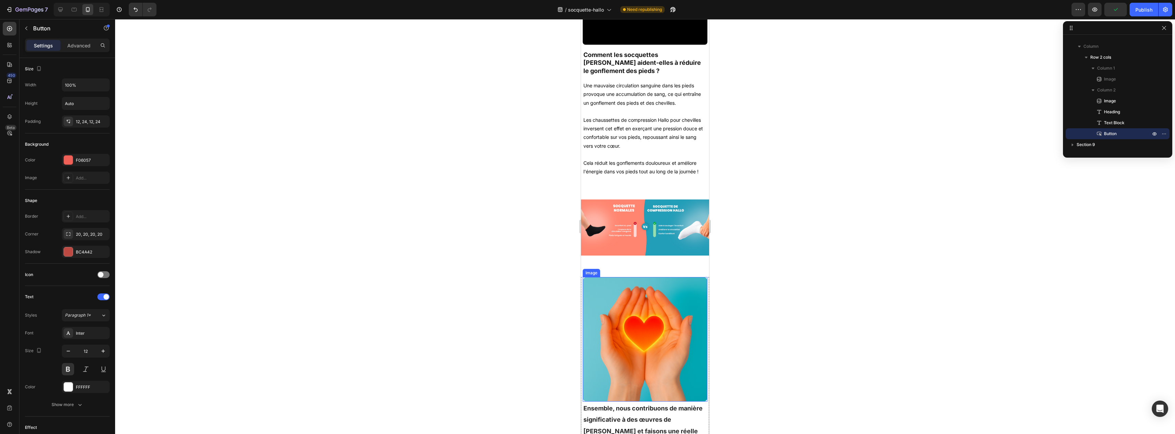
scroll to position [835, 0]
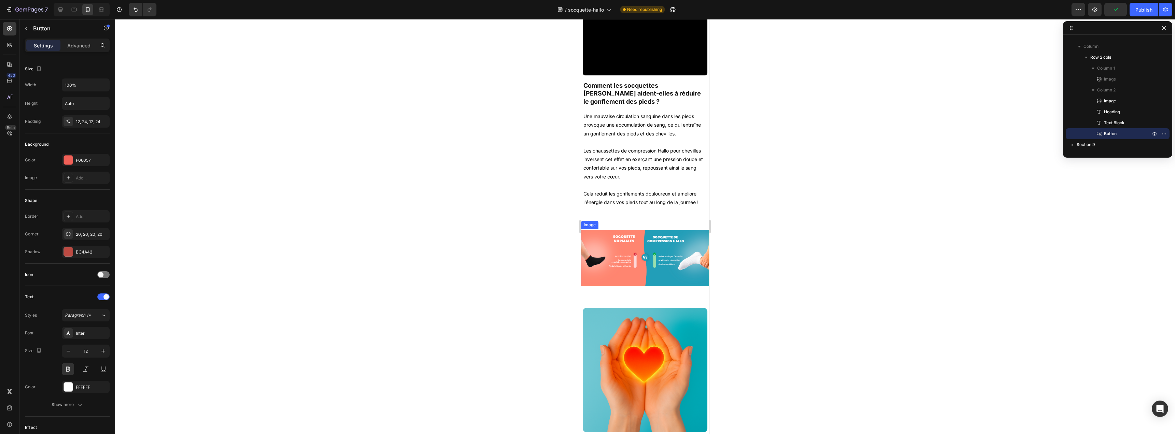
click at [670, 257] on img at bounding box center [645, 257] width 128 height 57
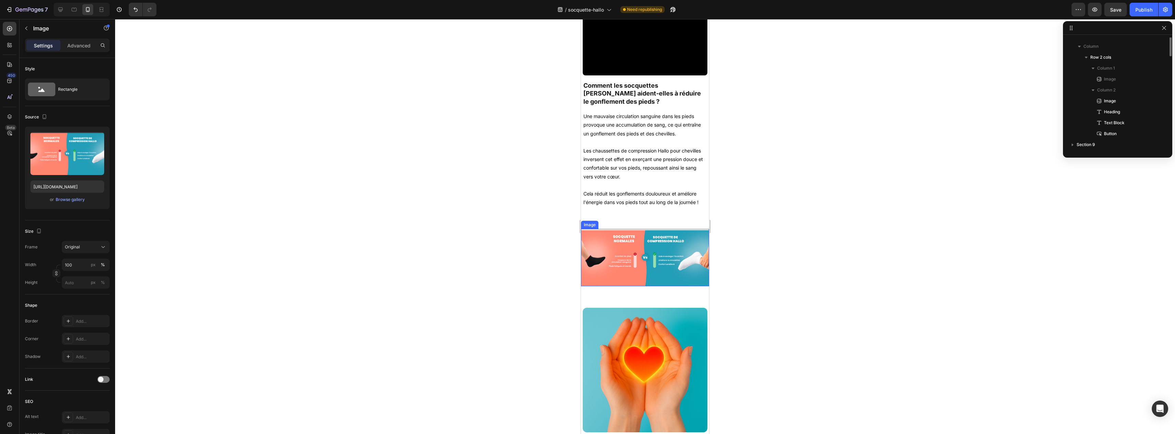
scroll to position [64, 0]
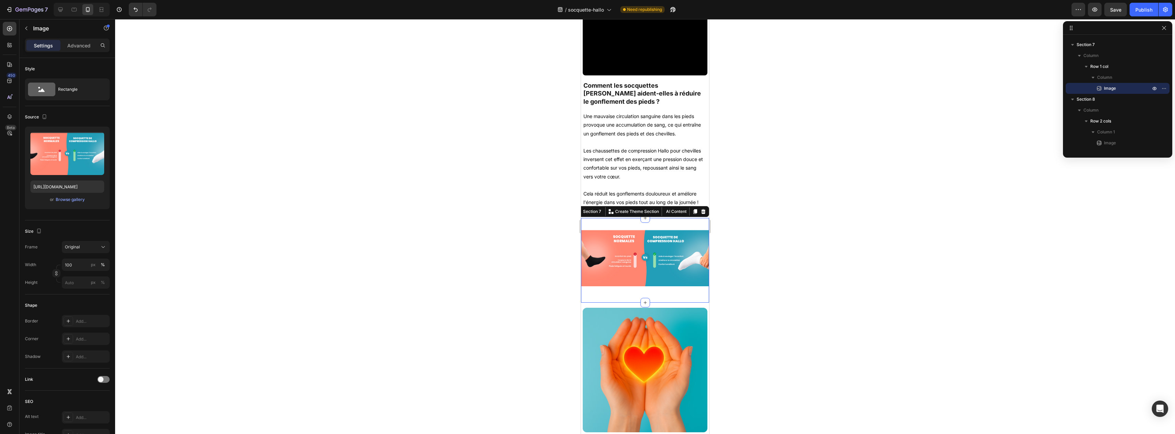
click at [613, 287] on div "Image Row Section 7 You can create reusable sections Create Theme Section AI Co…" at bounding box center [645, 260] width 128 height 85
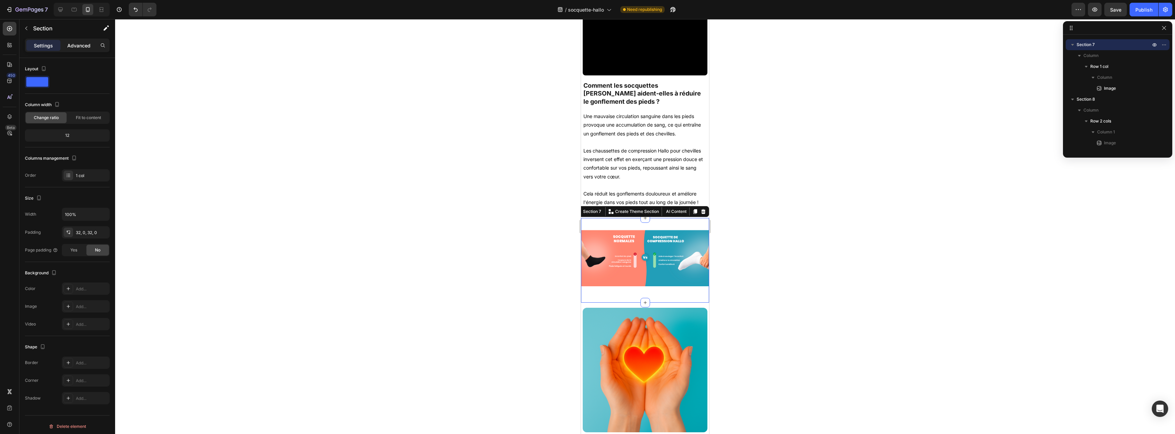
click at [84, 48] on p "Advanced" at bounding box center [78, 45] width 23 height 7
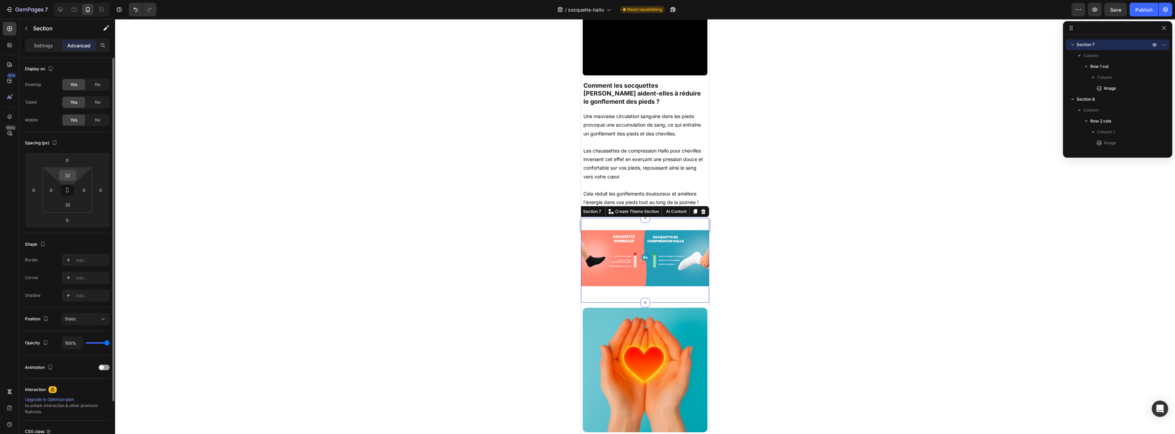
click at [71, 177] on input "32" at bounding box center [68, 175] width 14 height 10
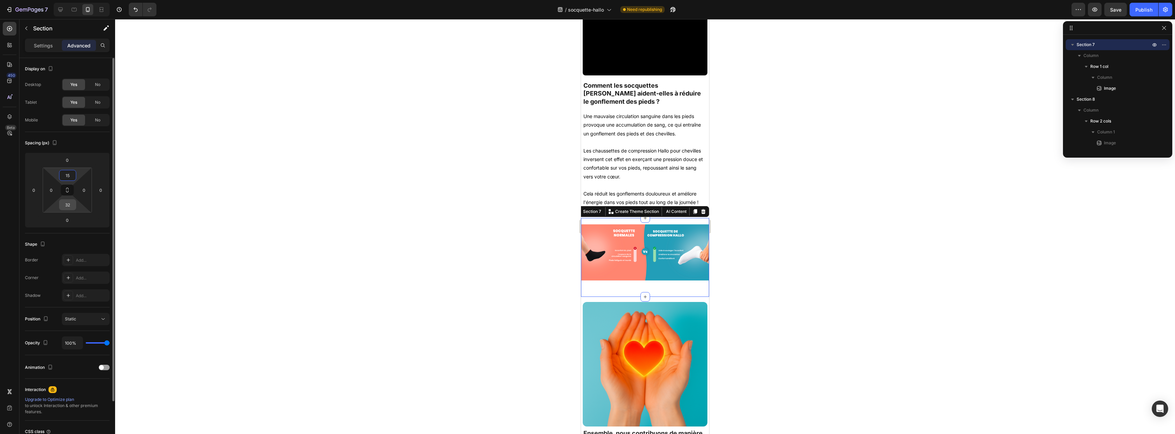
type input "15"
click at [73, 204] on input "32" at bounding box center [68, 205] width 14 height 10
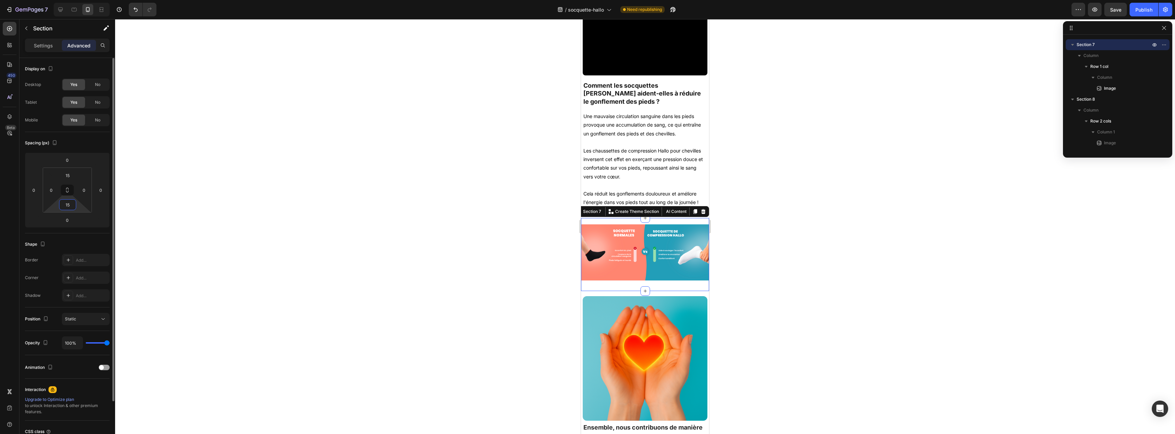
type input "15"
click at [87, 146] on div "Spacing (px)" at bounding box center [67, 143] width 85 height 11
click at [42, 25] on p "Section" at bounding box center [61, 28] width 56 height 8
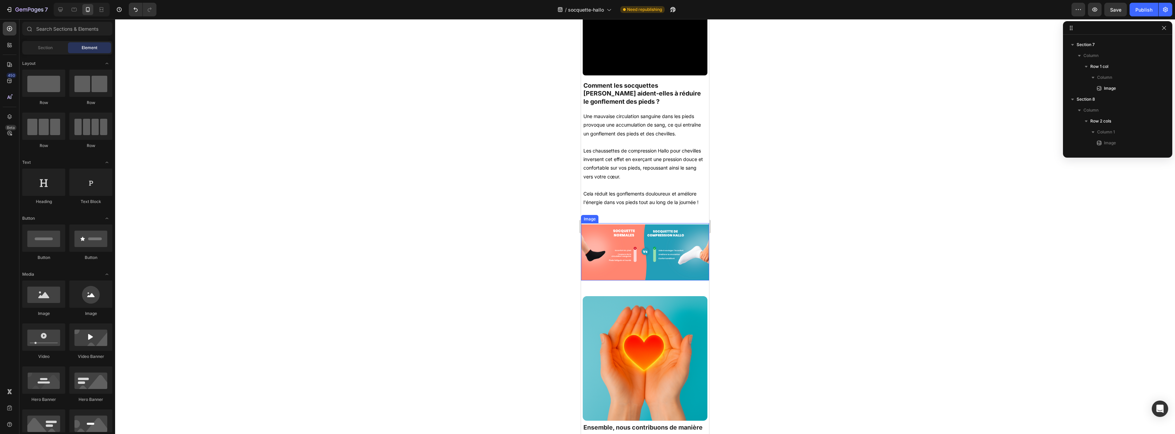
click at [667, 244] on img at bounding box center [645, 251] width 128 height 57
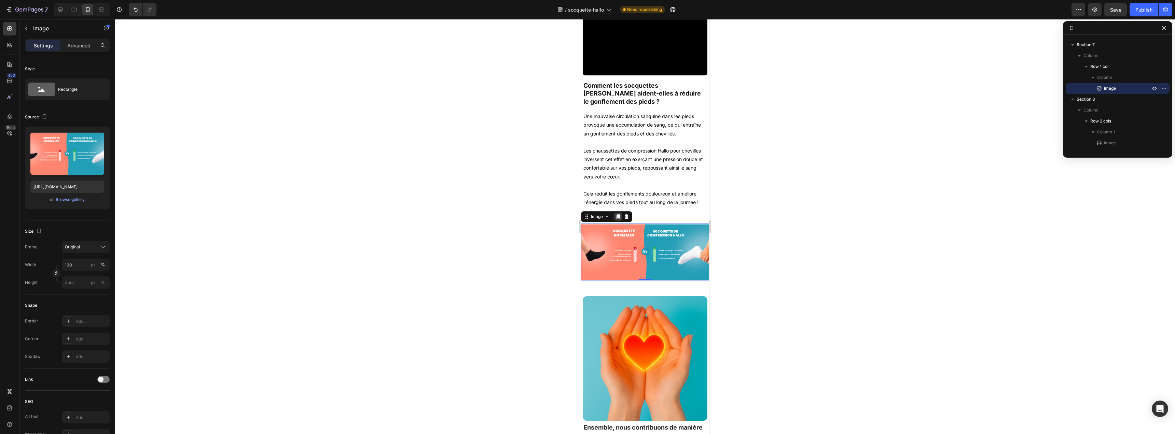
click at [619, 215] on icon at bounding box center [619, 217] width 4 height 5
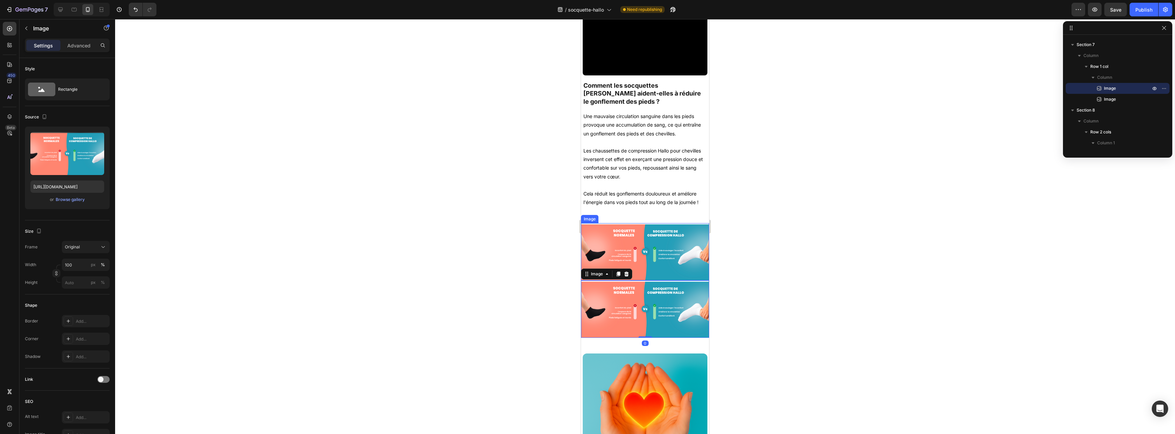
click at [650, 254] on img at bounding box center [645, 251] width 128 height 57
click at [86, 49] on div "Advanced" at bounding box center [79, 45] width 34 height 11
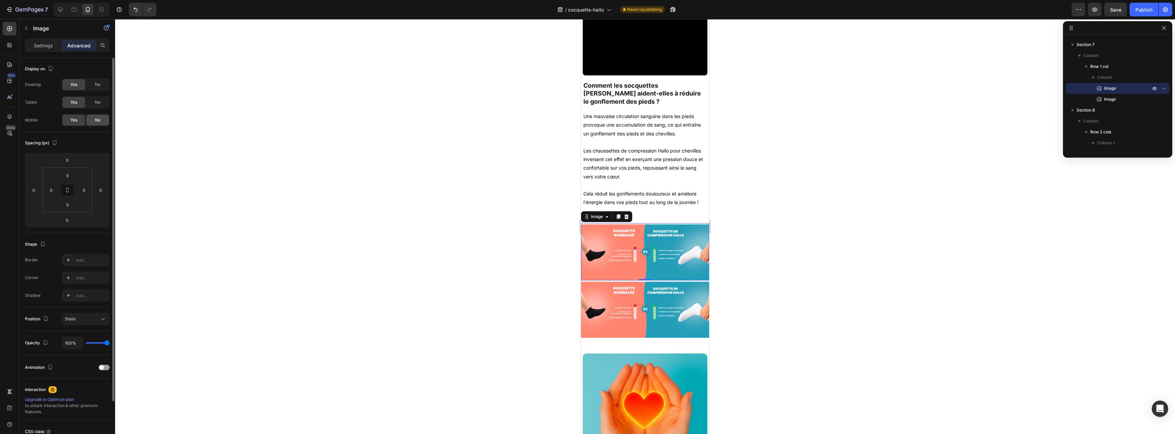
click at [101, 118] on div "No" at bounding box center [97, 120] width 23 height 11
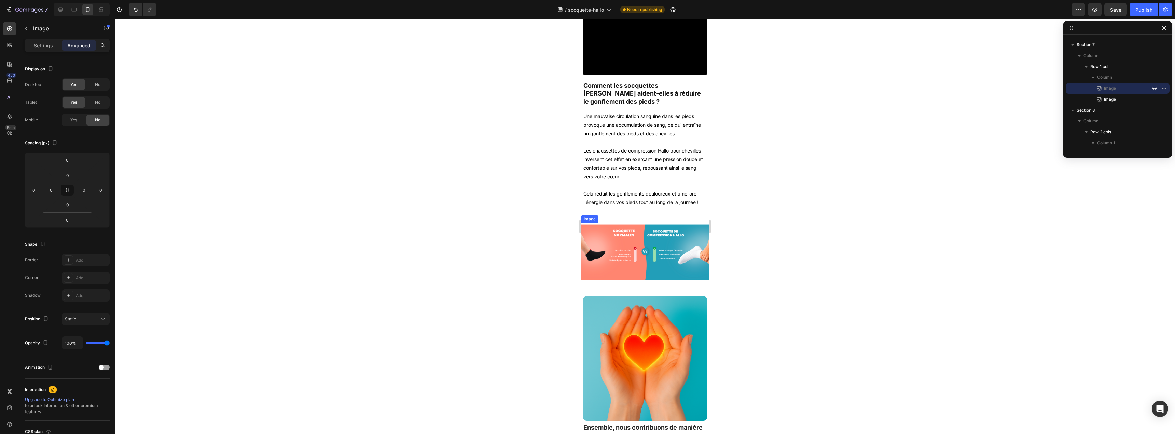
click at [636, 232] on img at bounding box center [645, 251] width 128 height 57
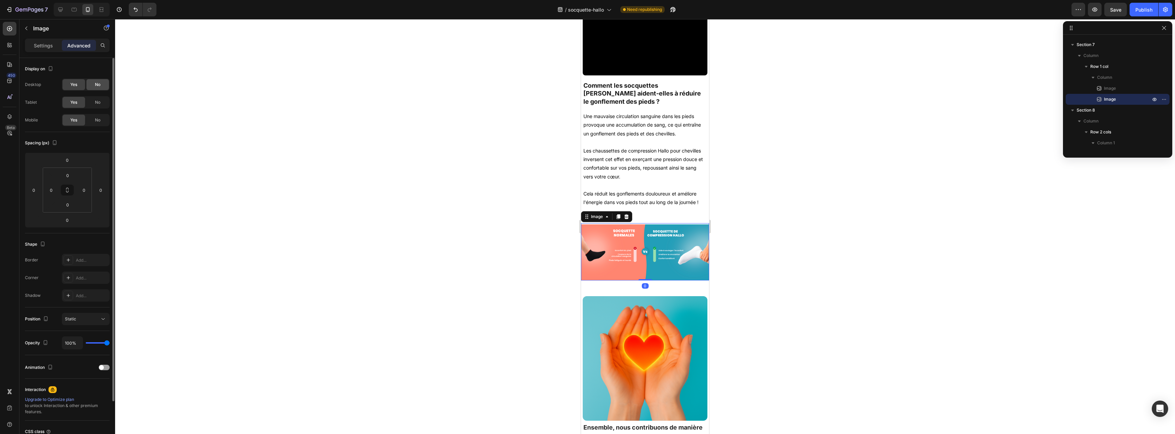
click at [101, 84] on div "No" at bounding box center [97, 84] width 23 height 11
click at [102, 103] on div "No" at bounding box center [97, 102] width 23 height 11
click at [40, 44] on p "Settings" at bounding box center [43, 45] width 19 height 7
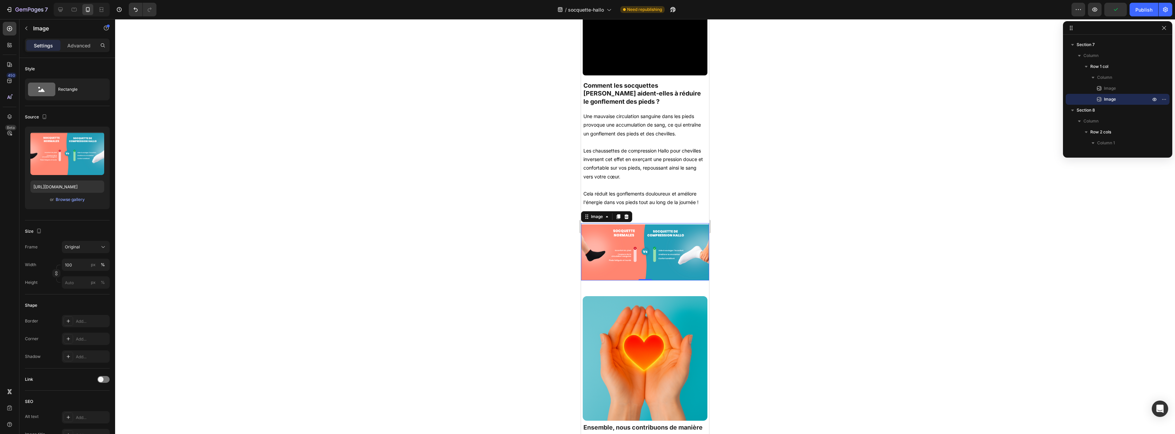
click at [613, 249] on img at bounding box center [645, 251] width 128 height 57
click at [50, 185] on input "https://cdn.shopify.com/s/files/1/0959/7668/5886/files/soquettes_2.png?v=175900…" at bounding box center [67, 187] width 74 height 12
click at [65, 188] on input "https://cdn.shopify.com/s/files/1/0959/7668/5886/files/soquettes_2.png?v=175900…" at bounding box center [67, 187] width 74 height 12
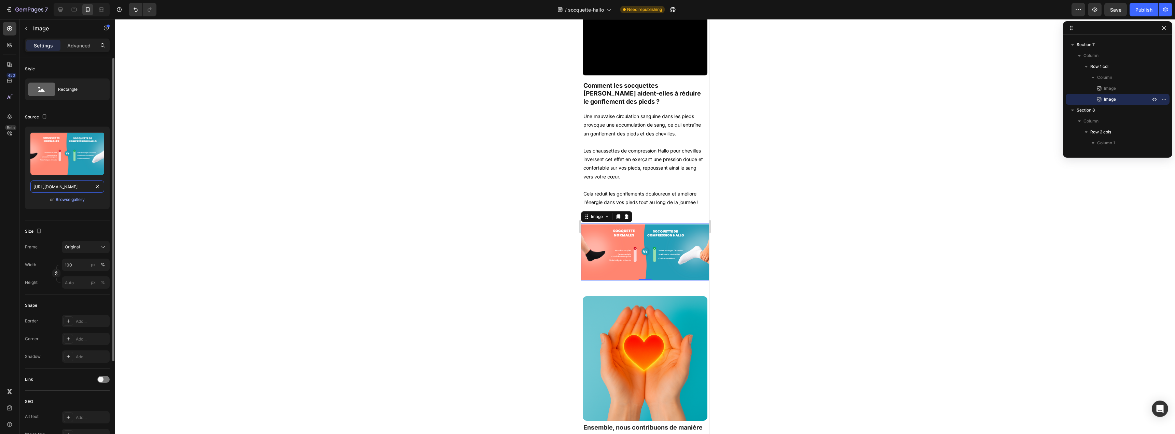
paste input "1.png?v=1759001011"
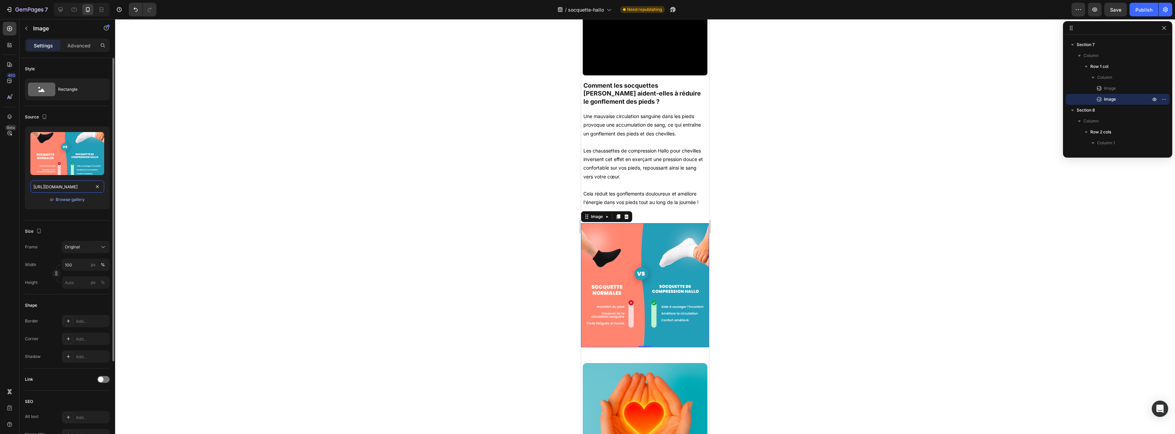
type input "https://cdn.shopify.com/s/files/1/0959/7668/5886/files/soquettes_1.png?v=175900…"
click at [25, 215] on div "Source Upload Image https://cdn.shopify.com/s/files/1/0959/7668/5886/files/soqu…" at bounding box center [67, 163] width 85 height 114
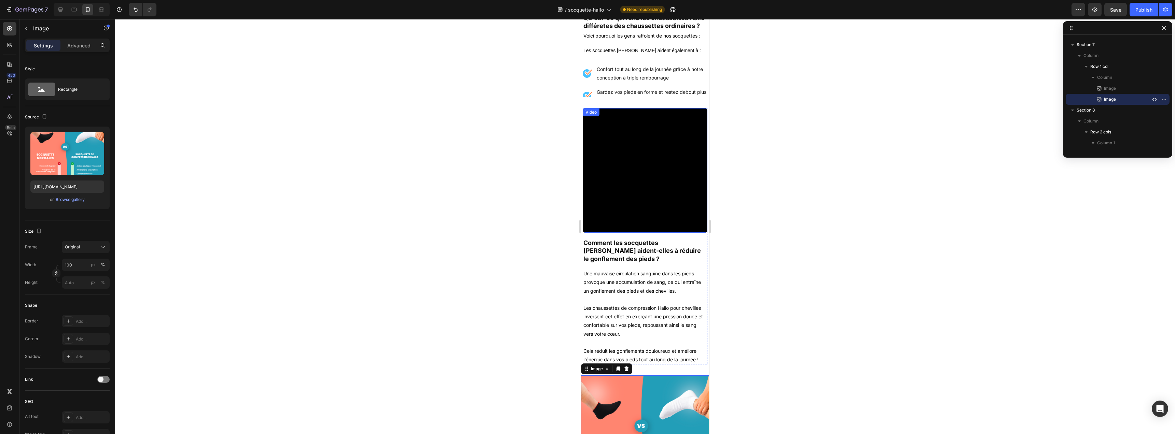
scroll to position [614, 0]
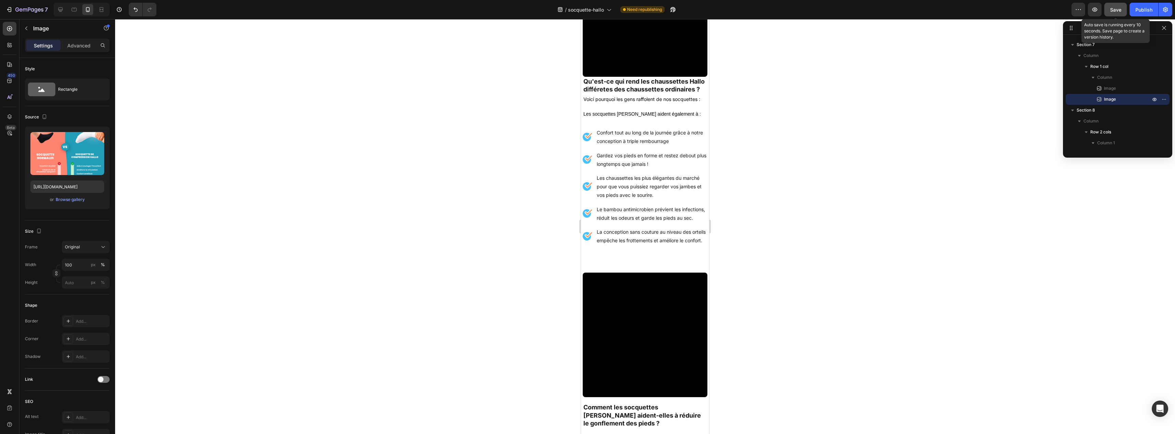
click at [1114, 10] on span "Save" at bounding box center [1115, 10] width 11 height 6
click at [1143, 16] on button "Publish" at bounding box center [1144, 10] width 29 height 14
click at [681, 103] on p "Voici pourquoi les gens raffolent de nos socquettes :" at bounding box center [644, 99] width 123 height 9
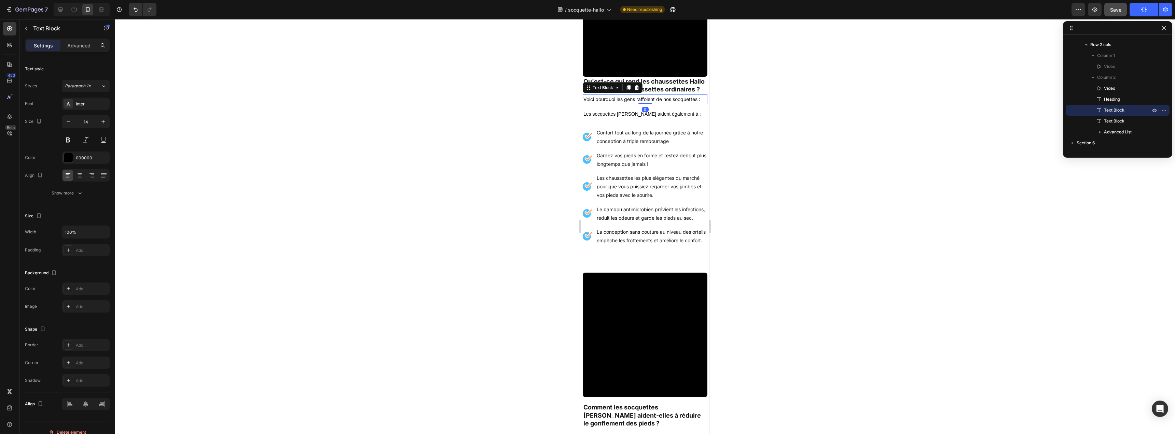
click at [630, 103] on p "Voici pourquoi les gens raffolent de nos socquettes :" at bounding box center [644, 99] width 123 height 9
click at [1117, 8] on span "Save" at bounding box center [1115, 10] width 11 height 6
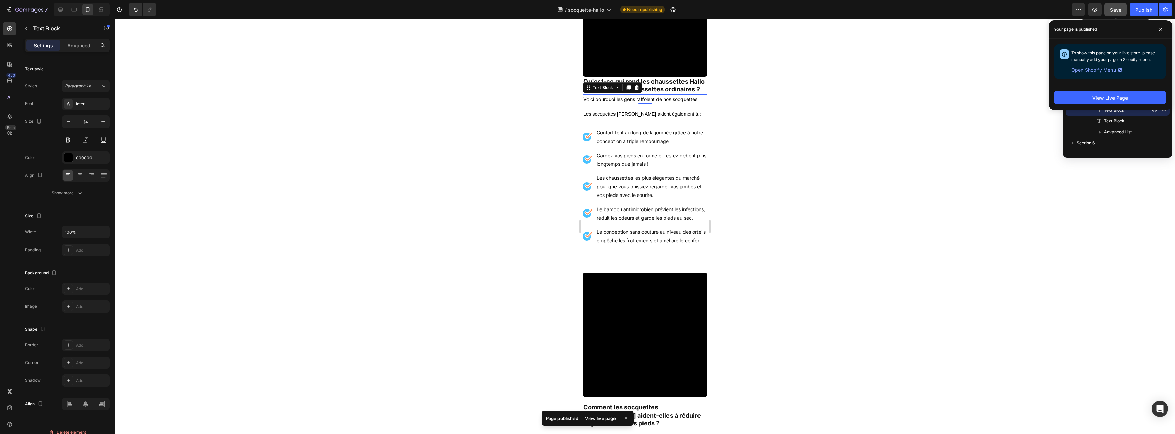
click at [1117, 12] on span "Save" at bounding box center [1115, 10] width 11 height 6
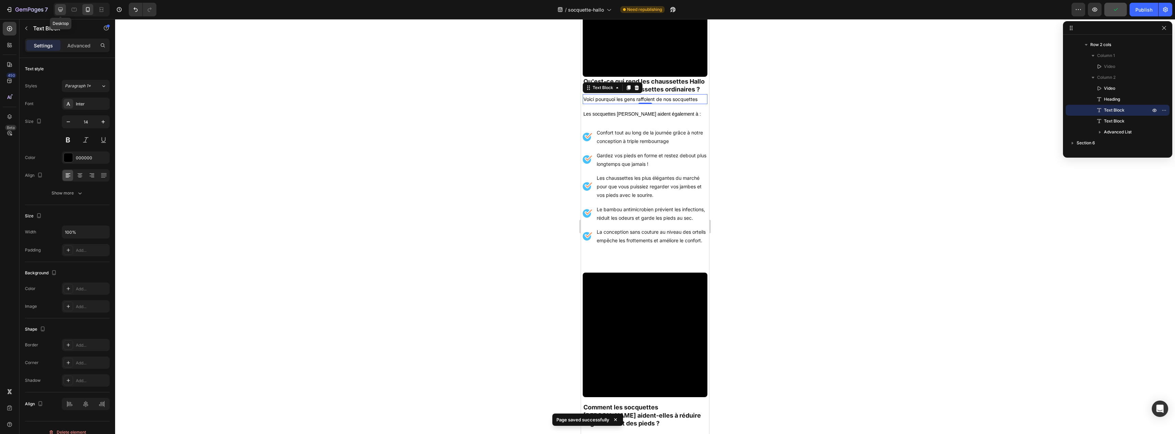
click at [65, 9] on div at bounding box center [60, 9] width 11 height 11
type input "16"
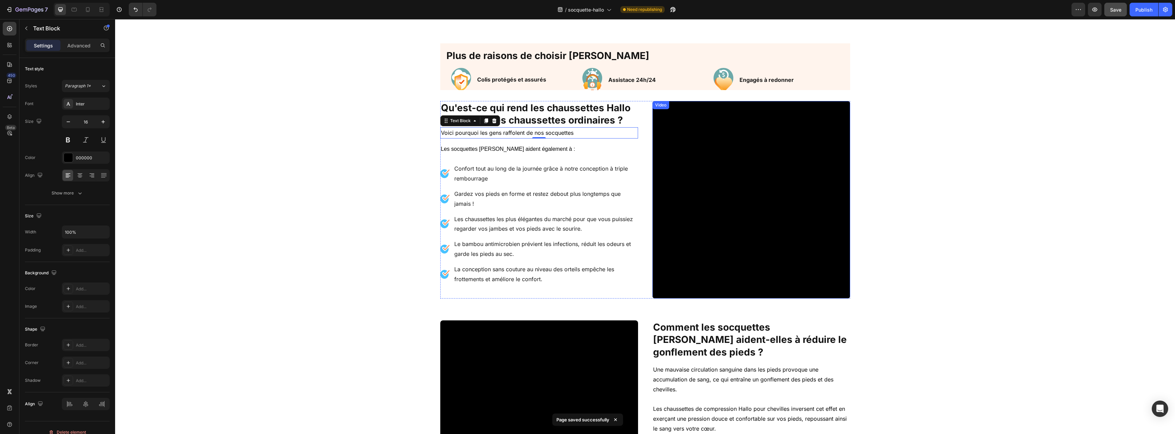
scroll to position [433, 0]
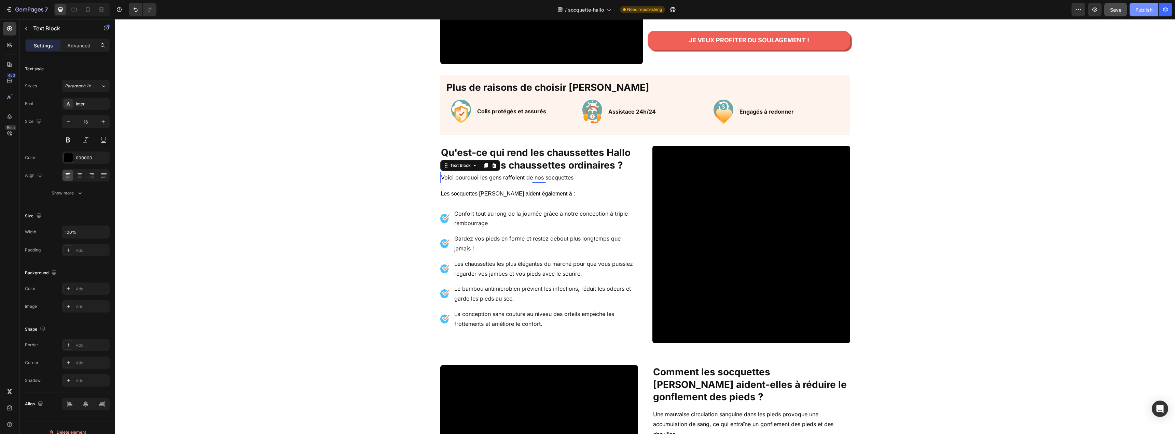
click at [1145, 11] on div "Publish" at bounding box center [1143, 9] width 17 height 7
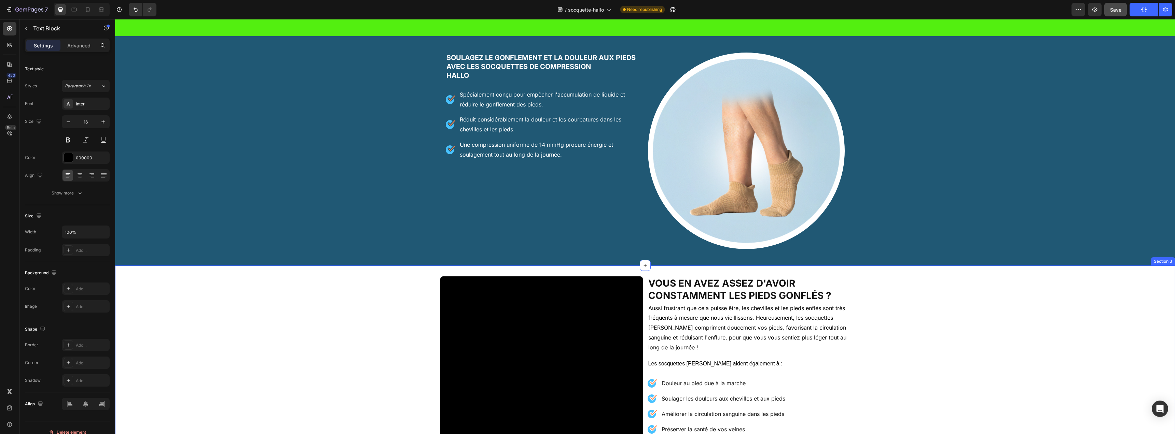
scroll to position [0, 0]
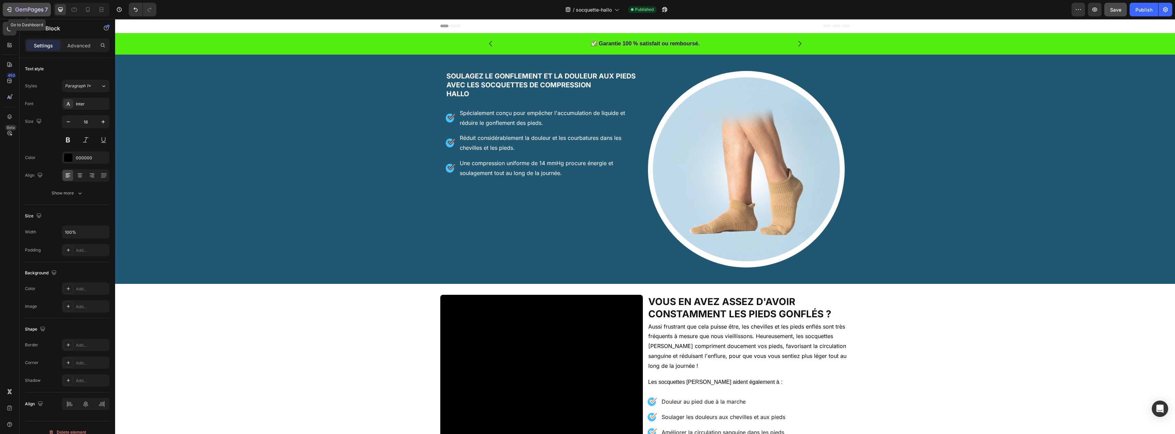
click at [31, 13] on div "7" at bounding box center [31, 9] width 32 height 8
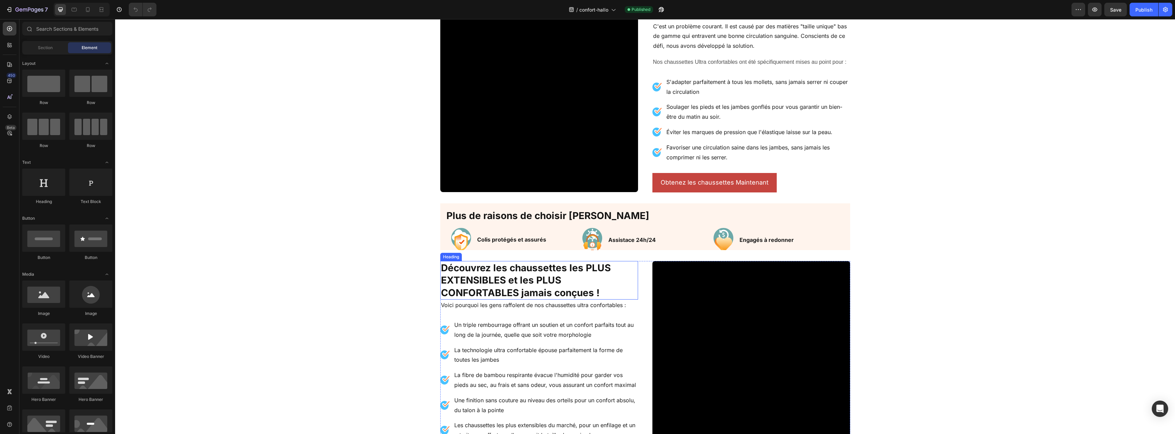
scroll to position [38, 0]
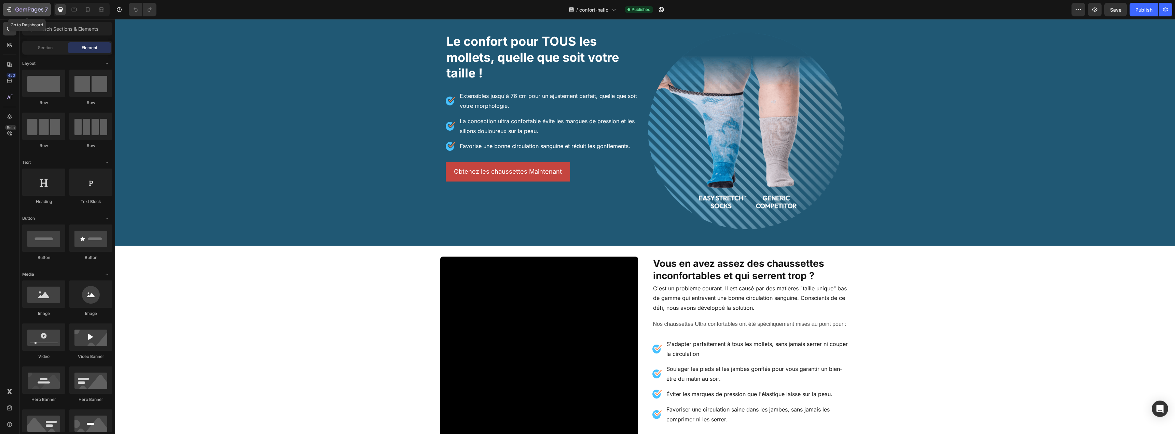
click at [16, 9] on icon "button" at bounding box center [29, 10] width 28 height 6
